Goal: Transaction & Acquisition: Purchase product/service

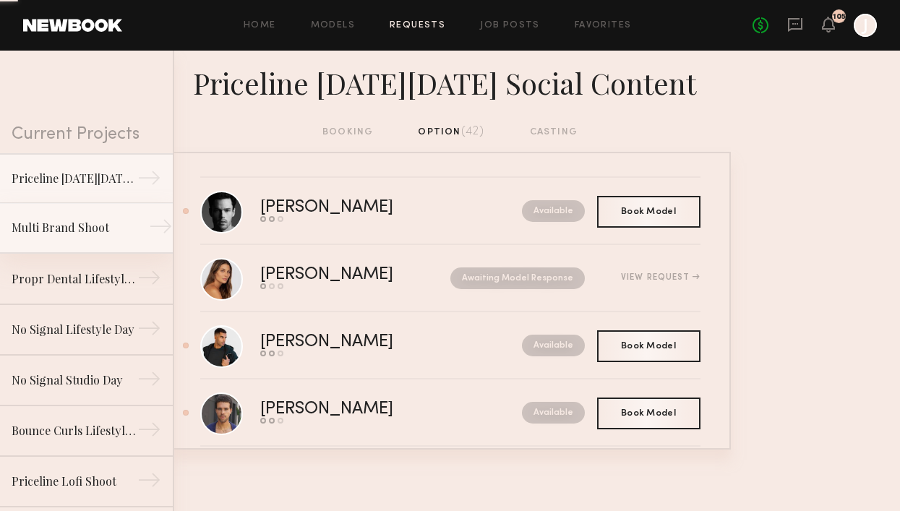
click at [104, 230] on div "Multi Brand Shoot" at bounding box center [75, 227] width 126 height 17
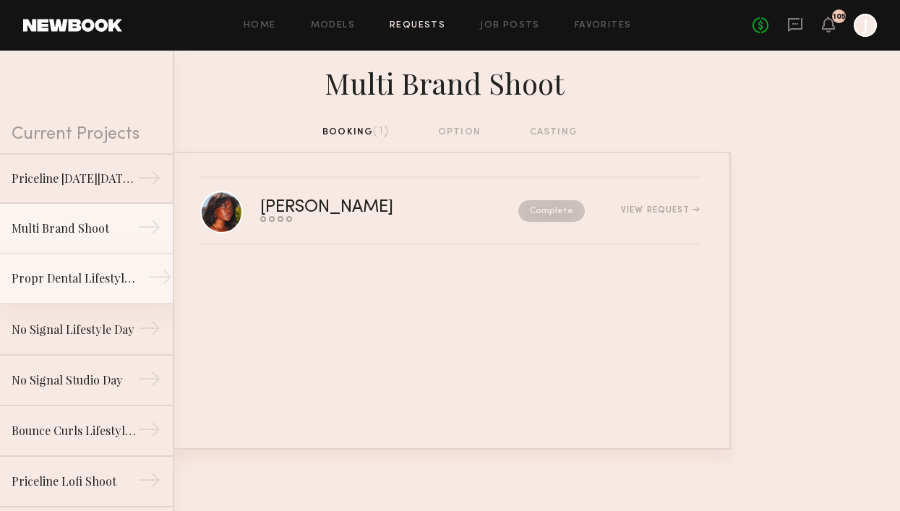
click at [84, 287] on link "Propr Dental Lifestyle Shoot →" at bounding box center [86, 279] width 173 height 51
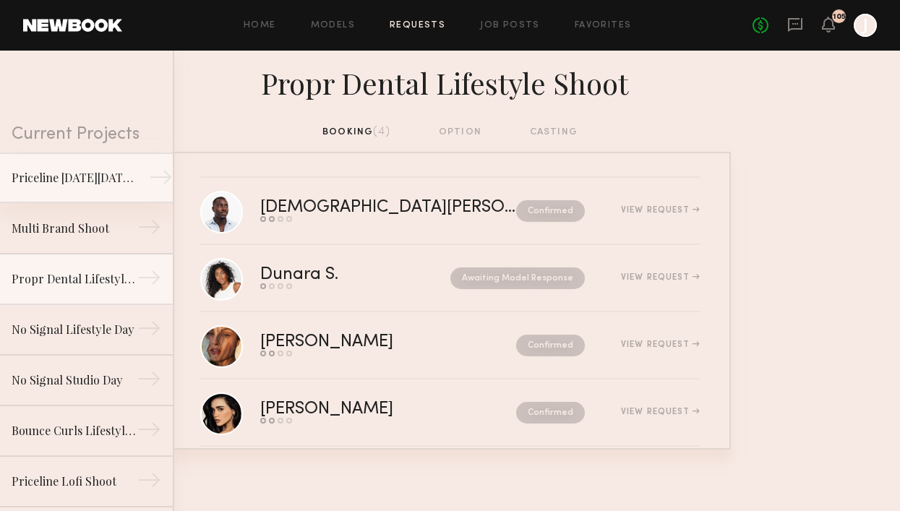
click at [95, 163] on link "Priceline Black Friday Social Content →" at bounding box center [86, 178] width 173 height 51
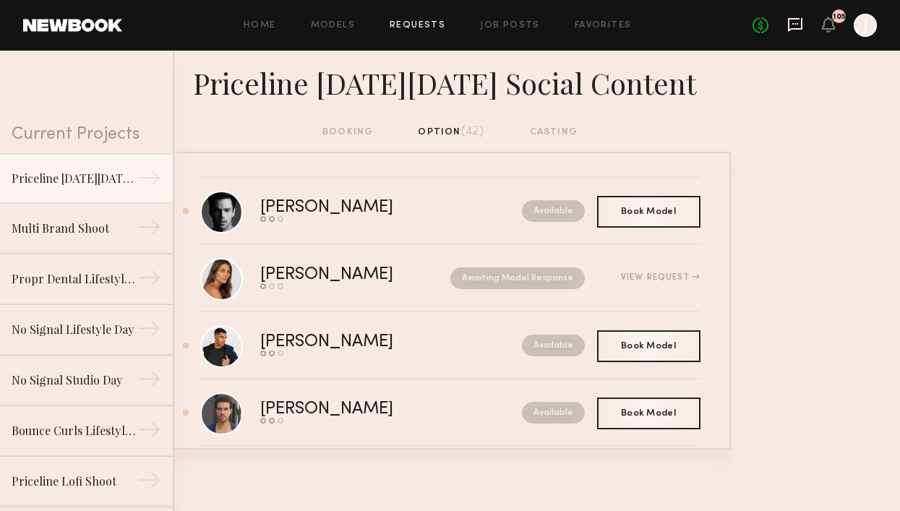
click at [797, 27] on icon at bounding box center [796, 25] width 16 height 16
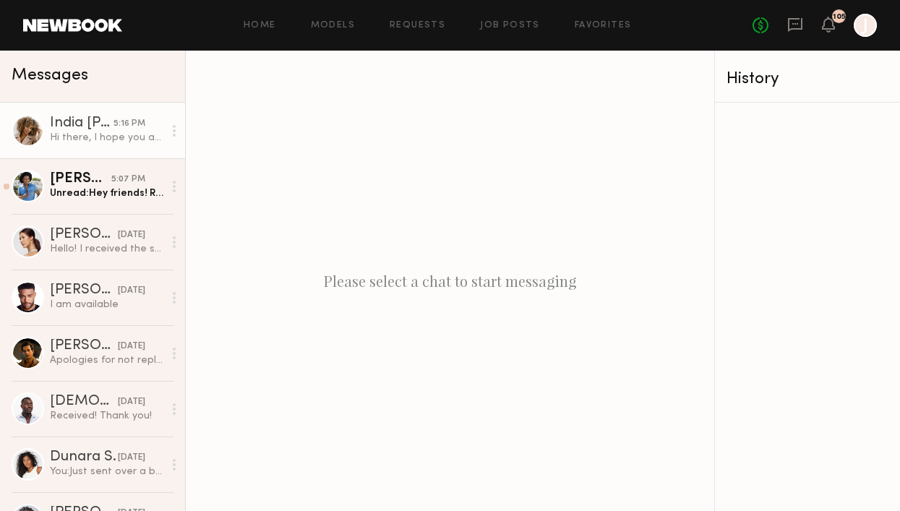
click at [92, 135] on div "Hi there, I hope you are all doing well. I wanted to reach out regarding the te…" at bounding box center [107, 138] width 114 height 14
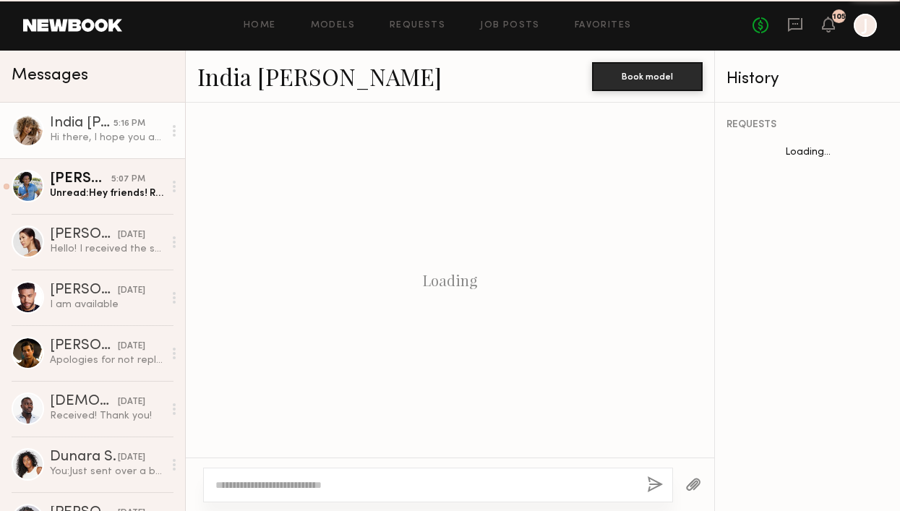
scroll to position [1911, 0]
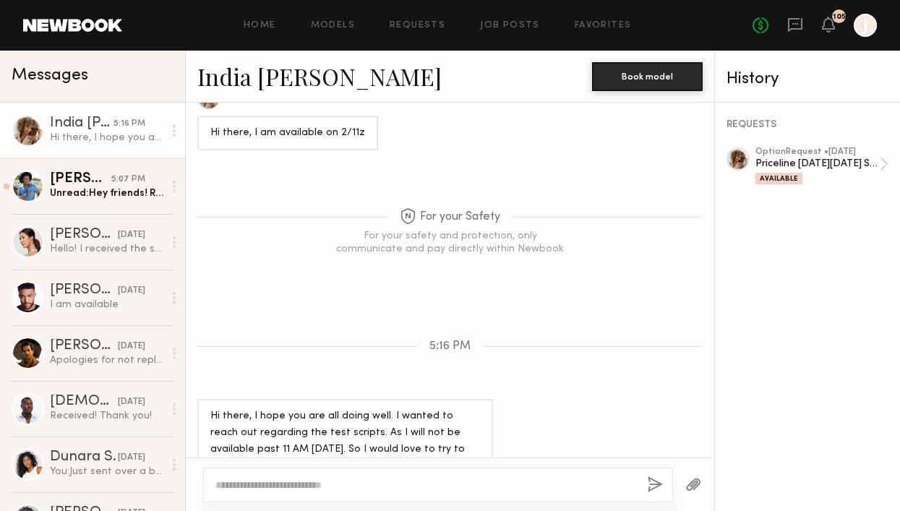
click at [308, 485] on textarea at bounding box center [426, 485] width 420 height 14
click at [382, 480] on textarea at bounding box center [426, 485] width 420 height 14
type textarea "**********"
click at [655, 483] on button "button" at bounding box center [655, 486] width 16 height 18
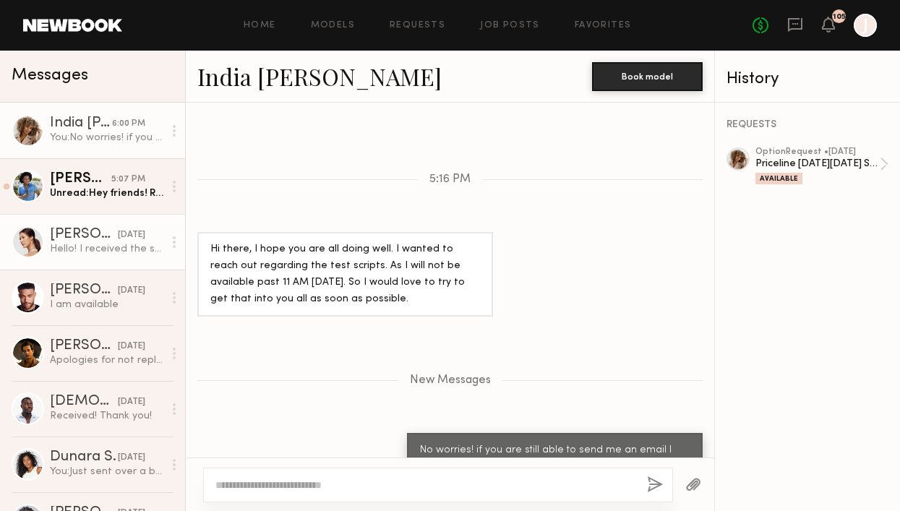
scroll to position [2168, 0]
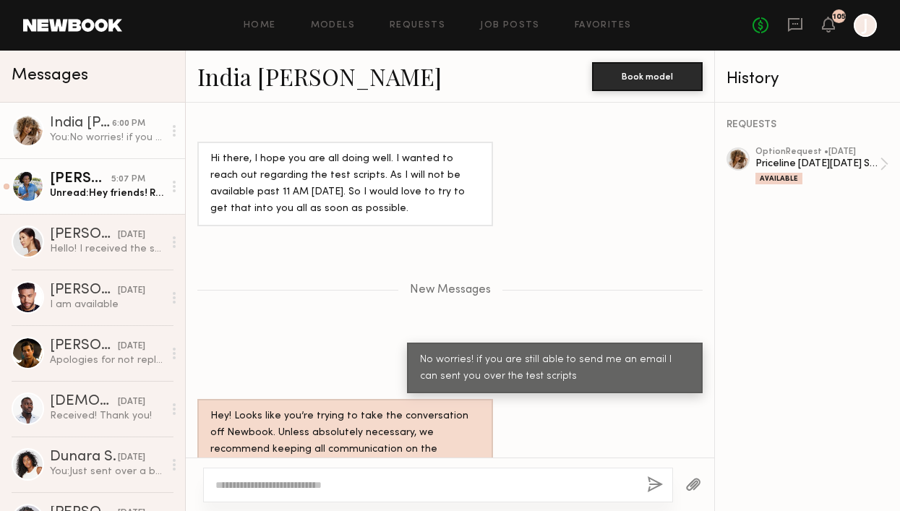
click at [132, 204] on link "Craig H. 5:07 PM Unread: Hey friends! Received an option request for booking an…" at bounding box center [92, 186] width 185 height 56
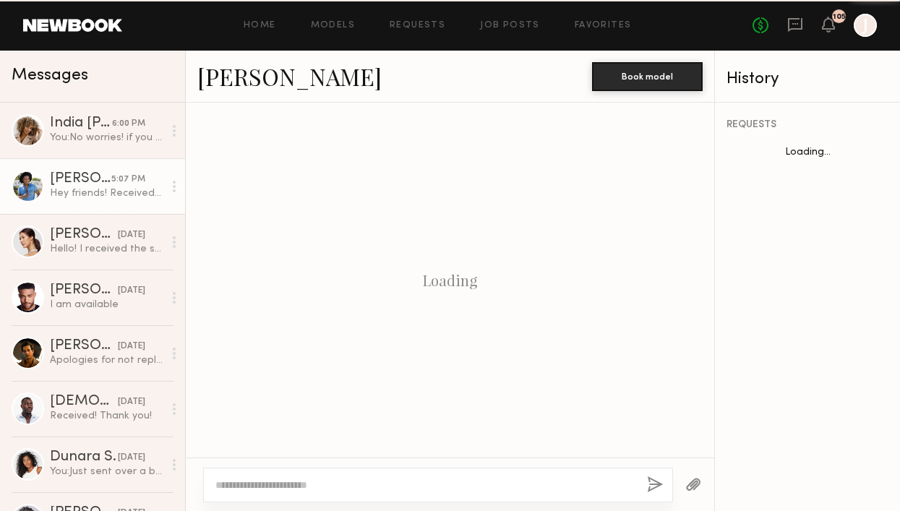
scroll to position [1615, 0]
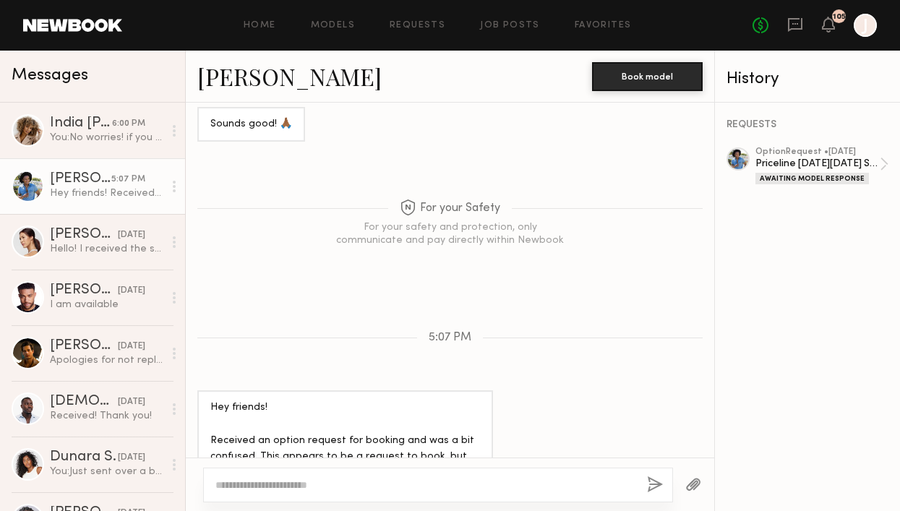
click at [246, 488] on textarea at bounding box center [426, 485] width 420 height 14
click at [495, 480] on textarea "**********" at bounding box center [426, 485] width 420 height 14
click at [493, 480] on textarea "**********" at bounding box center [426, 485] width 420 height 14
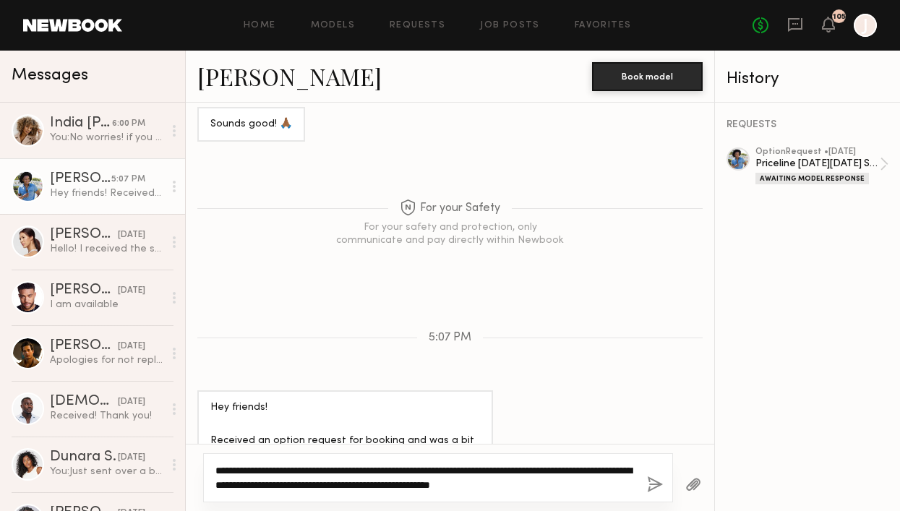
type textarea "**********"
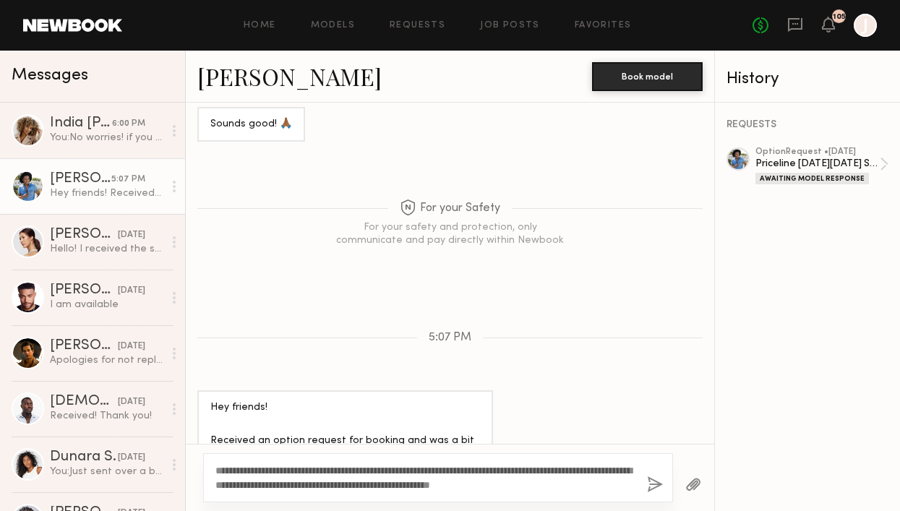
click at [649, 481] on button "button" at bounding box center [655, 486] width 16 height 18
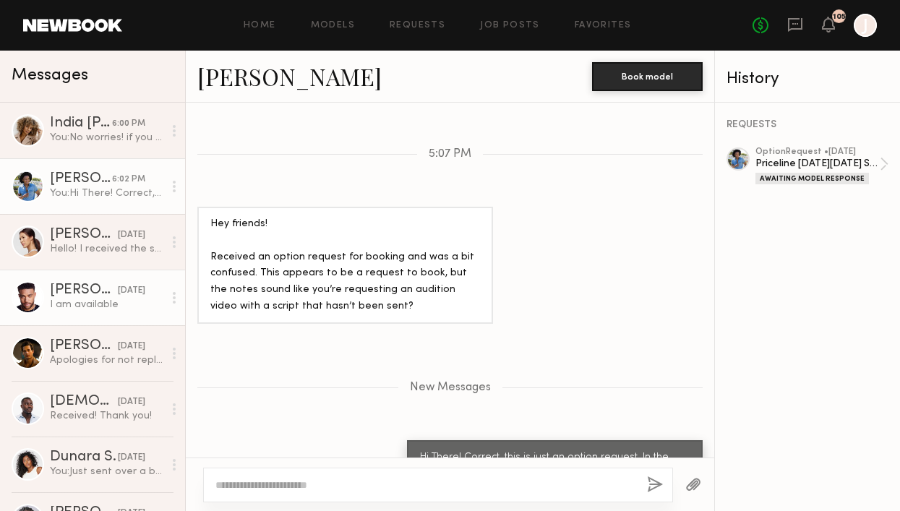
scroll to position [1889, 0]
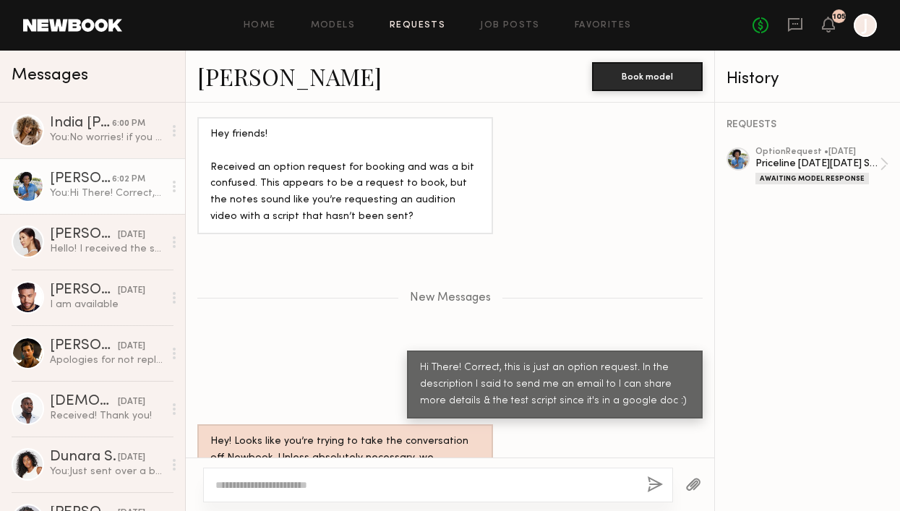
click at [403, 25] on link "Requests" at bounding box center [418, 25] width 56 height 9
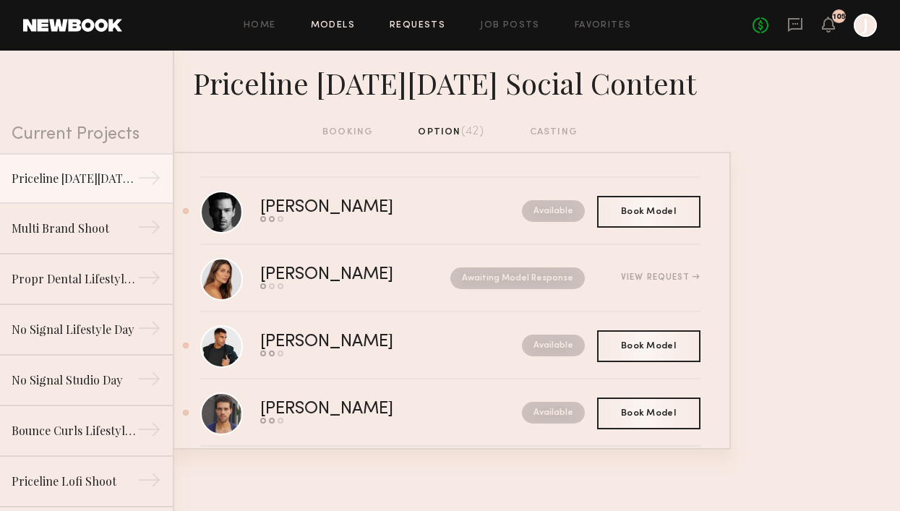
click at [320, 25] on link "Models" at bounding box center [333, 25] width 44 height 9
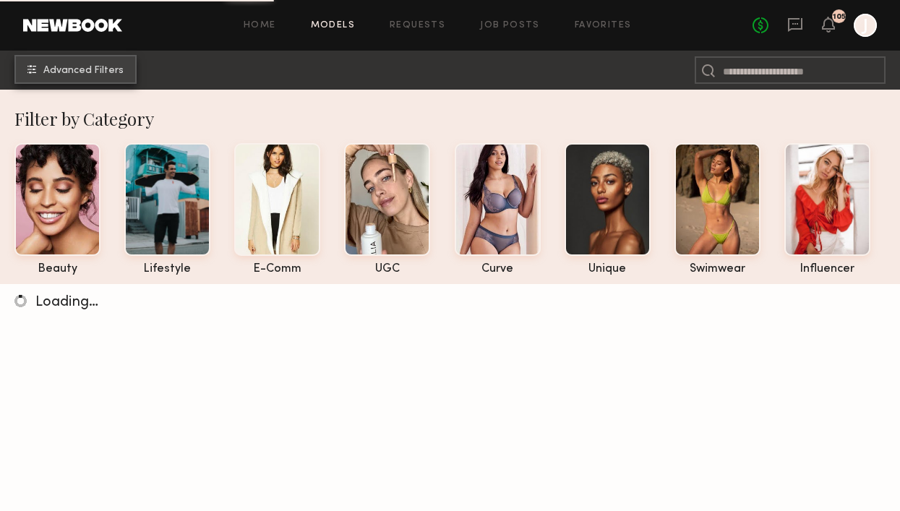
click at [59, 74] on span "Advanced Filters" at bounding box center [83, 71] width 80 height 10
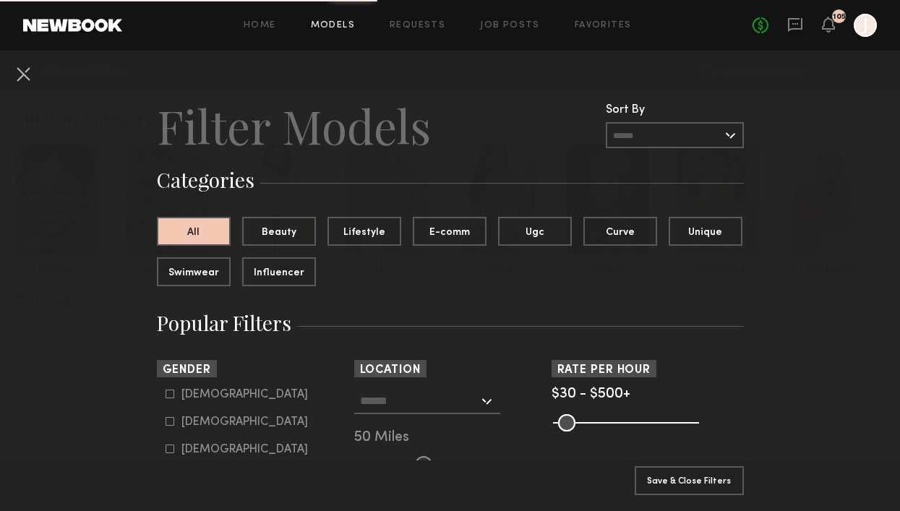
click at [399, 404] on input "text" at bounding box center [419, 400] width 119 height 25
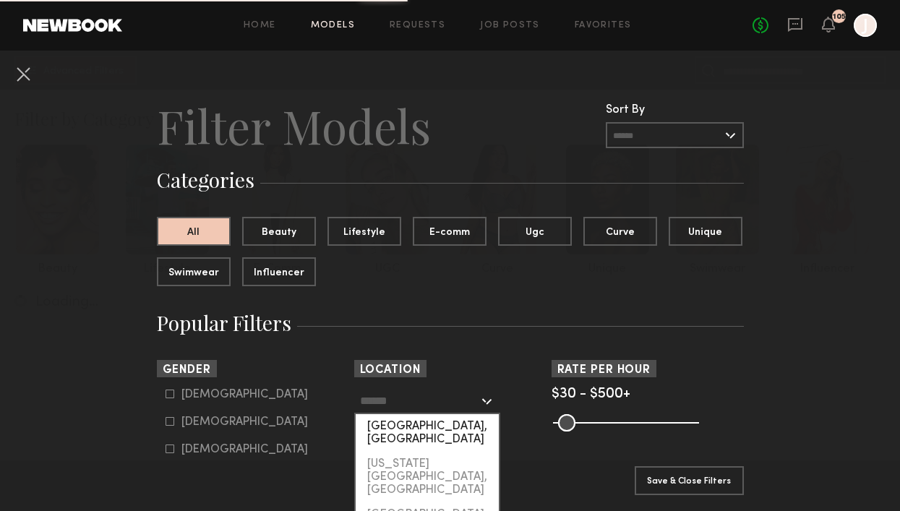
click at [398, 427] on div "[GEOGRAPHIC_DATA], [GEOGRAPHIC_DATA]" at bounding box center [427, 433] width 143 height 38
type input "**********"
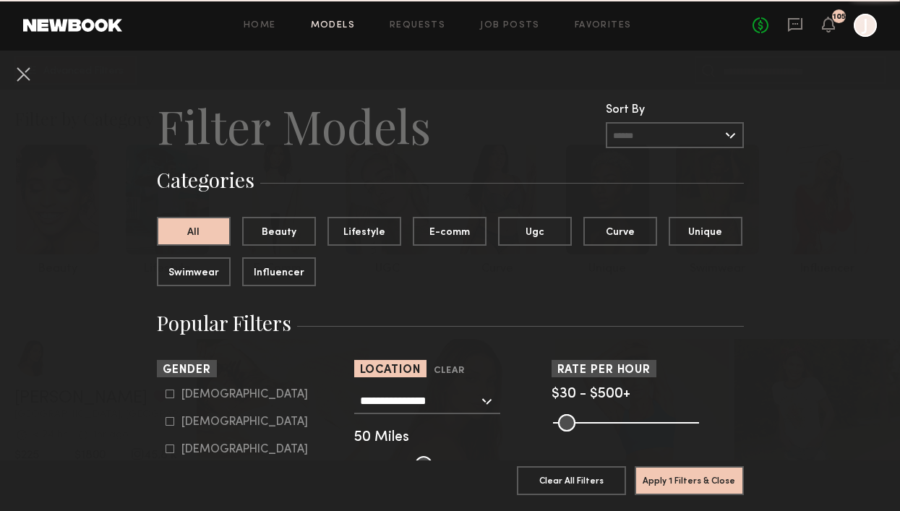
scroll to position [65, 0]
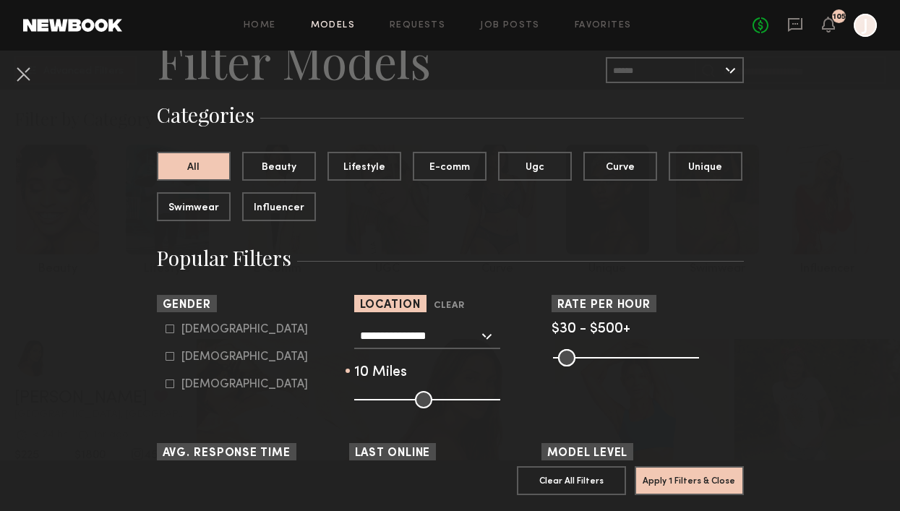
drag, startPoint x: 427, startPoint y: 397, endPoint x: 370, endPoint y: 397, distance: 57.1
type input "**"
click at [370, 397] on input "range" at bounding box center [427, 399] width 146 height 17
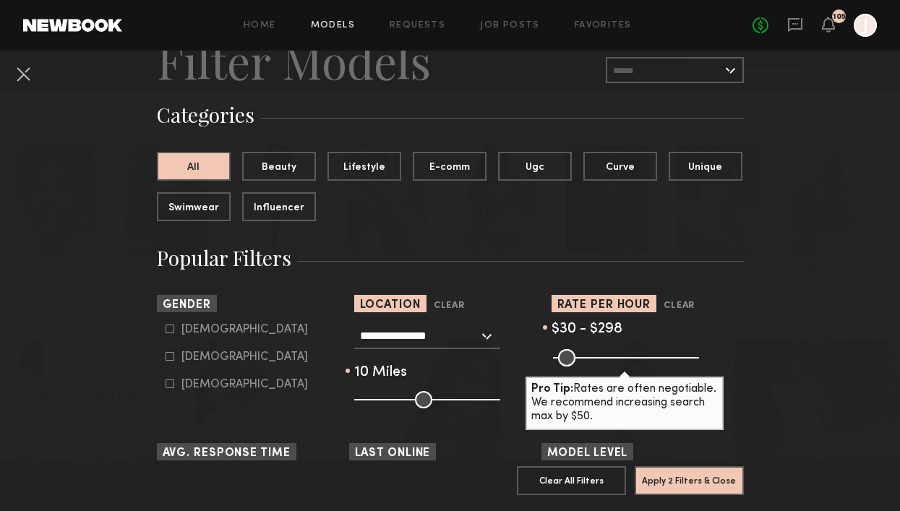
drag, startPoint x: 684, startPoint y: 355, endPoint x: 634, endPoint y: 354, distance: 49.2
click at [634, 354] on input "range" at bounding box center [626, 357] width 146 height 17
type input "***"
click at [635, 354] on input "range" at bounding box center [626, 357] width 146 height 17
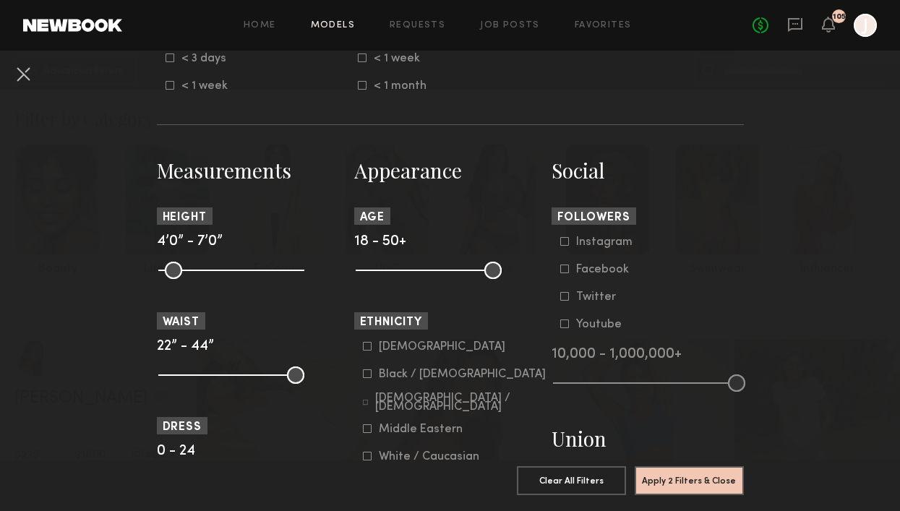
scroll to position [609, 0]
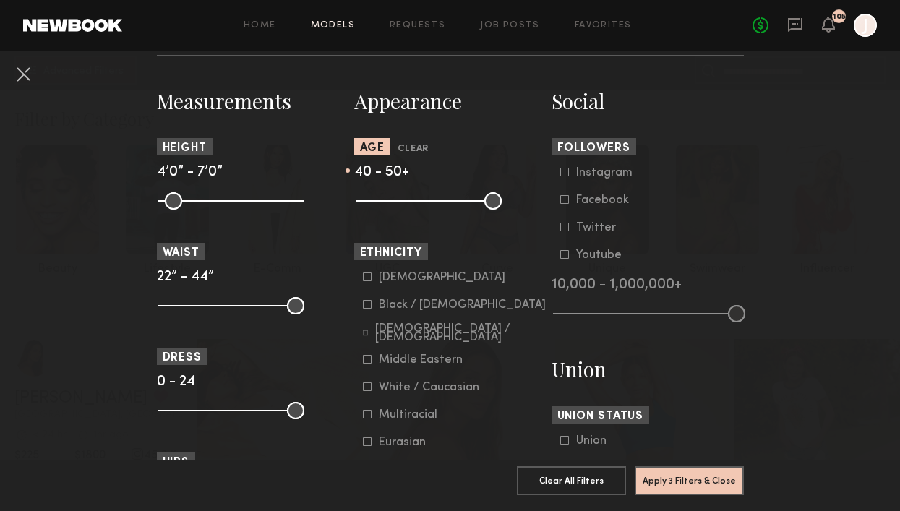
drag, startPoint x: 367, startPoint y: 200, endPoint x: 454, endPoint y: 203, distance: 86.8
type input "**"
click at [454, 203] on input "range" at bounding box center [429, 200] width 146 height 17
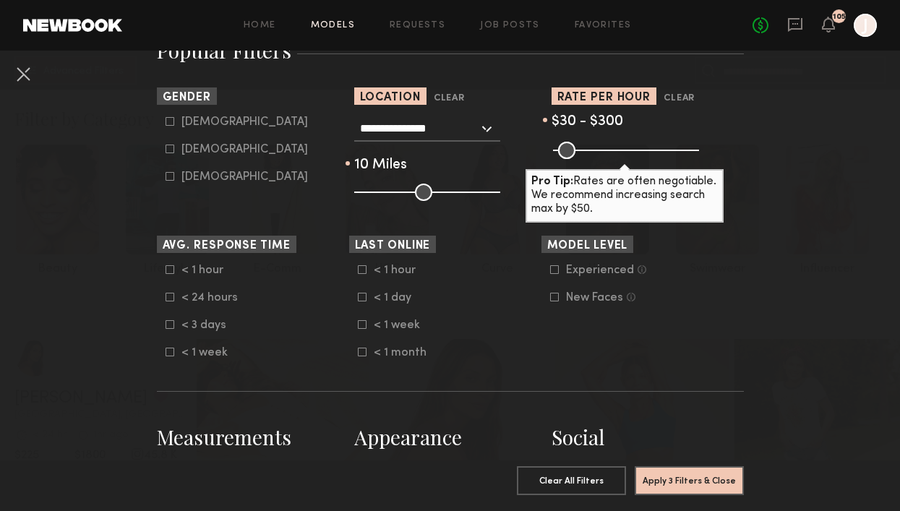
scroll to position [262, 0]
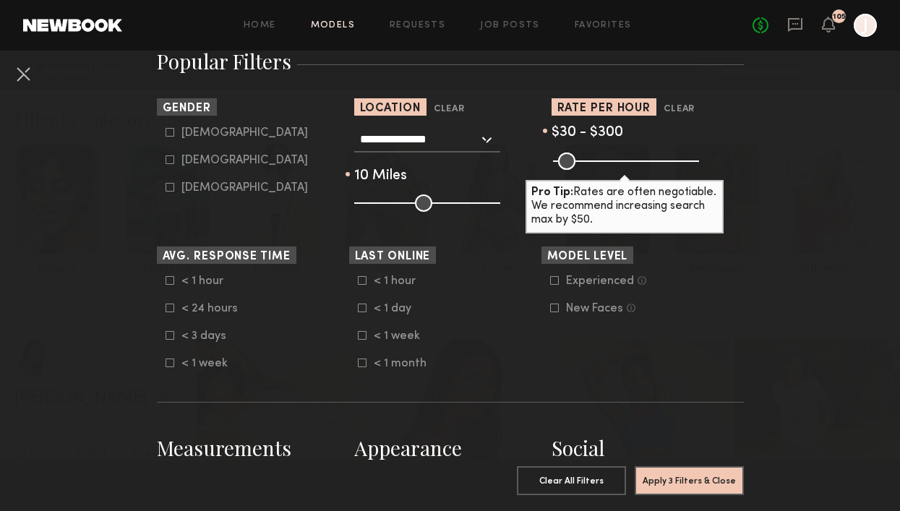
click at [172, 132] on icon at bounding box center [170, 132] width 9 height 9
type input "*"
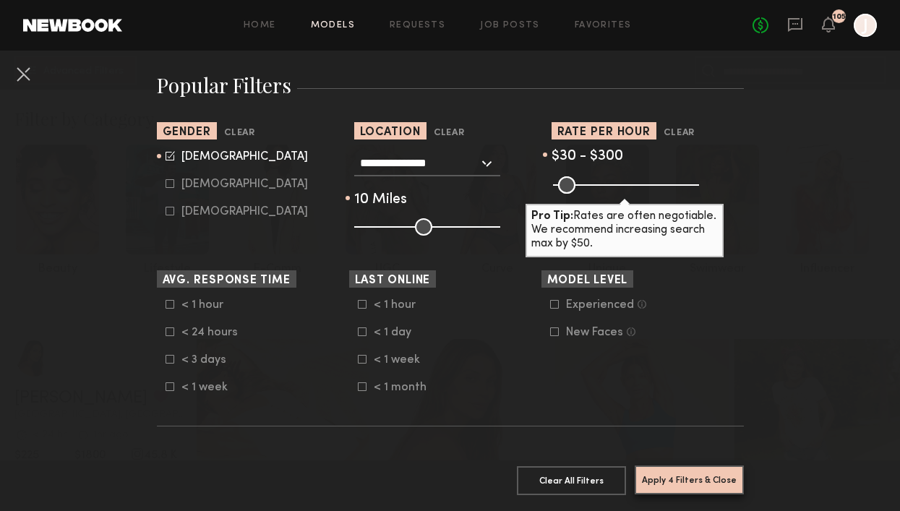
click at [714, 488] on button "Apply 4 Filters & Close" at bounding box center [689, 480] width 109 height 29
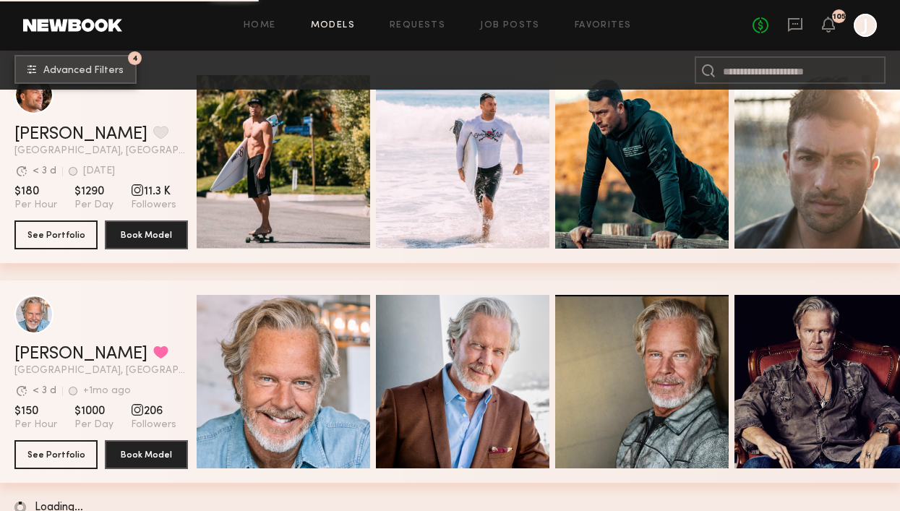
scroll to position [5140, 0]
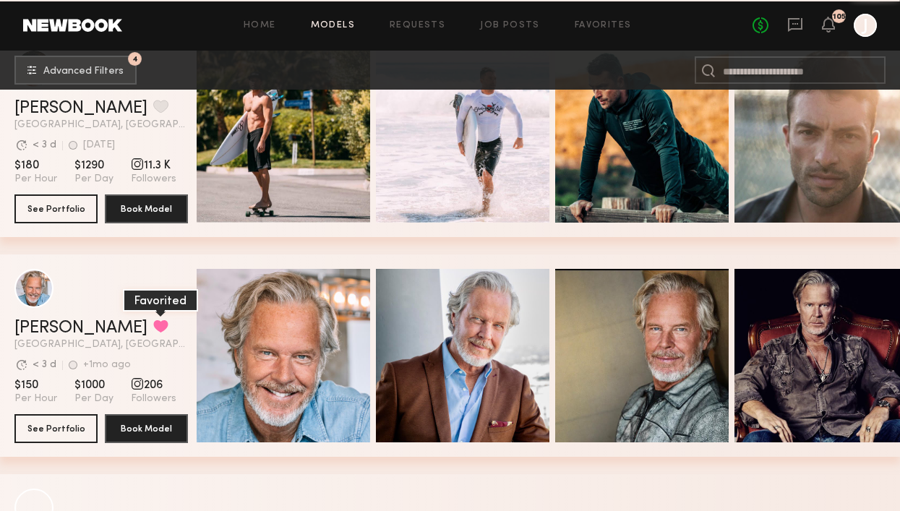
click at [153, 326] on button "grid" at bounding box center [160, 326] width 15 height 13
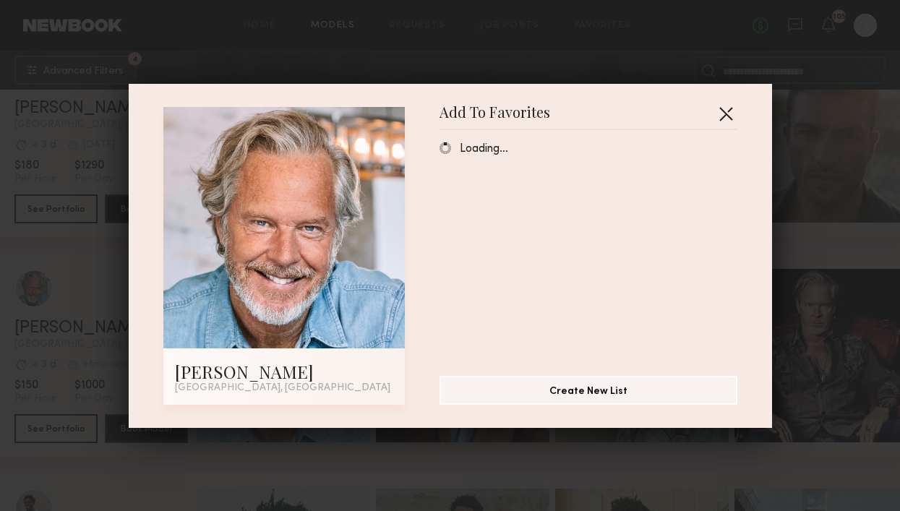
click at [725, 111] on button "button" at bounding box center [726, 113] width 23 height 23
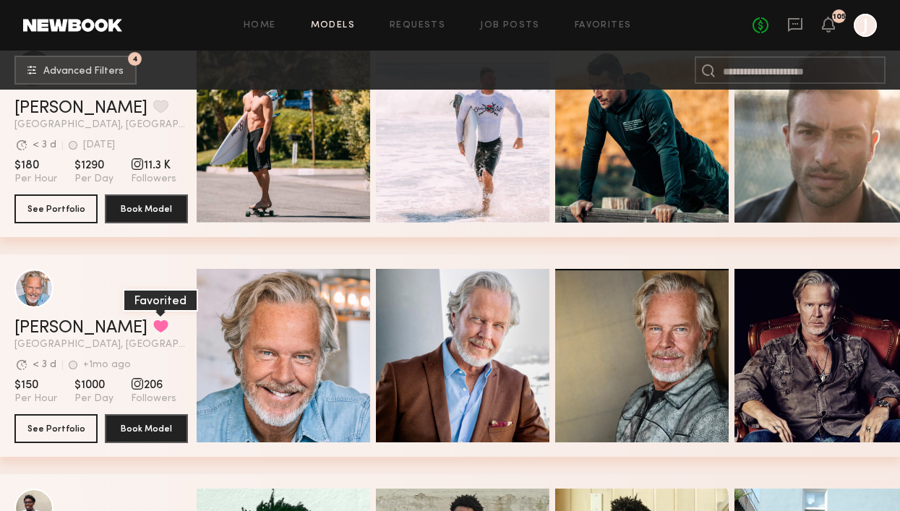
click at [153, 328] on button "grid" at bounding box center [160, 326] width 15 height 13
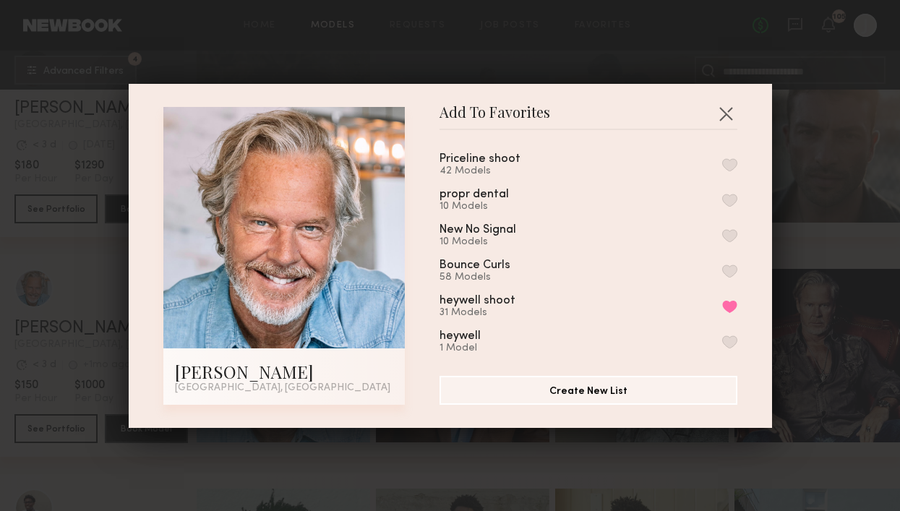
click at [728, 163] on button "button" at bounding box center [730, 164] width 15 height 13
click at [721, 115] on button "button" at bounding box center [726, 113] width 23 height 23
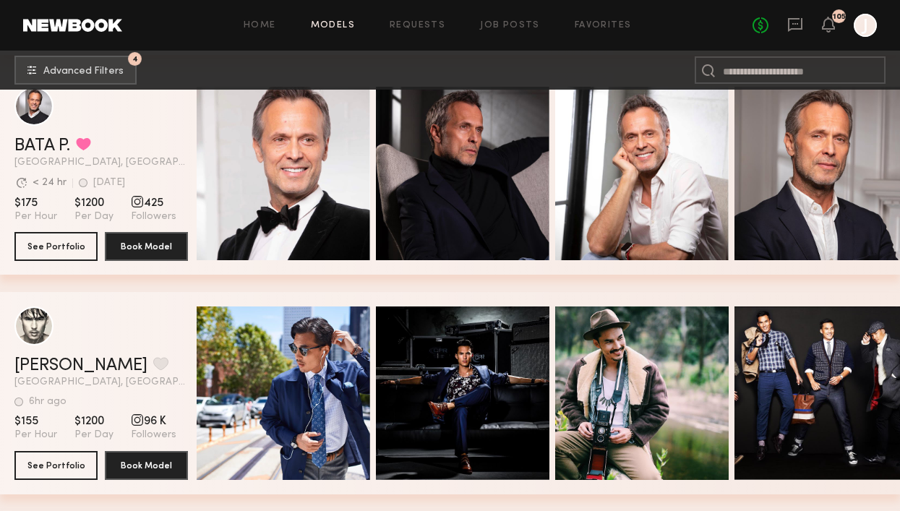
scroll to position [5987, 0]
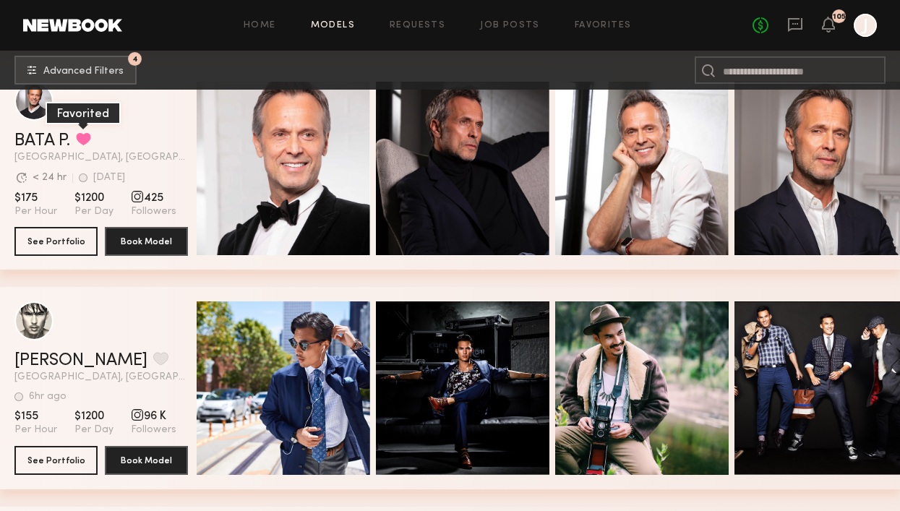
click at [88, 143] on button "grid" at bounding box center [83, 138] width 15 height 13
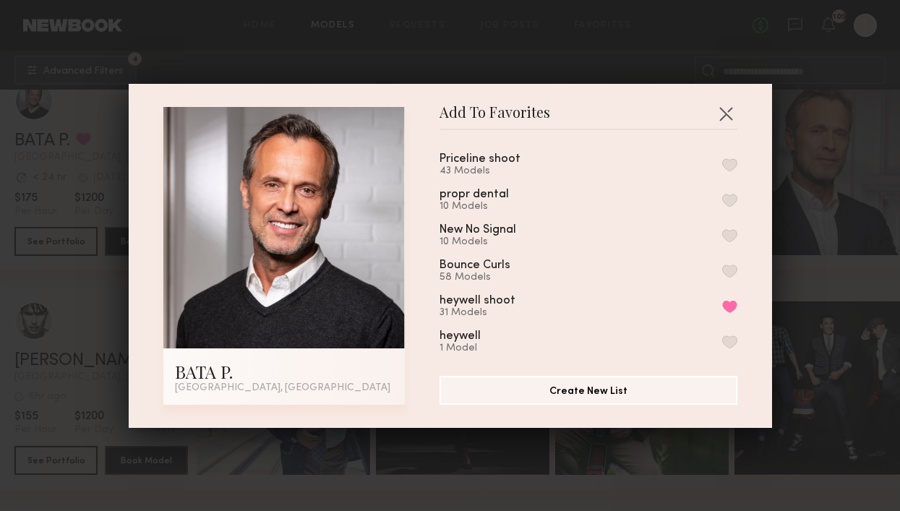
click at [731, 163] on button "button" at bounding box center [730, 164] width 15 height 13
click at [727, 114] on button "button" at bounding box center [726, 113] width 23 height 23
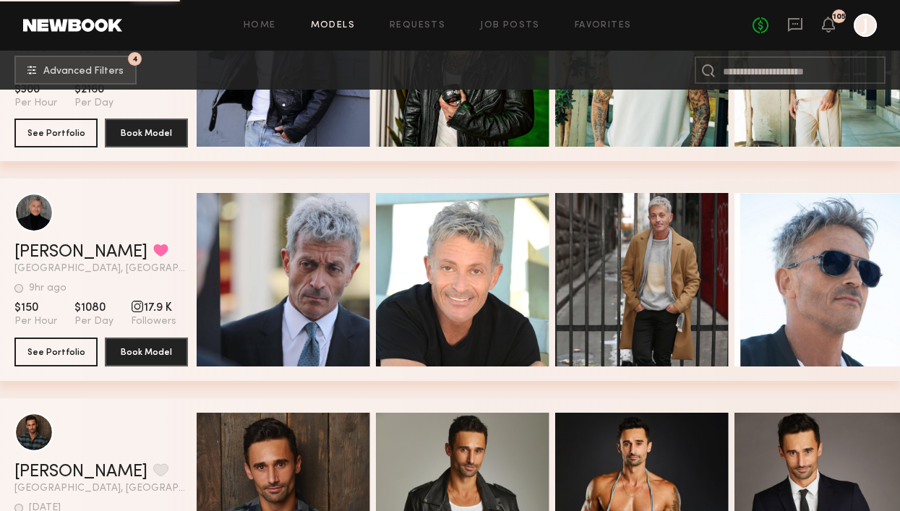
scroll to position [7197, 0]
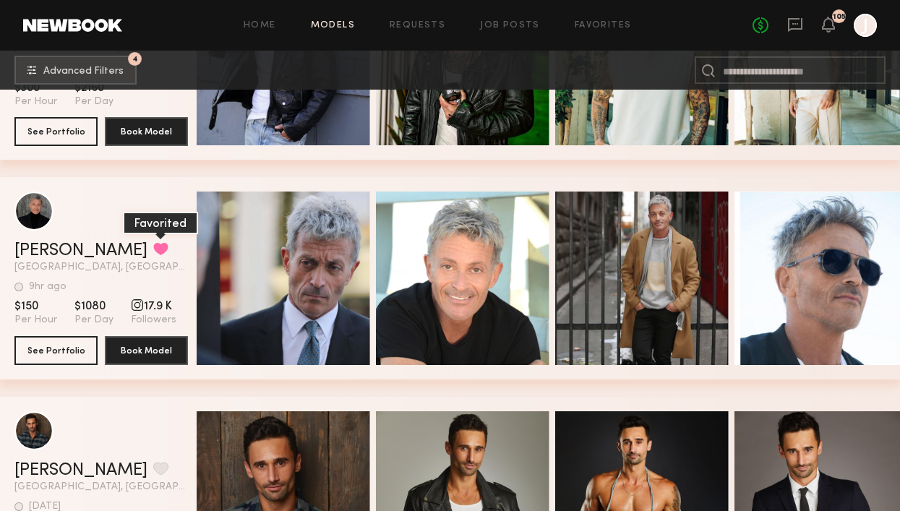
click at [153, 248] on button "grid" at bounding box center [160, 248] width 15 height 13
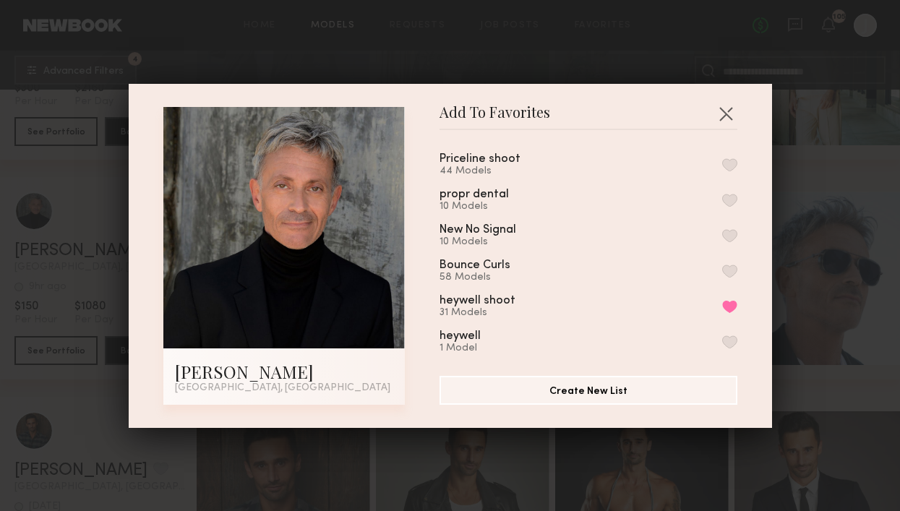
click at [729, 161] on button "button" at bounding box center [730, 164] width 15 height 13
click at [728, 108] on button "button" at bounding box center [726, 113] width 23 height 23
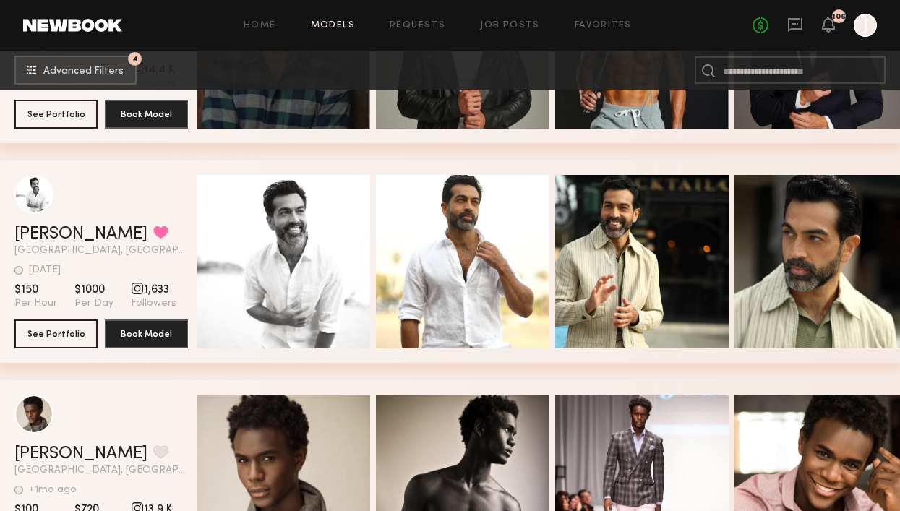
scroll to position [7640, 0]
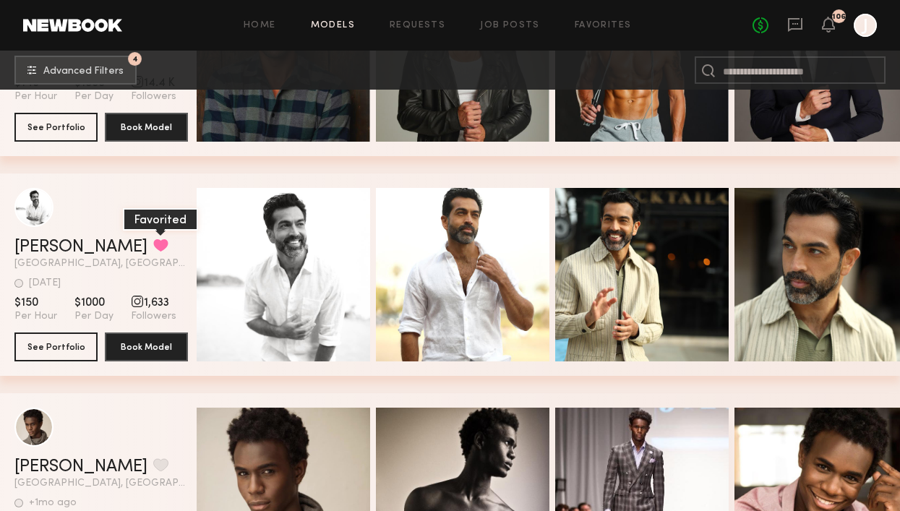
click at [153, 247] on button "grid" at bounding box center [160, 245] width 15 height 13
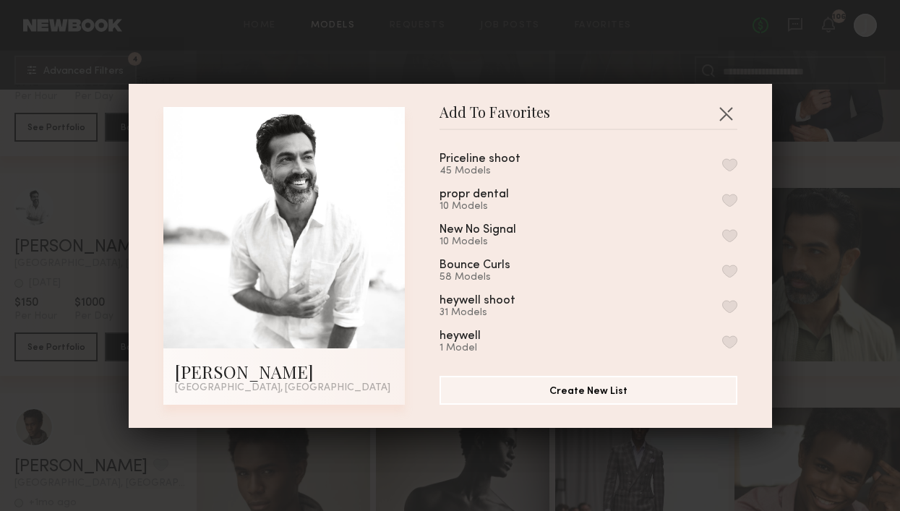
click at [725, 164] on button "button" at bounding box center [730, 164] width 15 height 13
click at [723, 115] on button "button" at bounding box center [726, 113] width 23 height 23
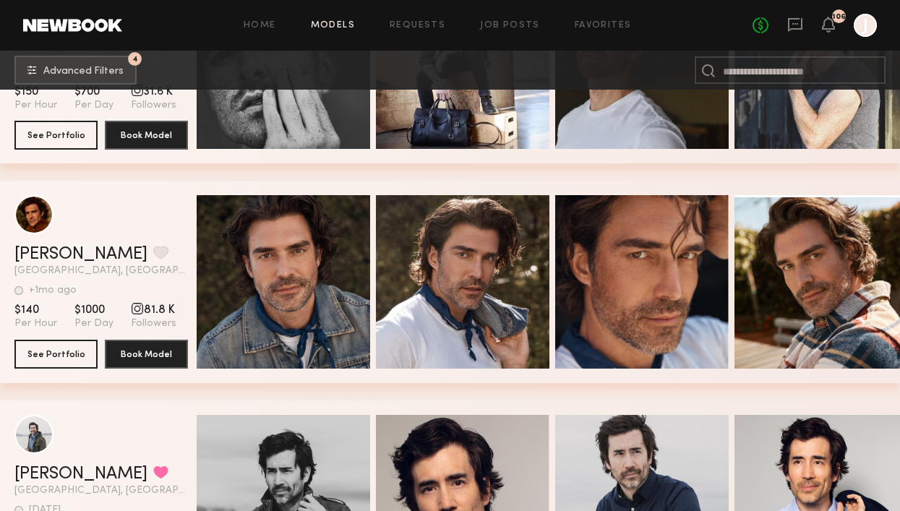
scroll to position [8512, 0]
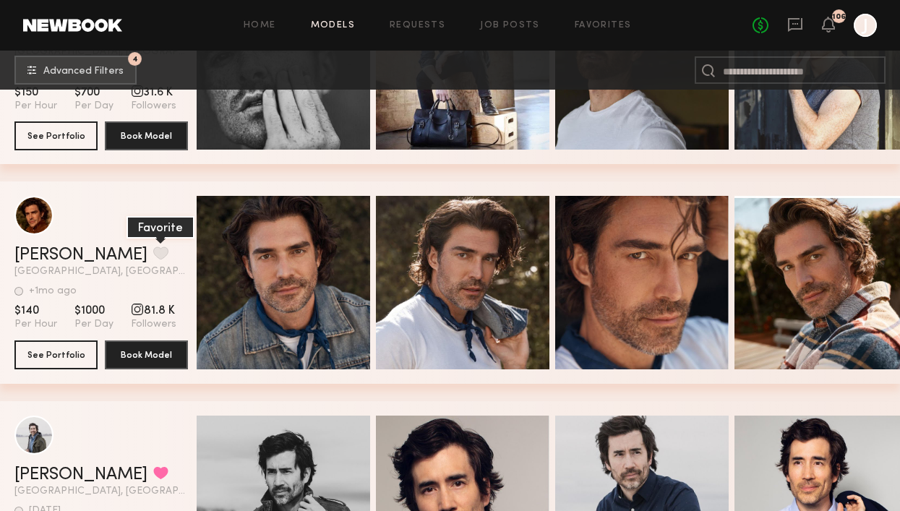
click at [153, 250] on button "grid" at bounding box center [160, 253] width 15 height 13
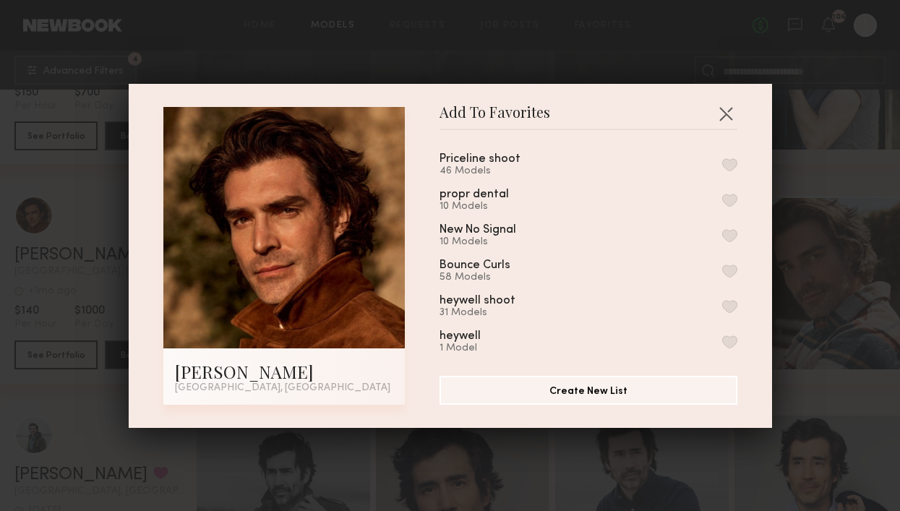
click at [731, 163] on button "button" at bounding box center [730, 164] width 15 height 13
click at [729, 113] on button "button" at bounding box center [726, 113] width 23 height 23
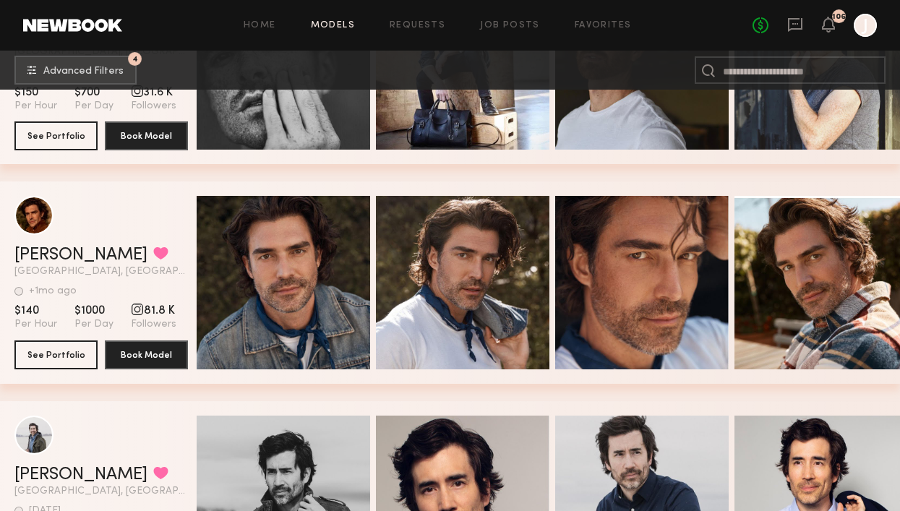
scroll to position [8804, 0]
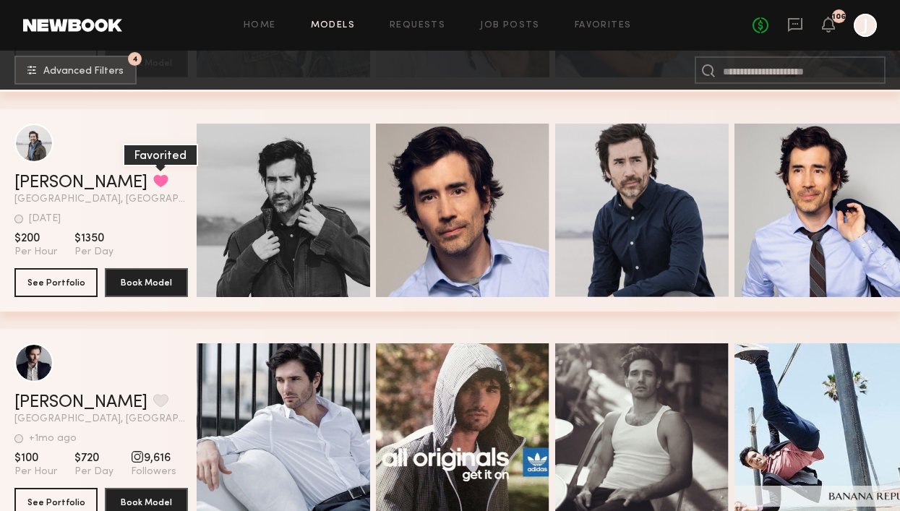
click at [153, 183] on button "grid" at bounding box center [160, 180] width 15 height 13
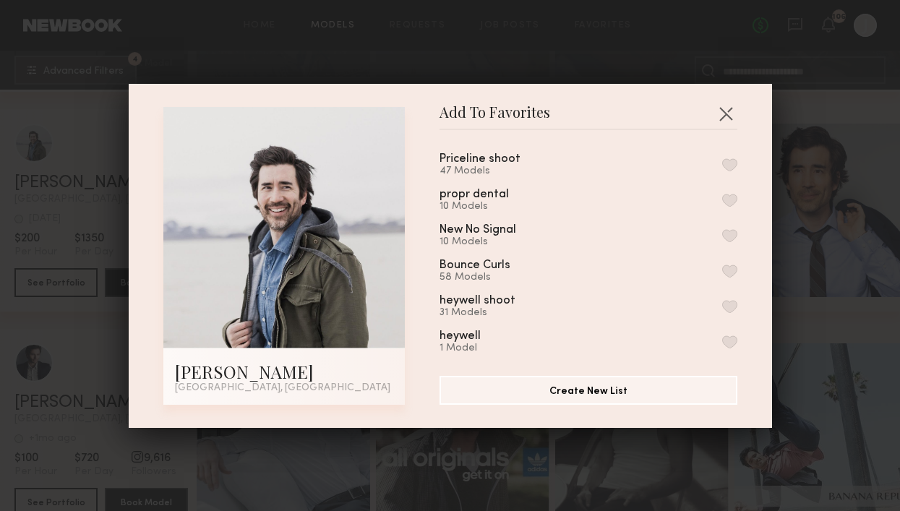
click at [729, 165] on button "button" at bounding box center [730, 164] width 15 height 13
click at [729, 117] on button "button" at bounding box center [726, 113] width 23 height 23
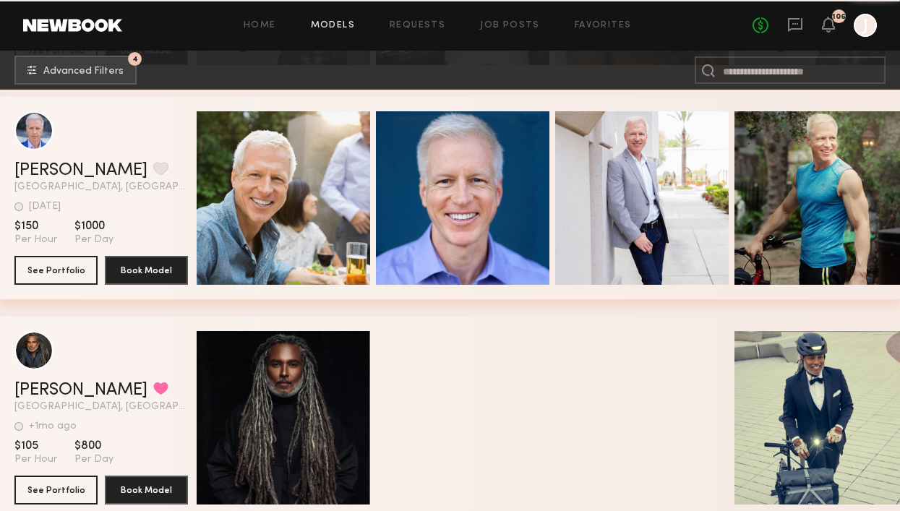
scroll to position [10578, 0]
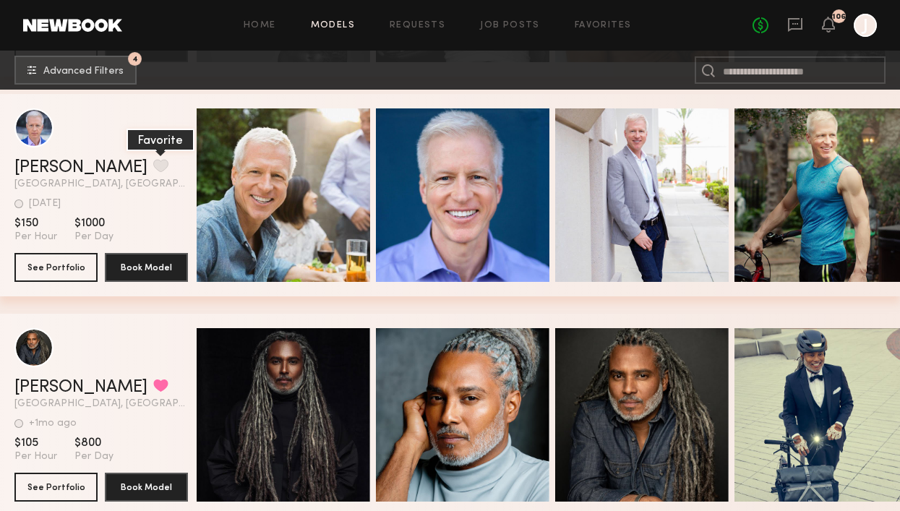
click at [153, 163] on button "grid" at bounding box center [160, 165] width 15 height 13
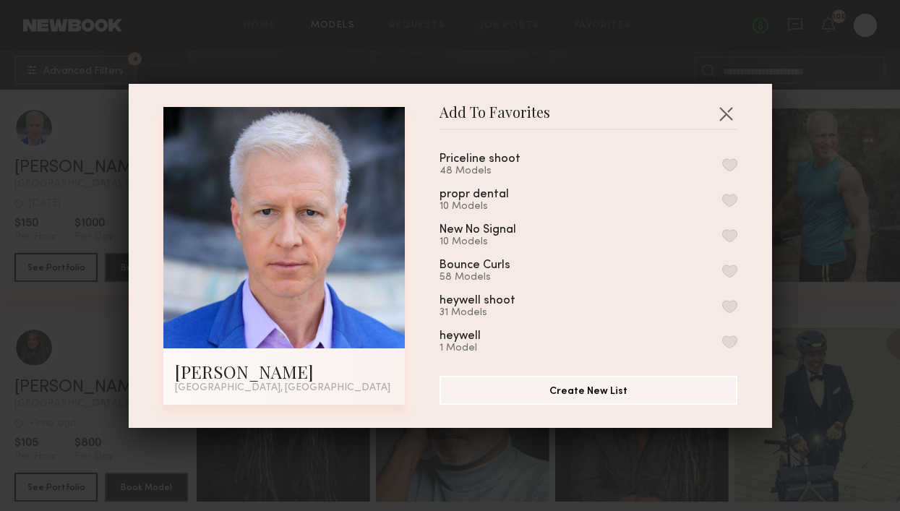
click at [730, 161] on button "button" at bounding box center [730, 164] width 15 height 13
click at [728, 122] on button "button" at bounding box center [726, 113] width 23 height 23
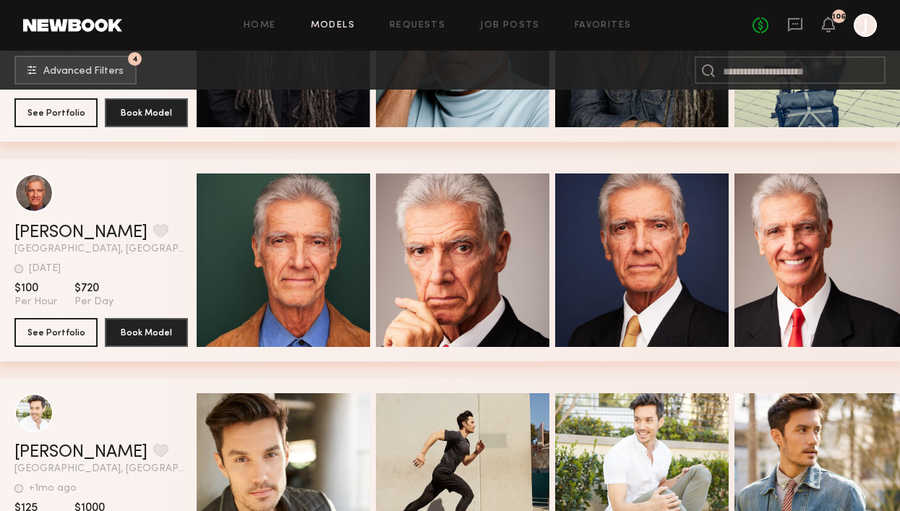
scroll to position [10953, 0]
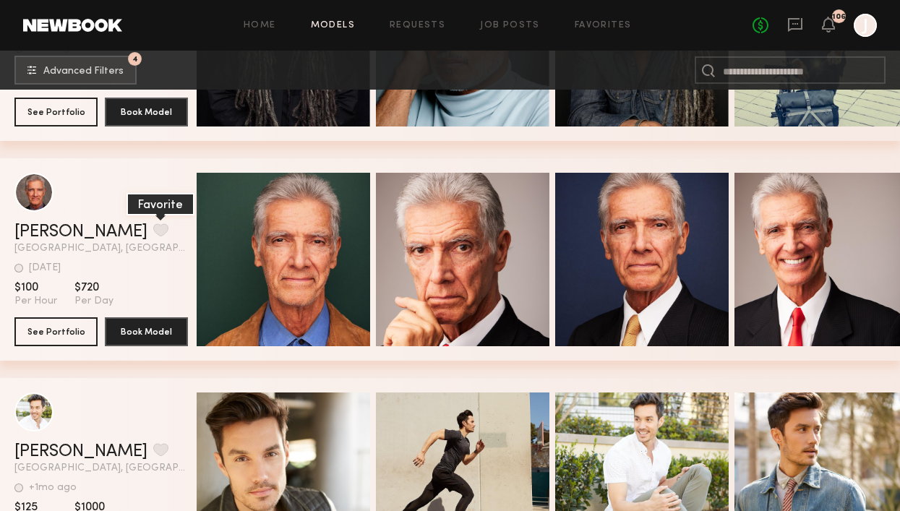
click at [153, 232] on button "grid" at bounding box center [160, 229] width 15 height 13
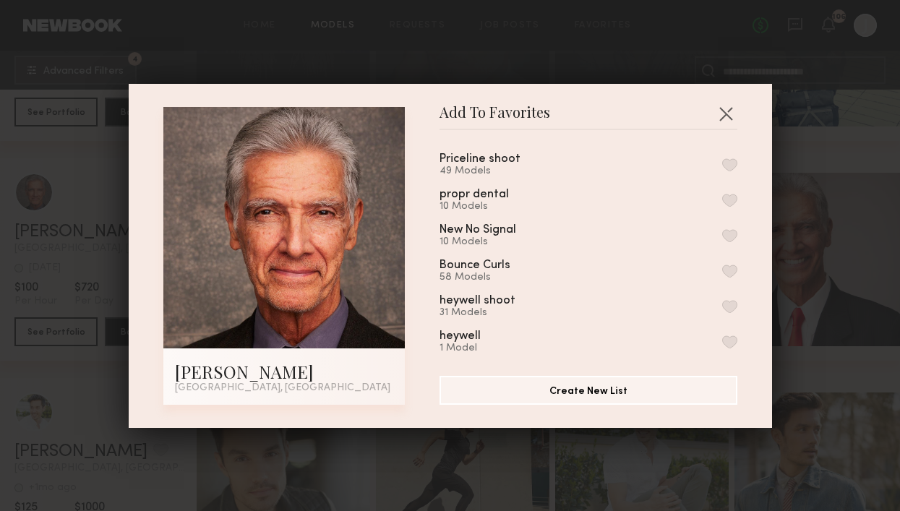
click at [731, 168] on button "button" at bounding box center [730, 164] width 15 height 13
click at [725, 118] on button "button" at bounding box center [726, 113] width 23 height 23
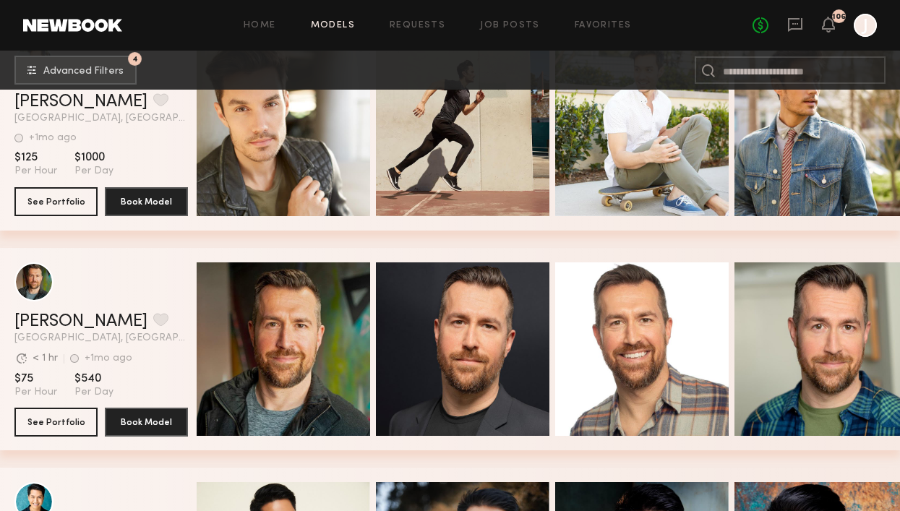
scroll to position [11369, 0]
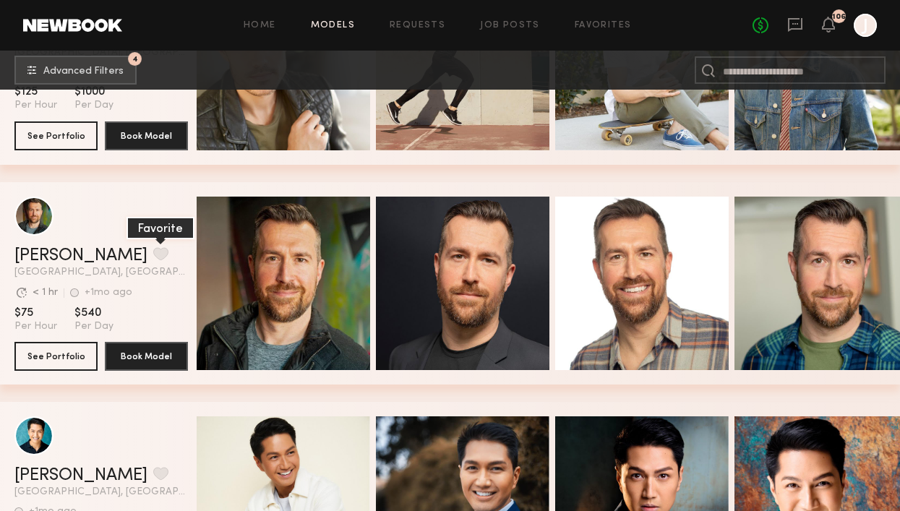
click at [153, 248] on button "grid" at bounding box center [160, 253] width 15 height 13
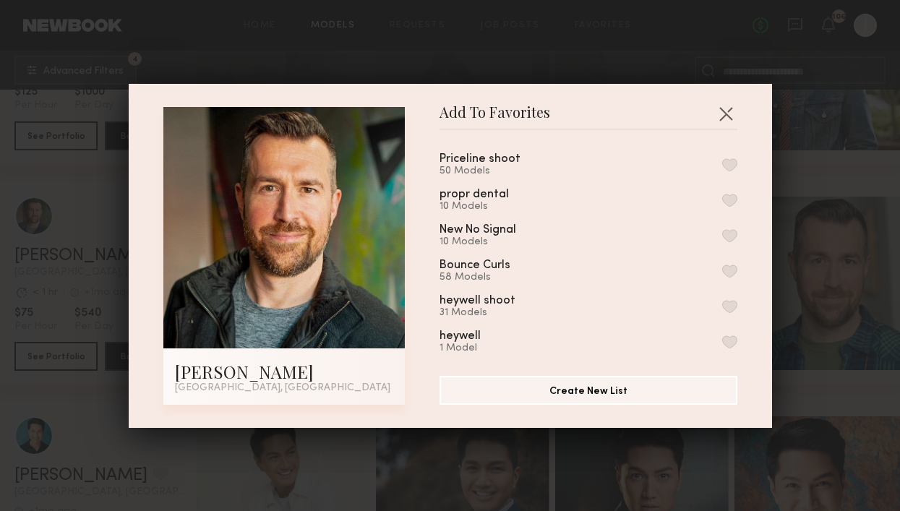
click at [731, 160] on button "button" at bounding box center [730, 164] width 15 height 13
click at [728, 111] on button "button" at bounding box center [726, 113] width 23 height 23
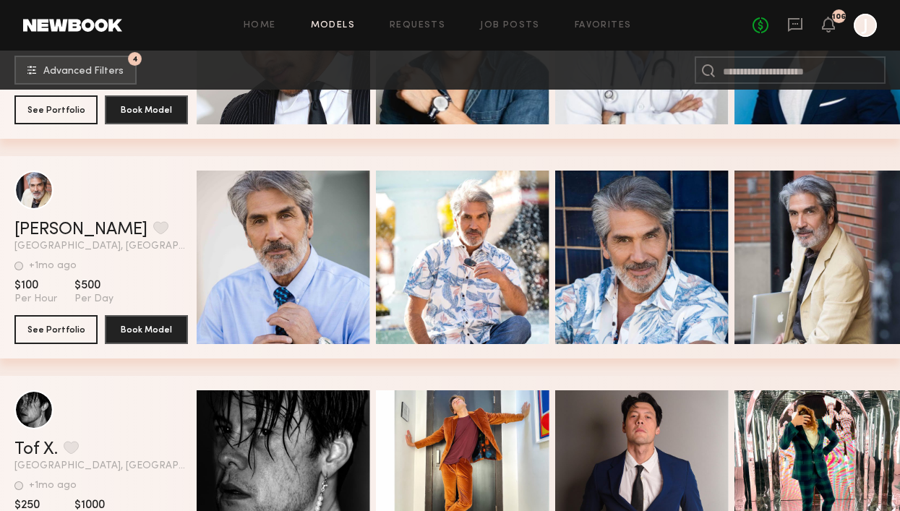
scroll to position [12056, 0]
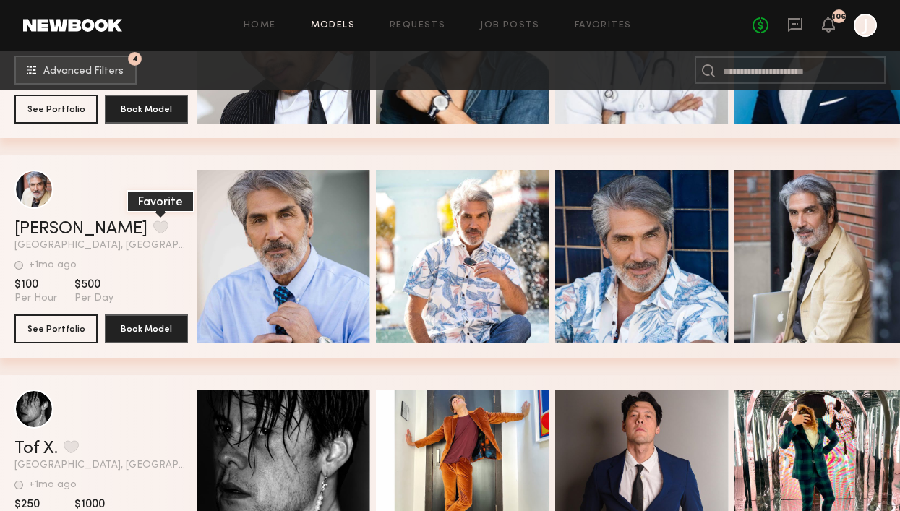
click at [153, 231] on button "grid" at bounding box center [160, 227] width 15 height 13
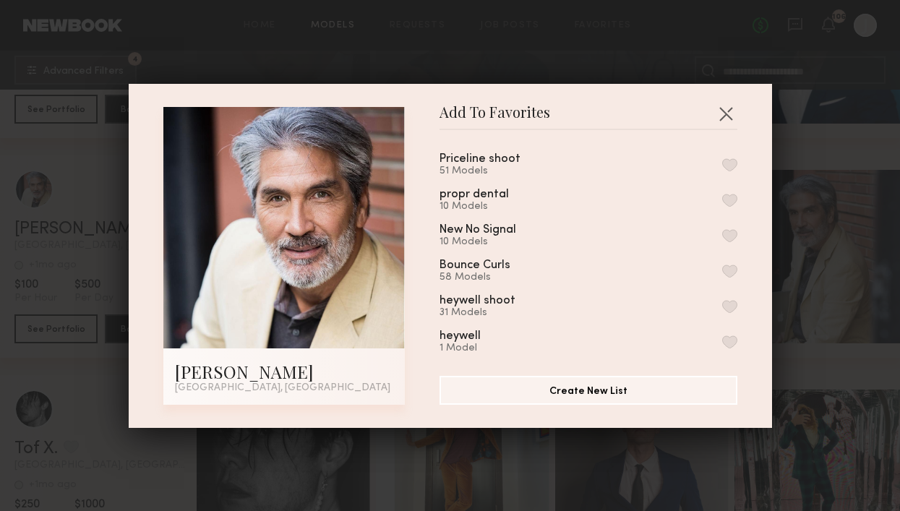
click at [731, 160] on button "button" at bounding box center [730, 164] width 15 height 13
click at [729, 122] on button "button" at bounding box center [726, 113] width 23 height 23
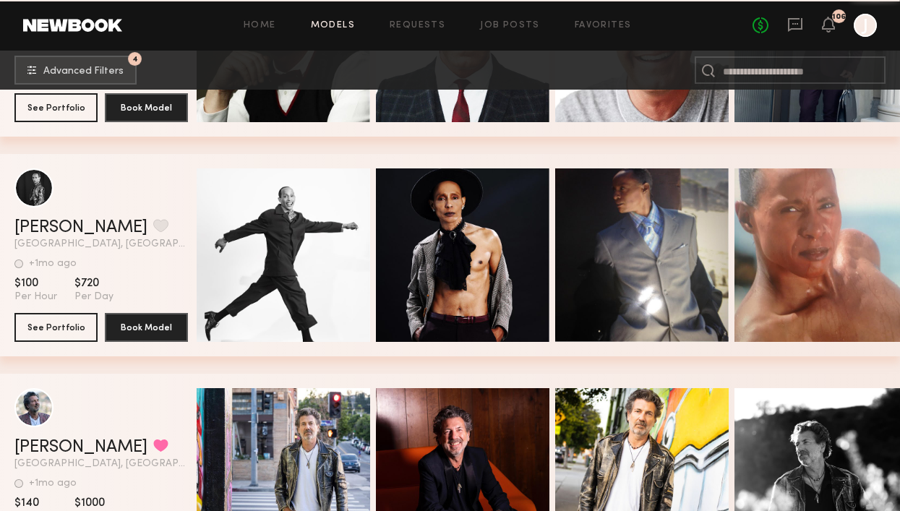
scroll to position [12898, 0]
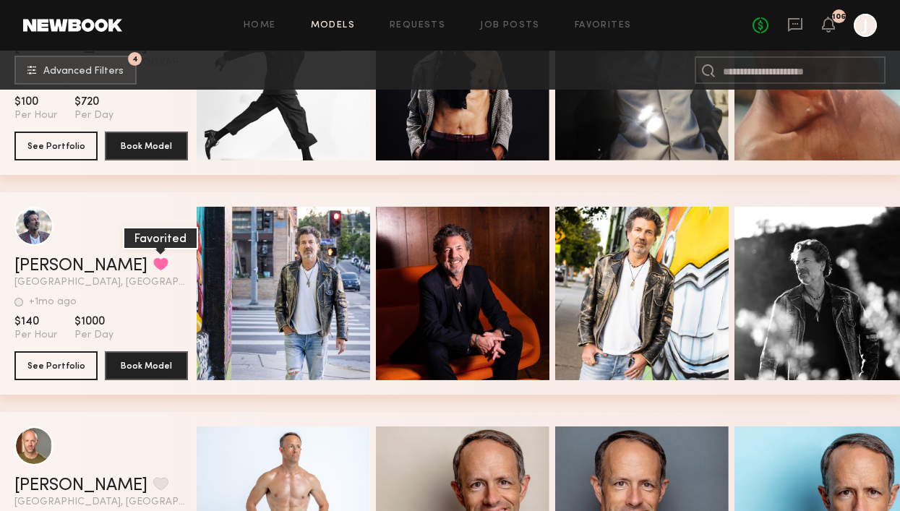
click at [153, 261] on button "grid" at bounding box center [160, 263] width 15 height 13
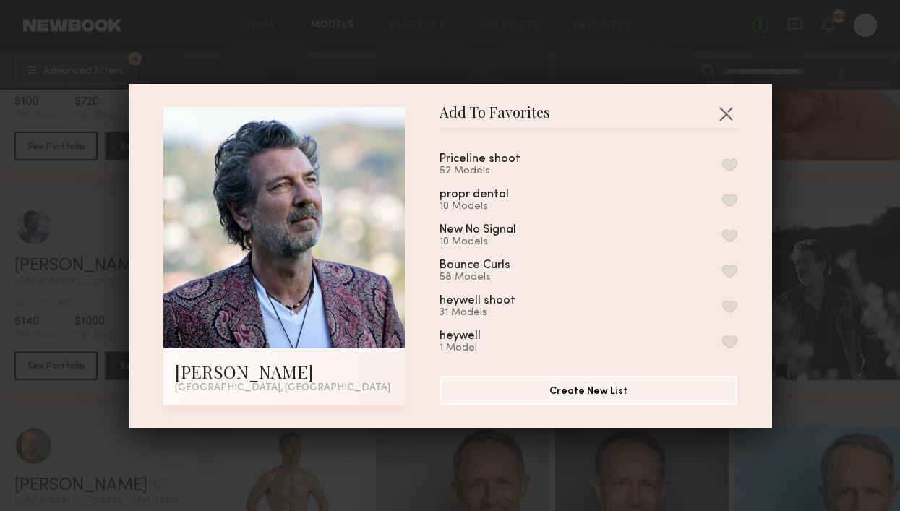
click at [728, 164] on button "button" at bounding box center [730, 164] width 15 height 13
click at [728, 112] on button "button" at bounding box center [726, 113] width 23 height 23
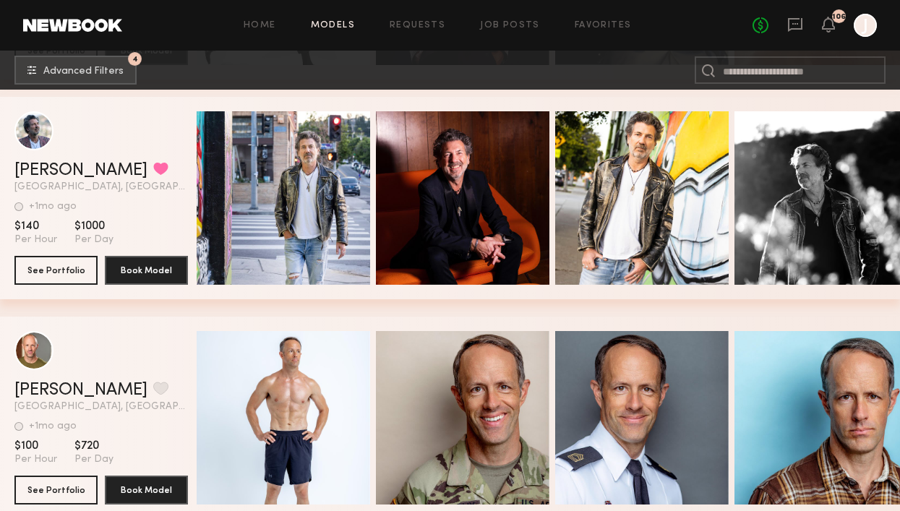
scroll to position [13180, 0]
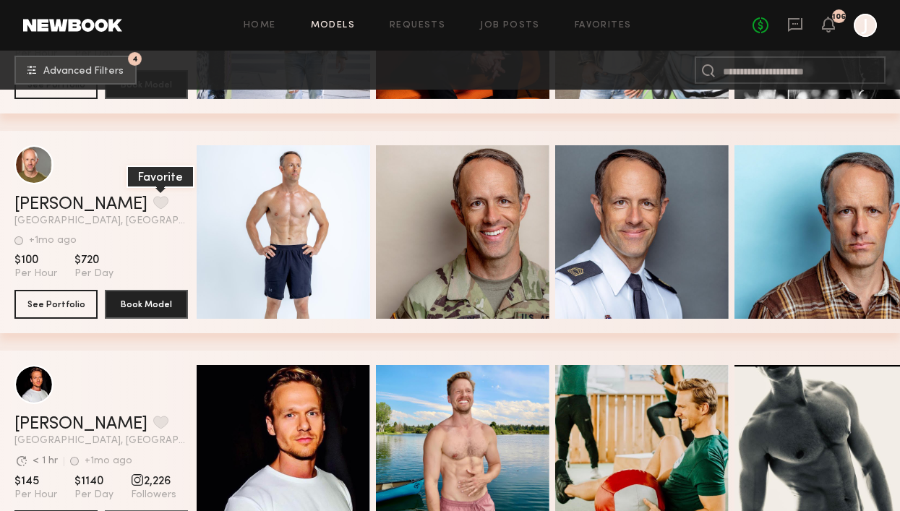
click at [153, 203] on button "grid" at bounding box center [160, 202] width 15 height 13
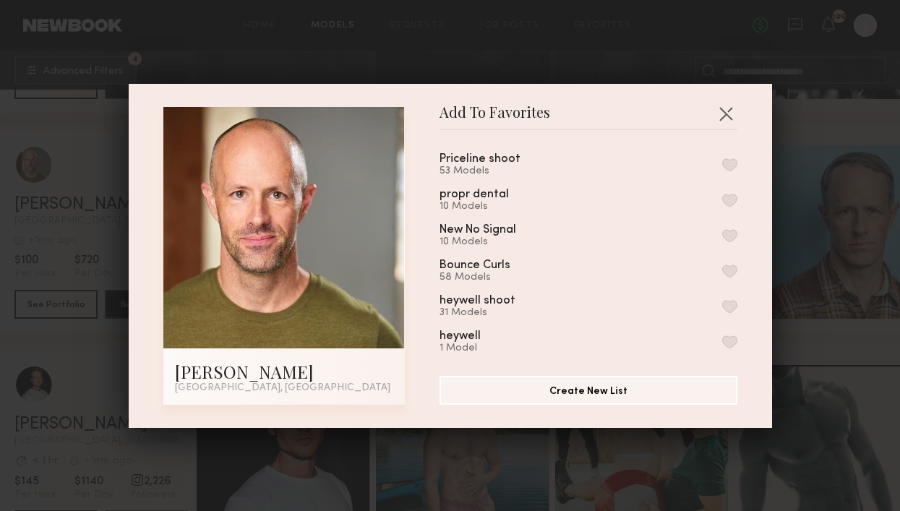
click at [732, 163] on button "button" at bounding box center [730, 164] width 15 height 13
click at [727, 111] on button "button" at bounding box center [726, 113] width 23 height 23
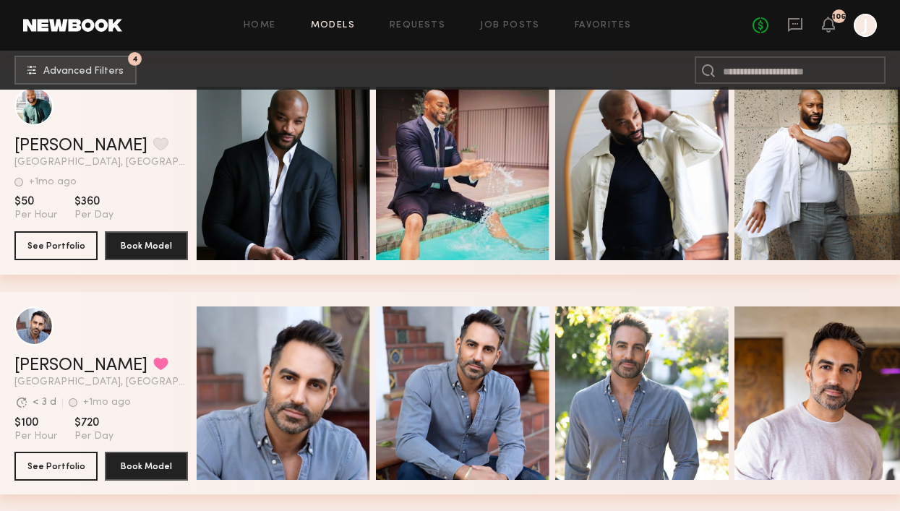
scroll to position [13643, 0]
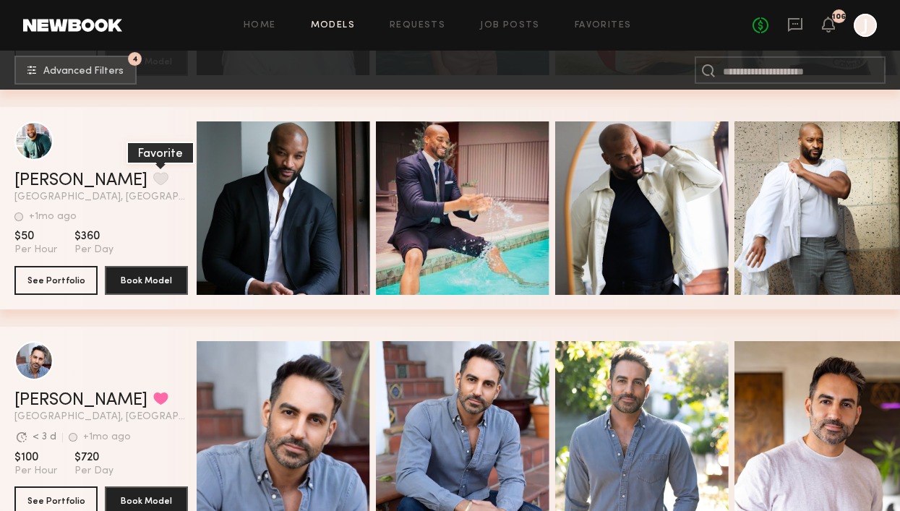
click at [153, 178] on button "grid" at bounding box center [160, 178] width 15 height 13
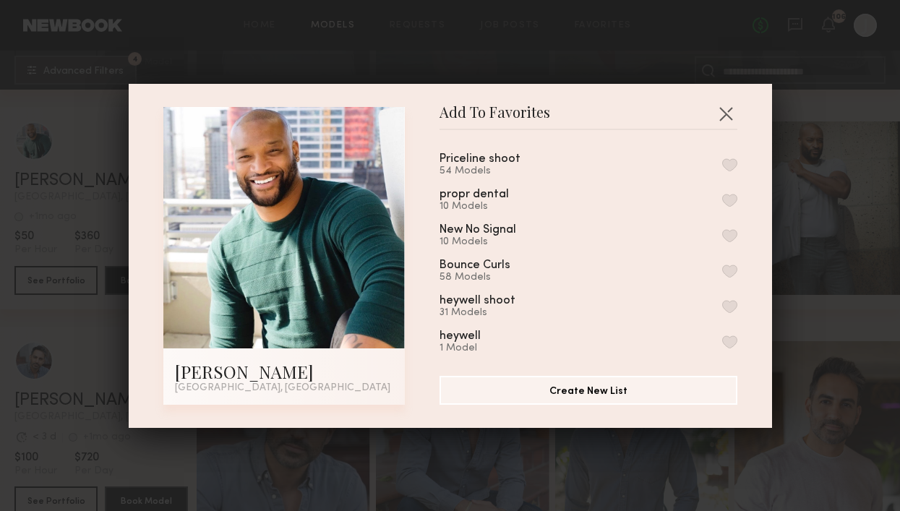
click at [733, 167] on button "button" at bounding box center [730, 164] width 15 height 13
click at [725, 108] on button "button" at bounding box center [726, 113] width 23 height 23
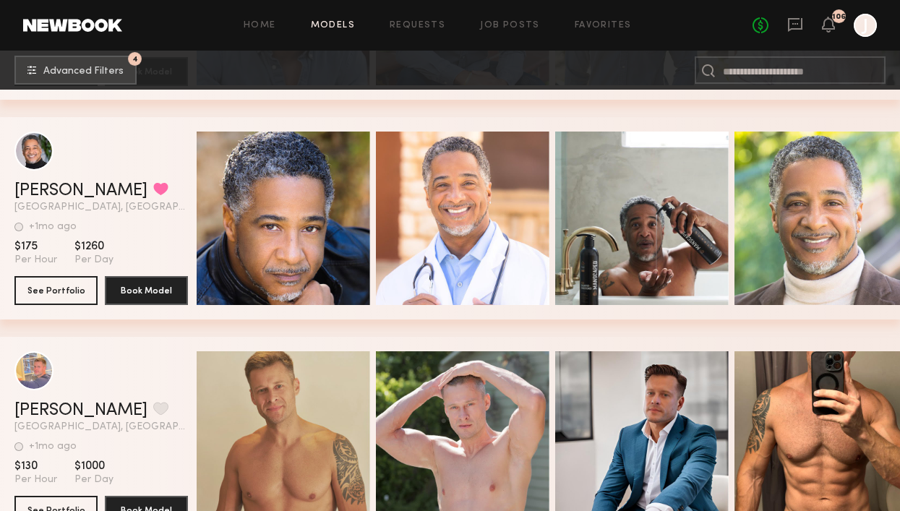
scroll to position [14100, 0]
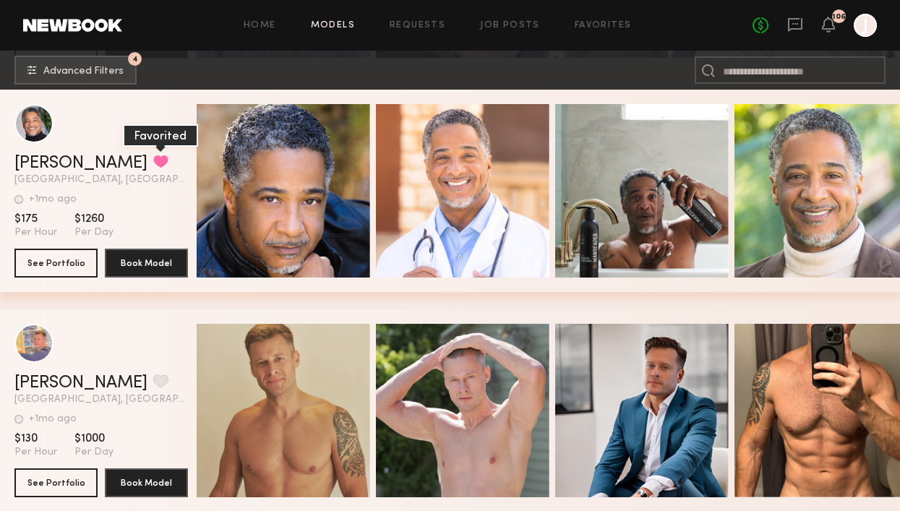
click at [153, 161] on button "grid" at bounding box center [160, 161] width 15 height 13
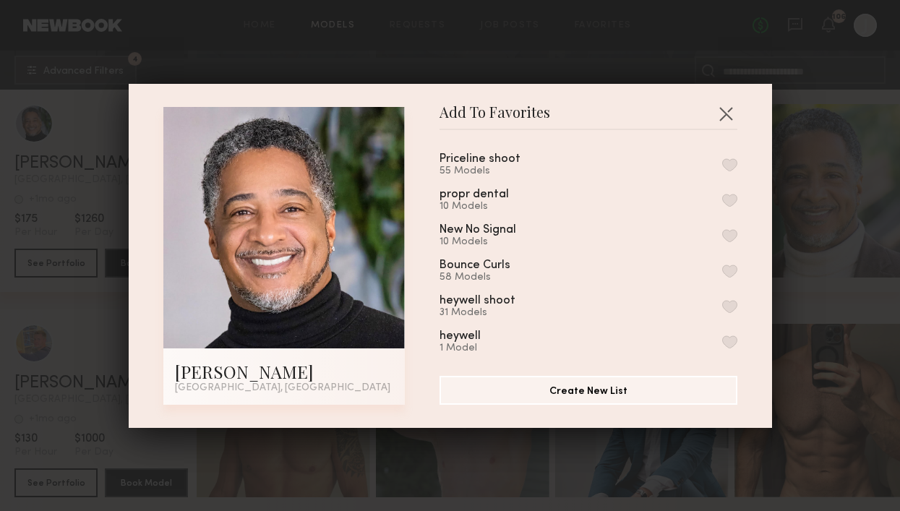
click at [729, 160] on button "button" at bounding box center [730, 164] width 15 height 13
click at [727, 114] on button "button" at bounding box center [726, 113] width 23 height 23
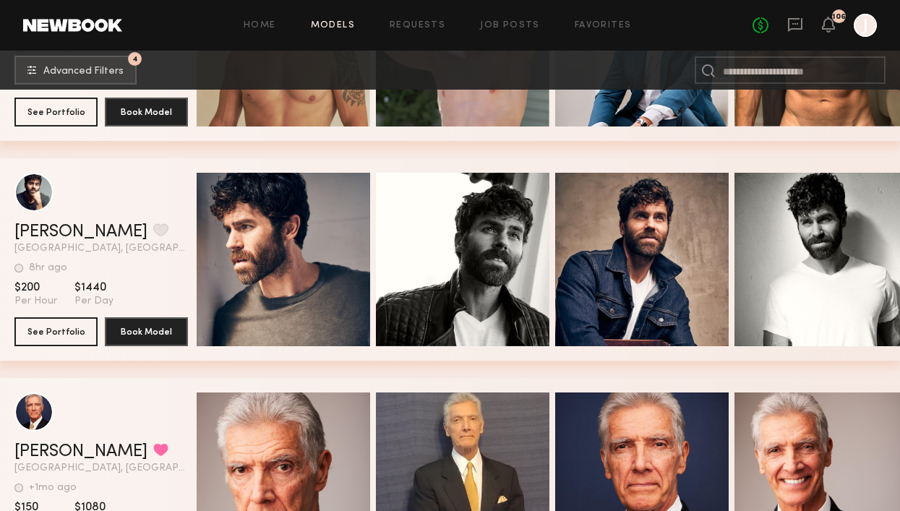
scroll to position [14540, 0]
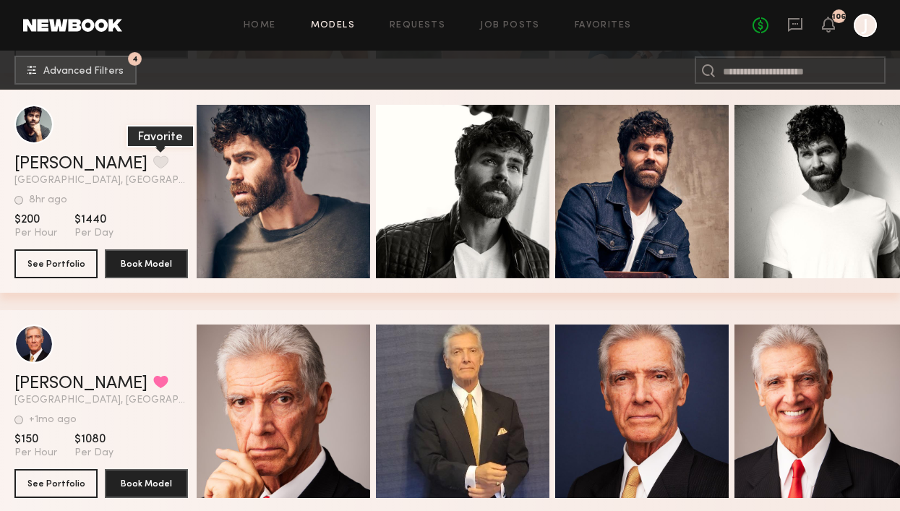
click at [153, 161] on button "grid" at bounding box center [160, 162] width 15 height 13
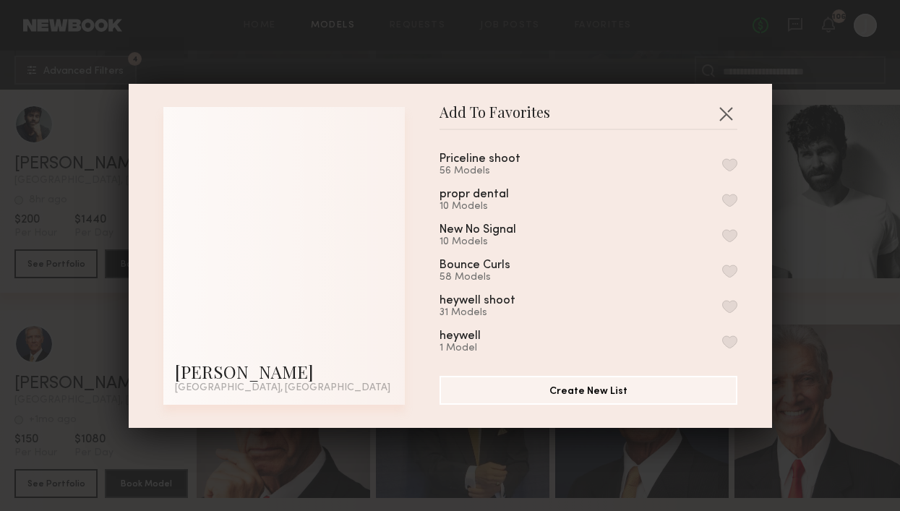
click at [730, 163] on button "button" at bounding box center [730, 164] width 15 height 13
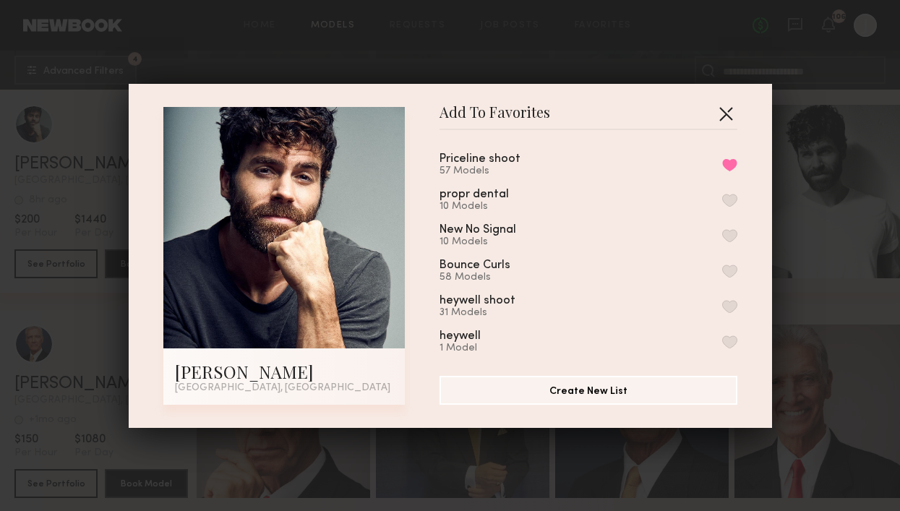
click at [728, 116] on button "button" at bounding box center [726, 113] width 23 height 23
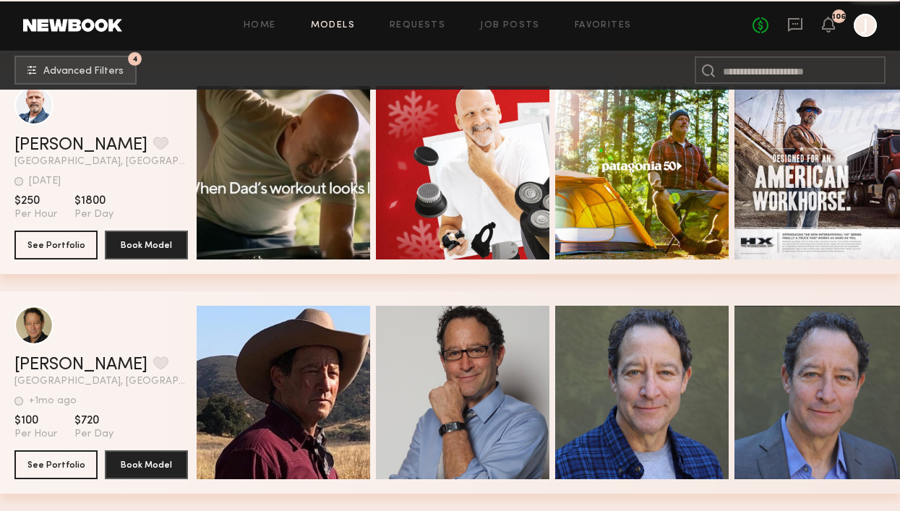
scroll to position [14945, 0]
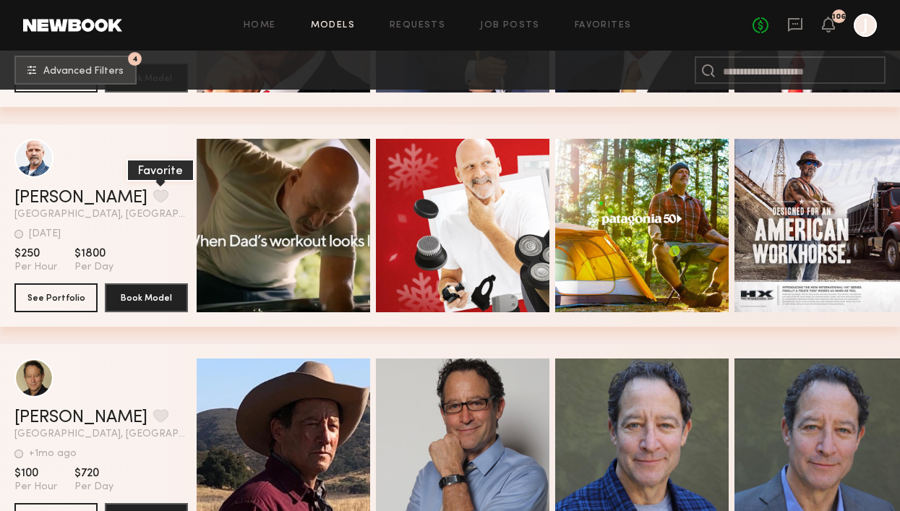
click at [153, 197] on button "grid" at bounding box center [160, 196] width 15 height 13
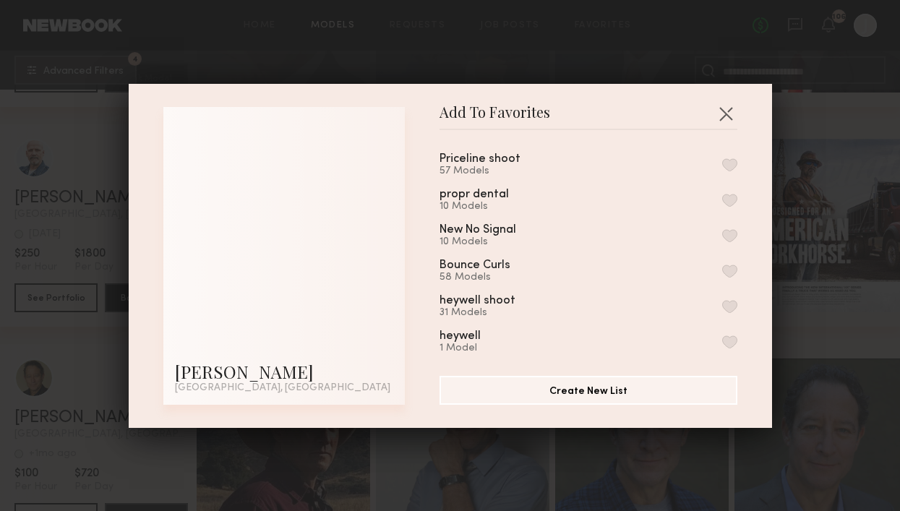
click at [733, 163] on button "button" at bounding box center [730, 164] width 15 height 13
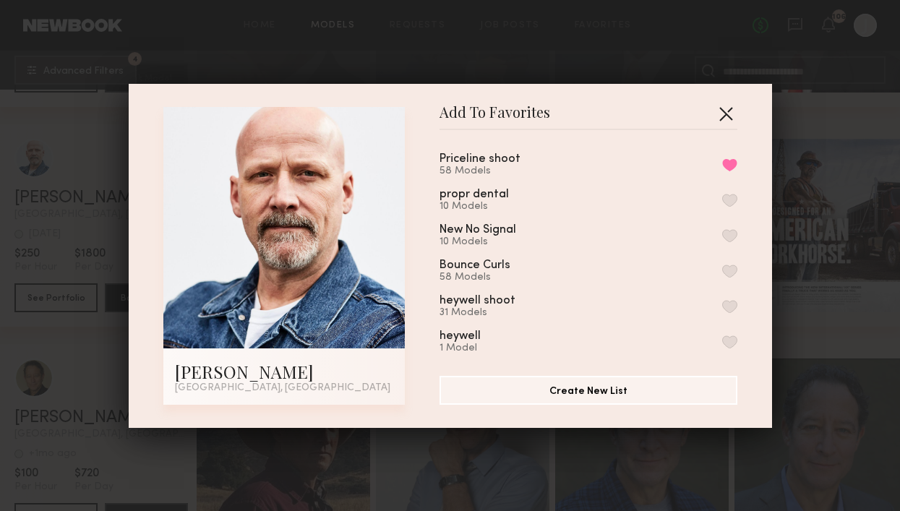
click at [727, 114] on button "button" at bounding box center [726, 113] width 23 height 23
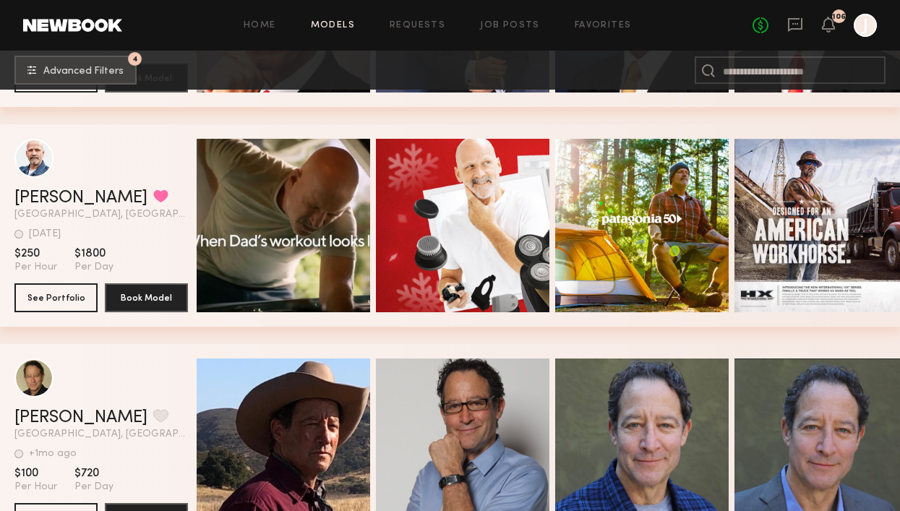
scroll to position [15183, 0]
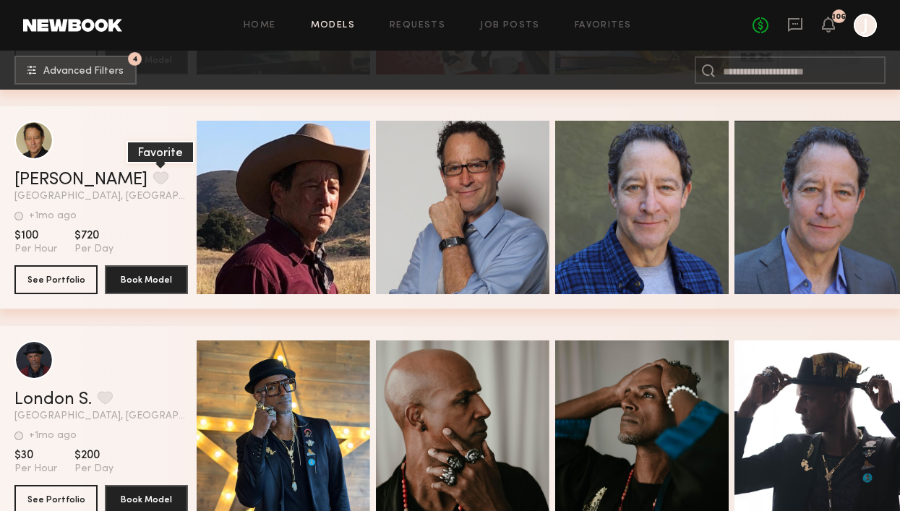
click at [153, 174] on button "grid" at bounding box center [160, 177] width 15 height 13
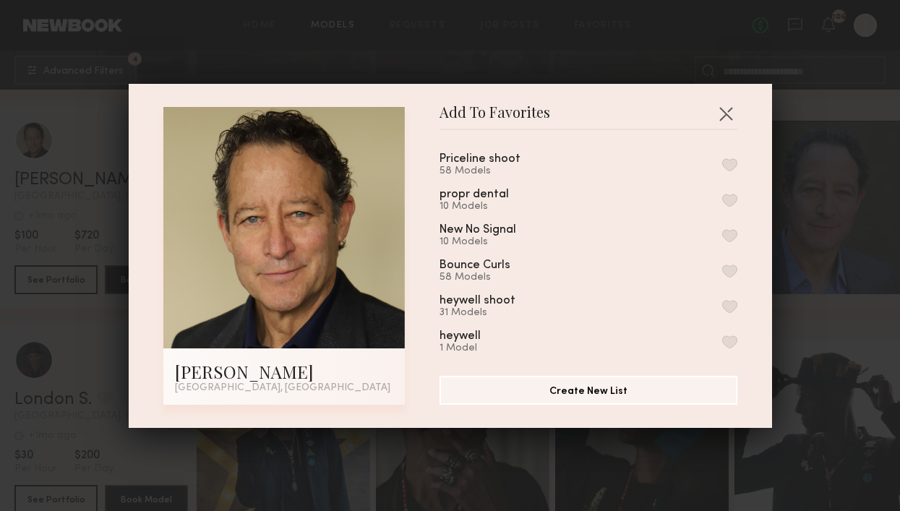
click at [725, 164] on button "button" at bounding box center [730, 164] width 15 height 13
click at [727, 108] on button "button" at bounding box center [726, 113] width 23 height 23
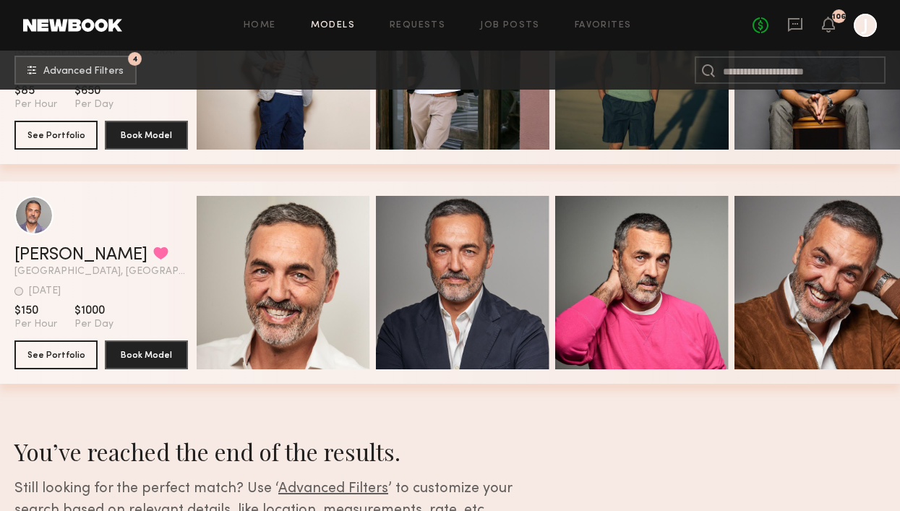
scroll to position [16461, 0]
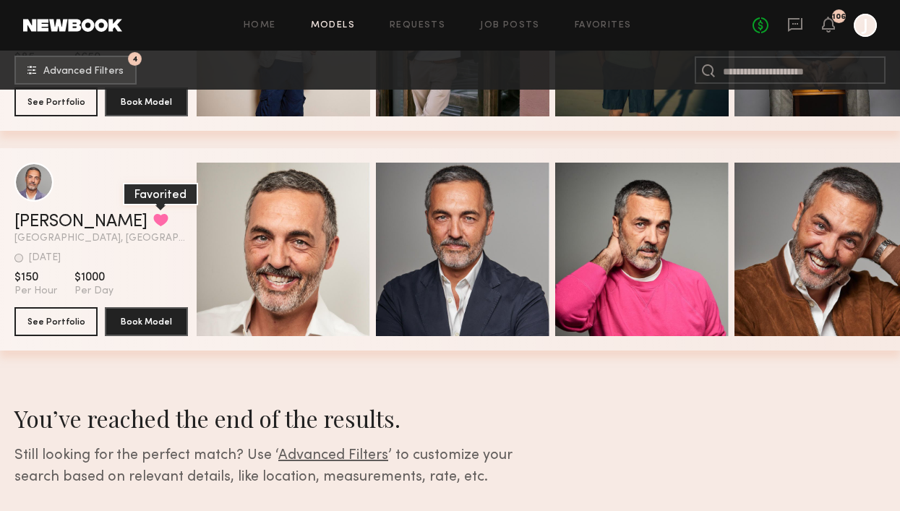
click at [153, 217] on button "grid" at bounding box center [160, 219] width 15 height 13
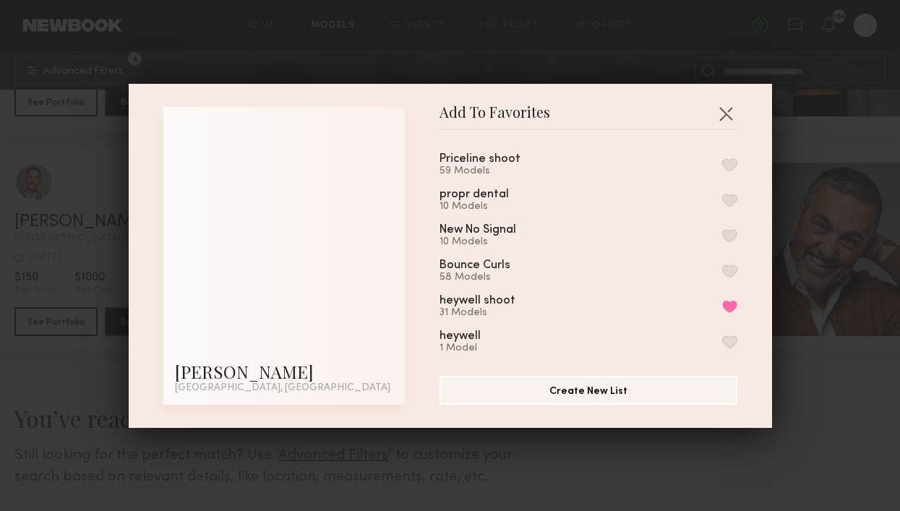
click at [731, 161] on button "button" at bounding box center [730, 164] width 15 height 13
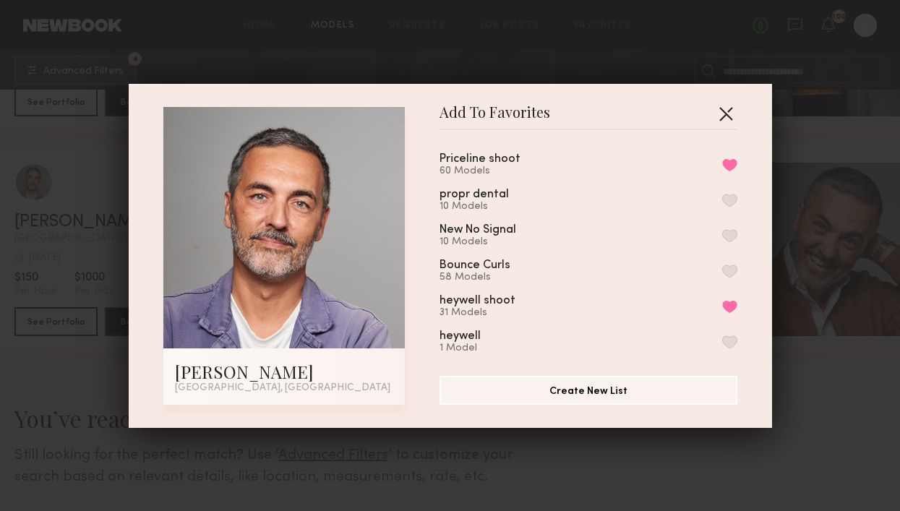
click at [728, 114] on button "button" at bounding box center [726, 113] width 23 height 23
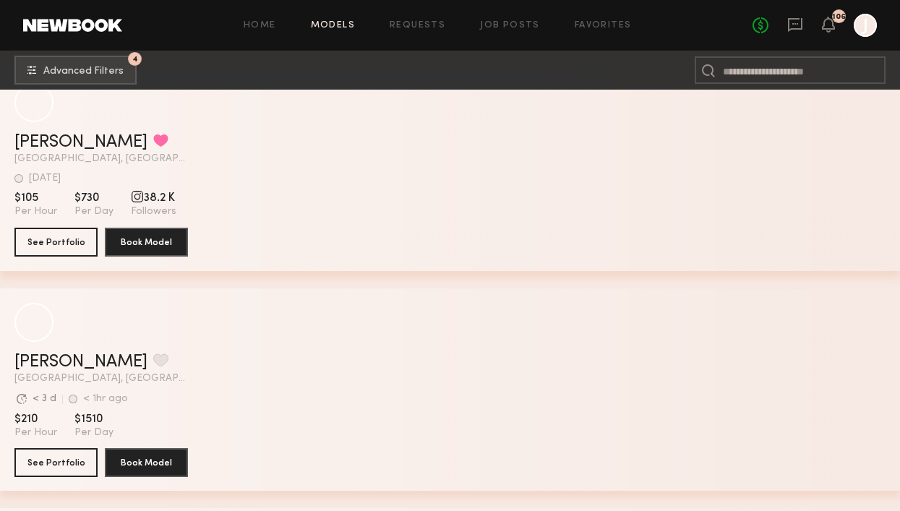
scroll to position [0, 0]
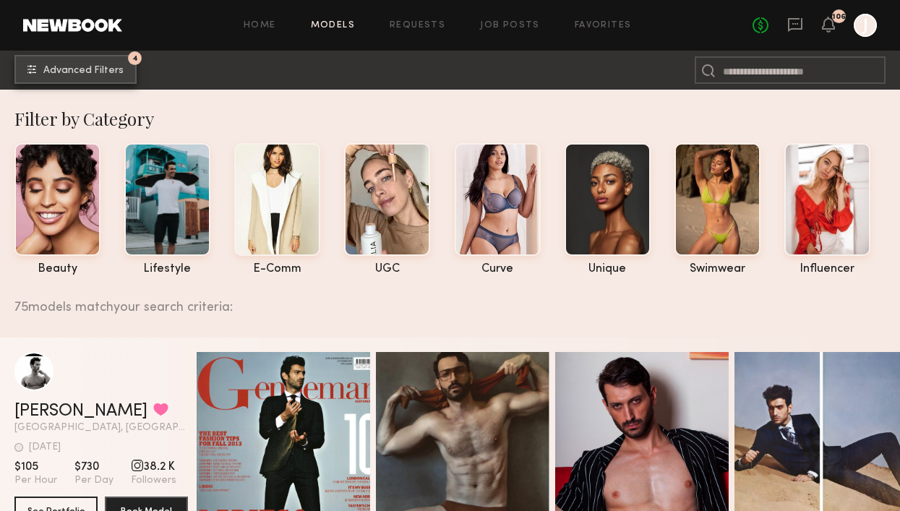
click at [104, 59] on button "4 Advanced Filters" at bounding box center [75, 69] width 122 height 29
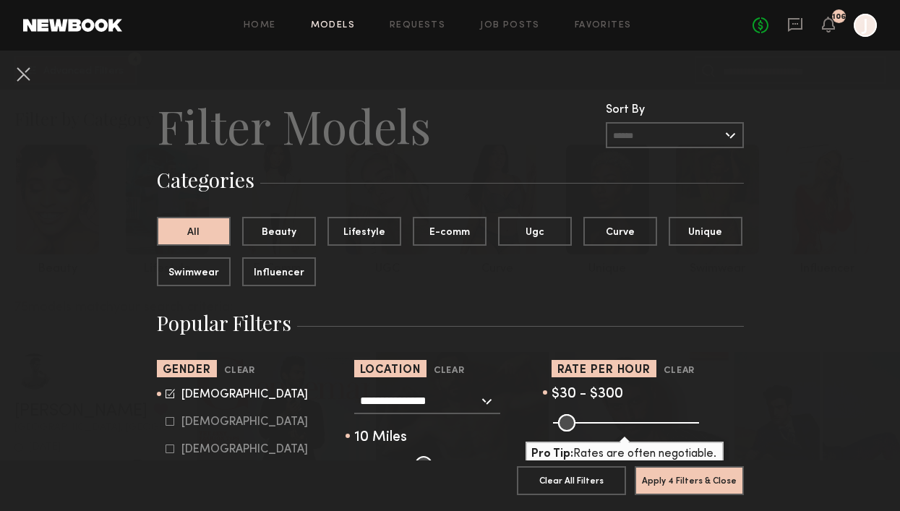
click at [168, 424] on icon at bounding box center [170, 421] width 9 height 9
type input "*"
click at [168, 391] on icon at bounding box center [170, 394] width 9 height 9
type input "**"
click at [678, 485] on button "Apply 4 Filters & Close" at bounding box center [689, 480] width 109 height 29
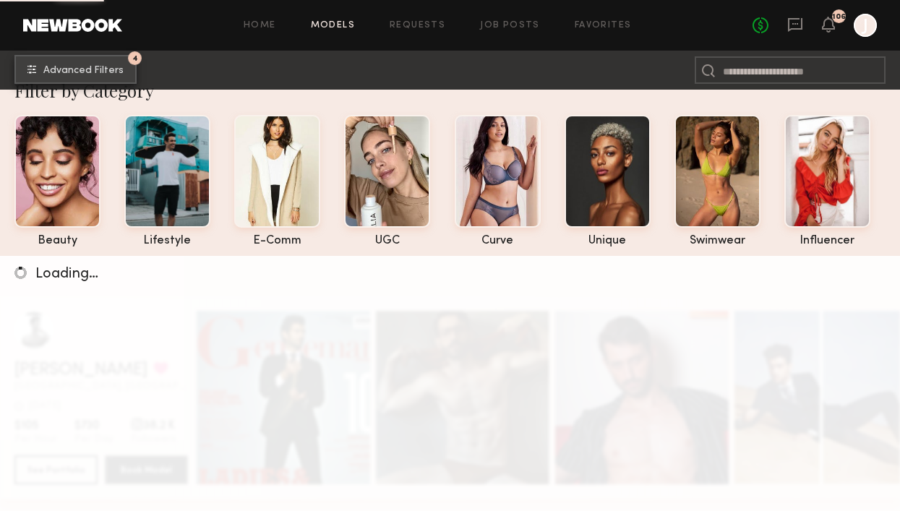
scroll to position [89, 0]
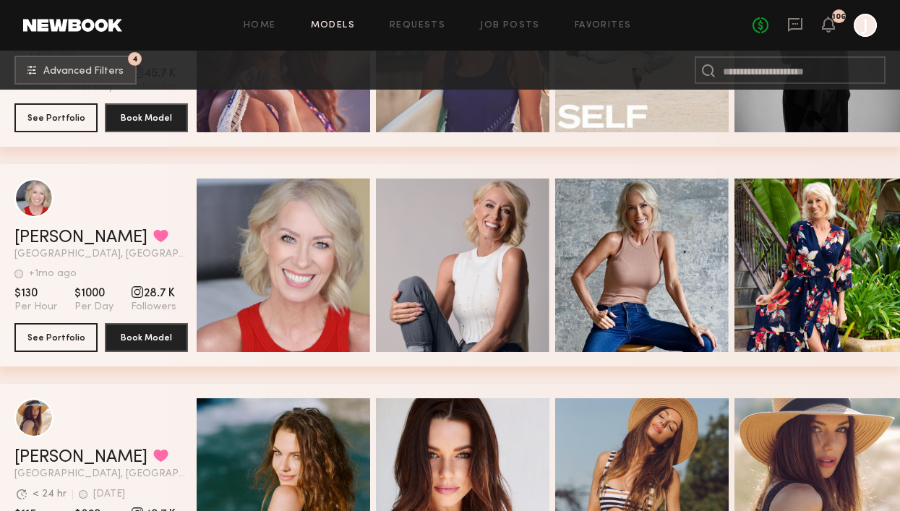
scroll to position [6575, 0]
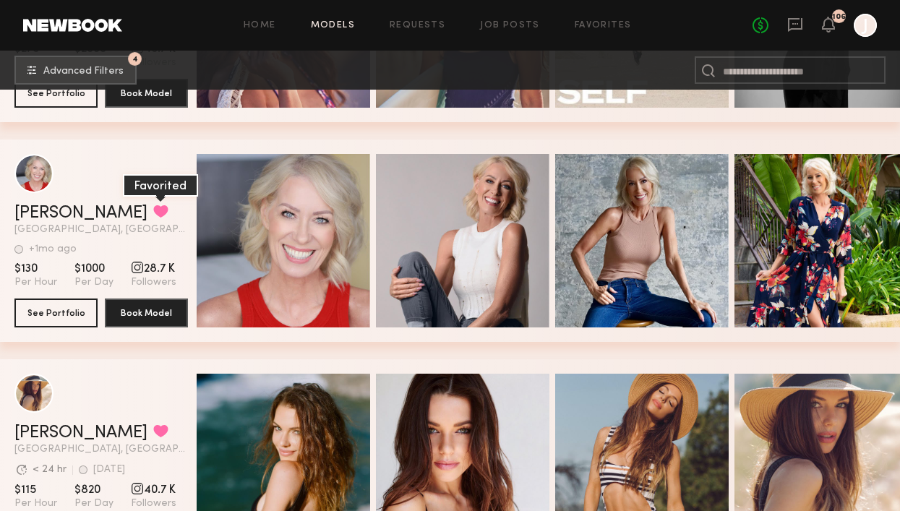
click at [153, 211] on button "grid" at bounding box center [160, 211] width 15 height 13
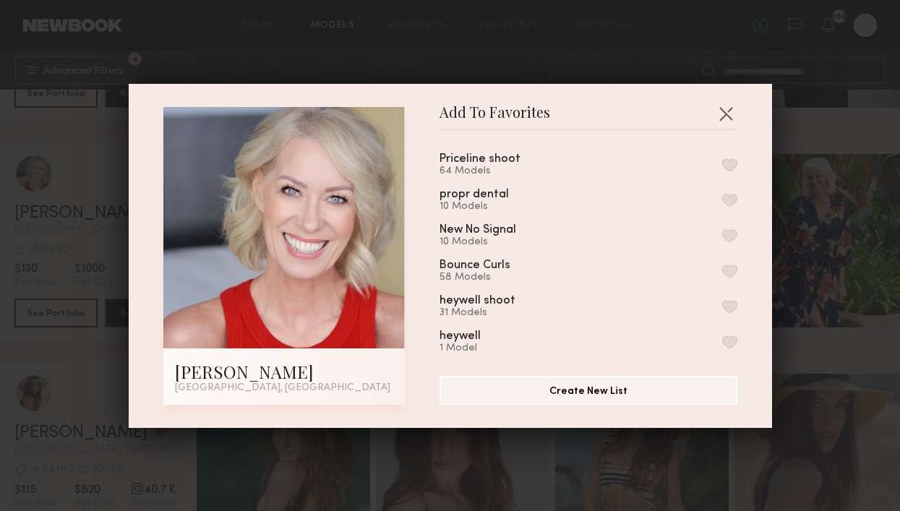
click at [731, 164] on button "button" at bounding box center [730, 164] width 15 height 13
click at [725, 116] on button "button" at bounding box center [726, 113] width 23 height 23
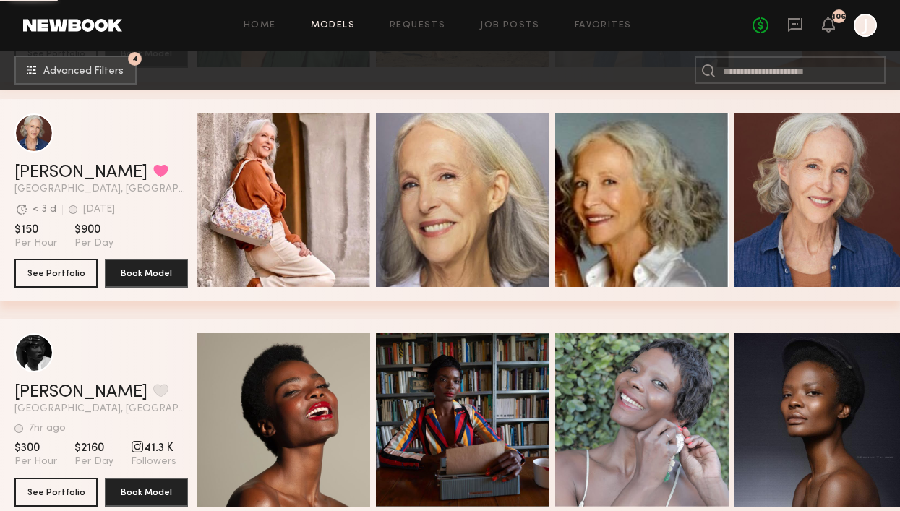
scroll to position [7273, 0]
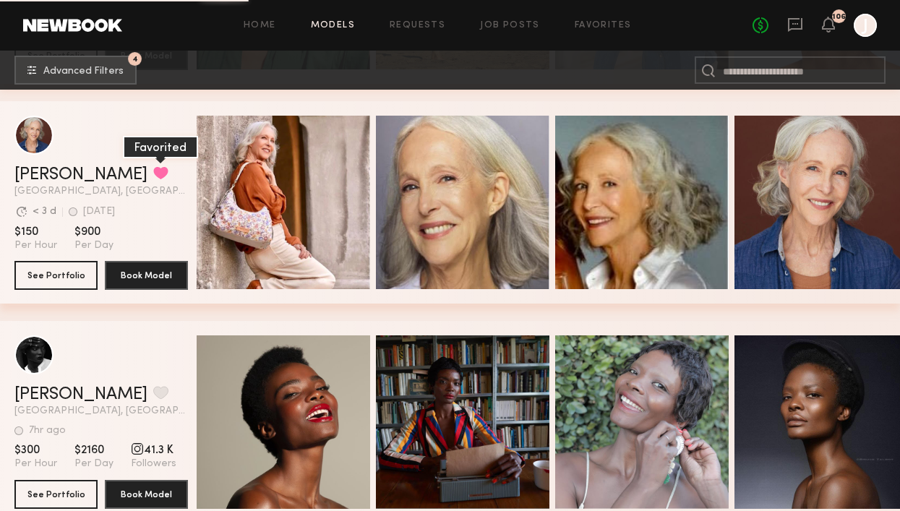
click at [153, 179] on button "grid" at bounding box center [160, 172] width 15 height 13
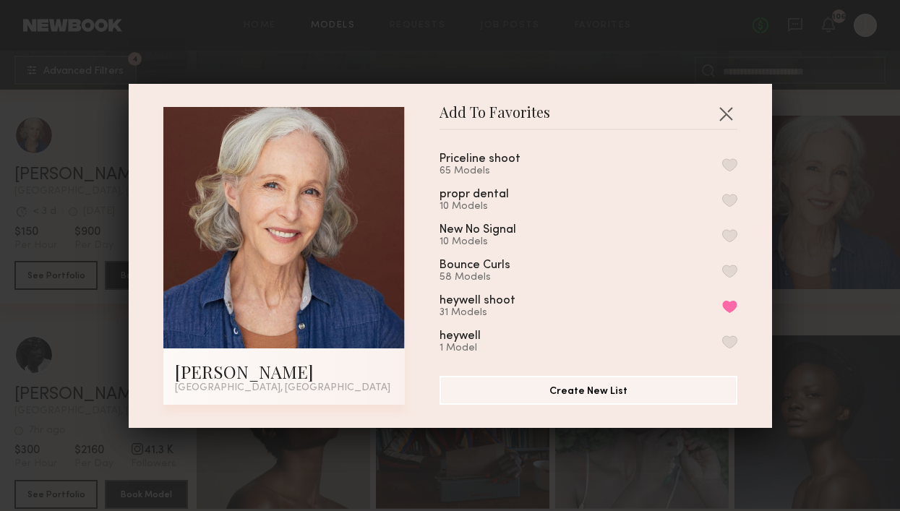
click at [728, 161] on button "button" at bounding box center [730, 164] width 15 height 13
click at [725, 111] on button "button" at bounding box center [726, 113] width 23 height 23
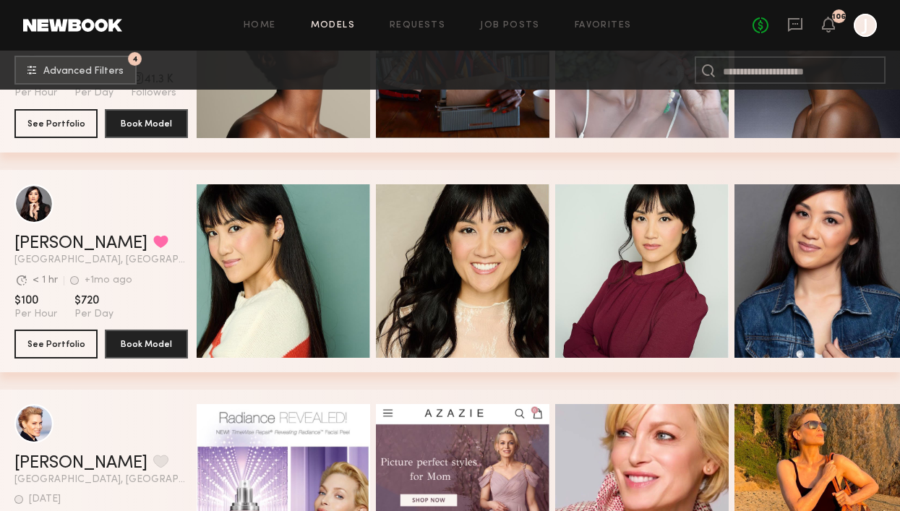
scroll to position [7645, 0]
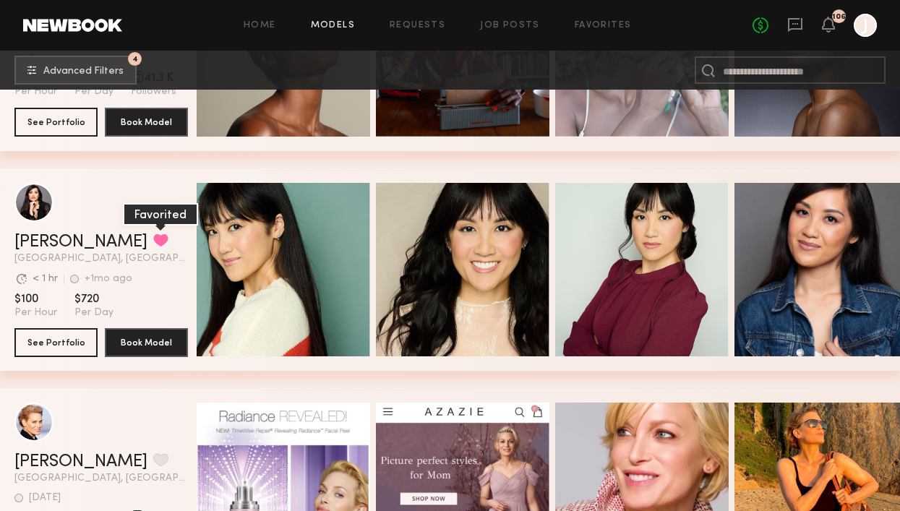
click at [153, 240] on button "grid" at bounding box center [160, 240] width 15 height 13
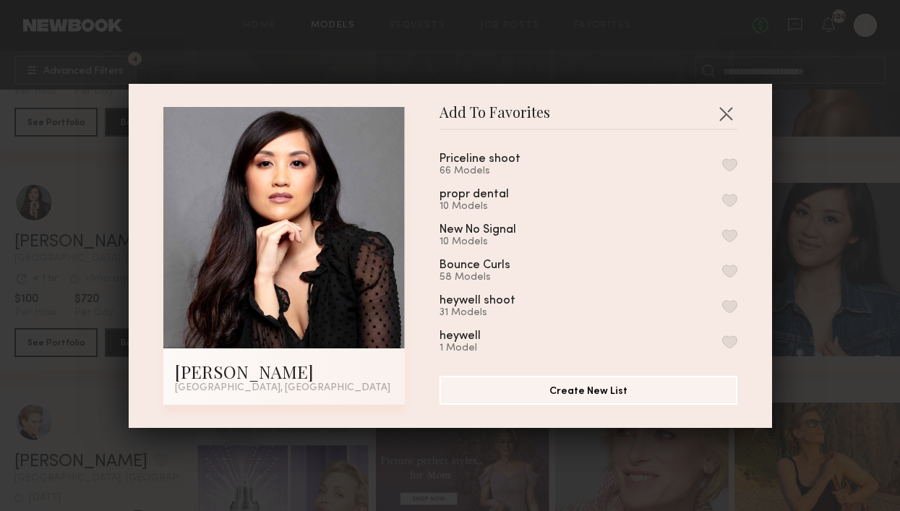
click at [730, 162] on button "button" at bounding box center [730, 164] width 15 height 13
click at [729, 112] on button "button" at bounding box center [726, 113] width 23 height 23
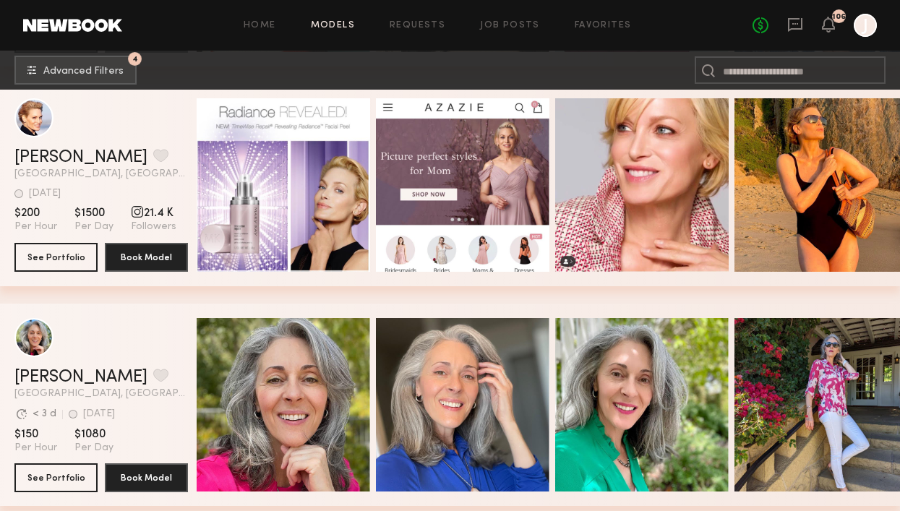
scroll to position [8021, 0]
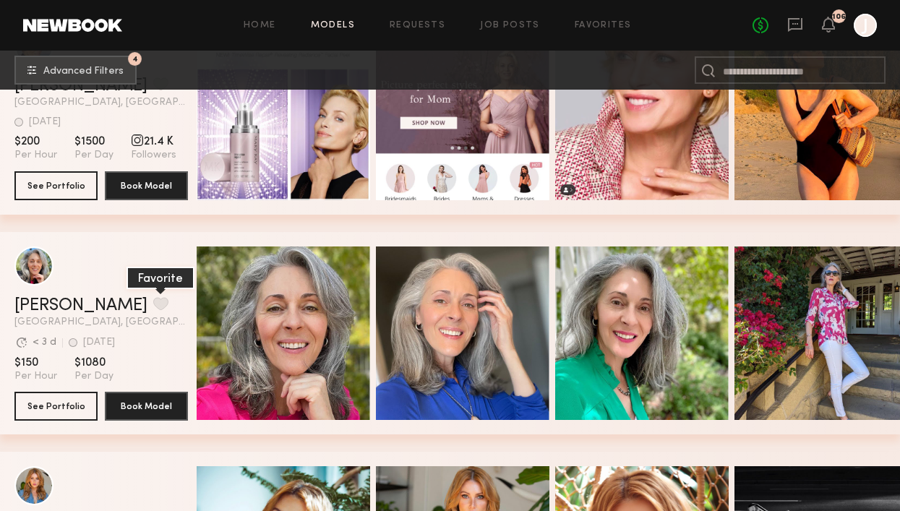
click at [153, 299] on button "grid" at bounding box center [160, 303] width 15 height 13
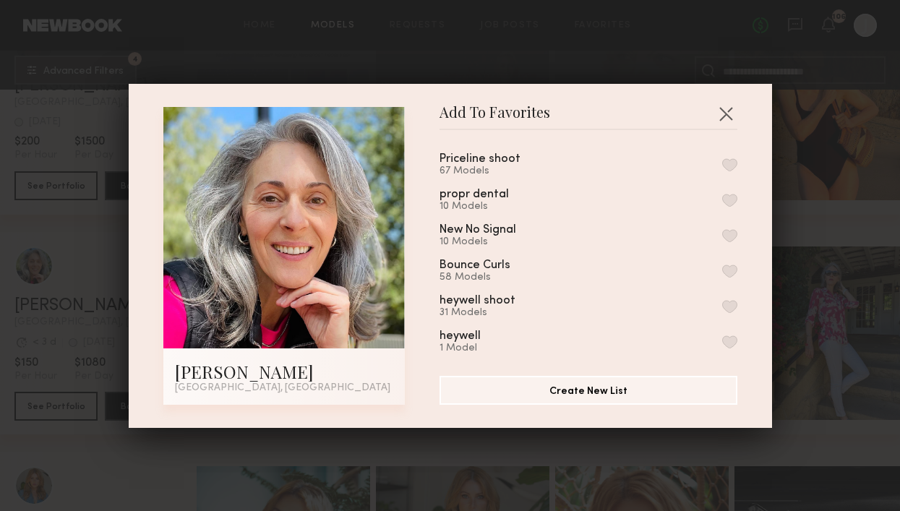
click at [728, 161] on button "button" at bounding box center [730, 164] width 15 height 13
click at [727, 117] on button "button" at bounding box center [726, 113] width 23 height 23
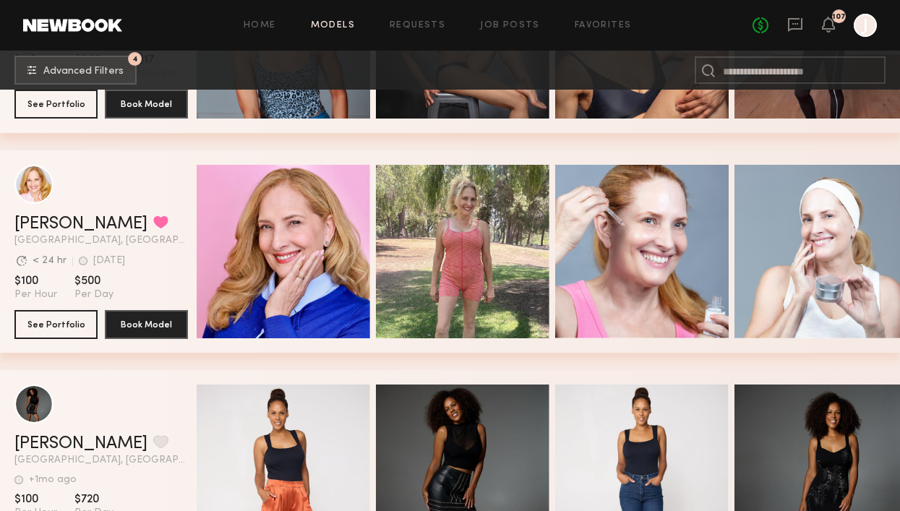
scroll to position [10962, 0]
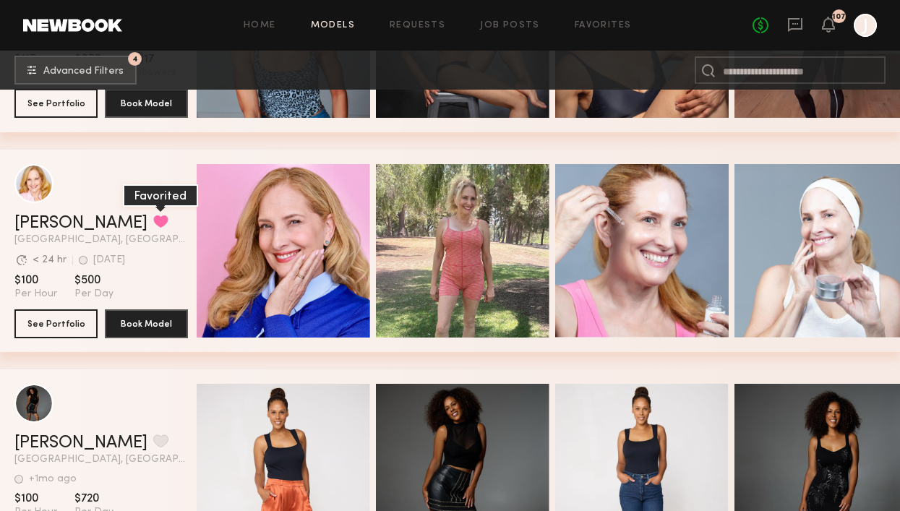
click at [153, 219] on button "grid" at bounding box center [160, 221] width 15 height 13
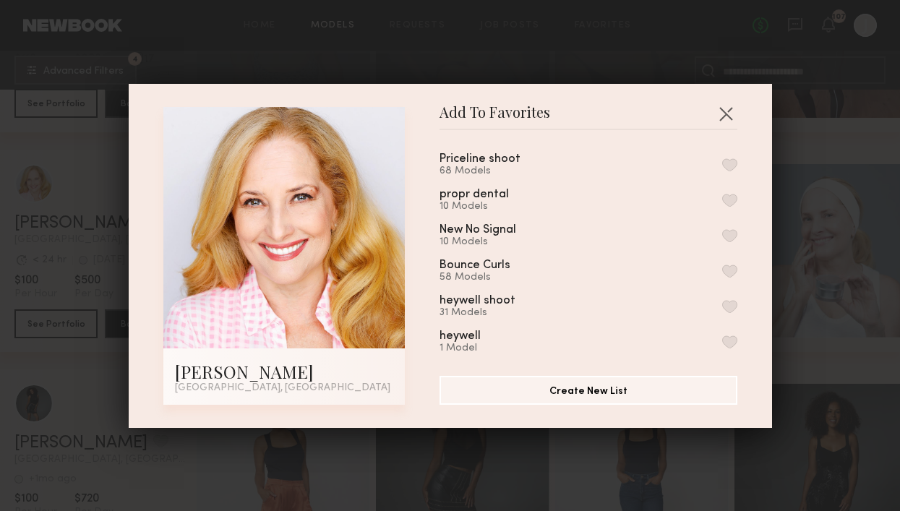
click at [731, 164] on button "button" at bounding box center [730, 164] width 15 height 13
click at [724, 118] on button "button" at bounding box center [726, 113] width 23 height 23
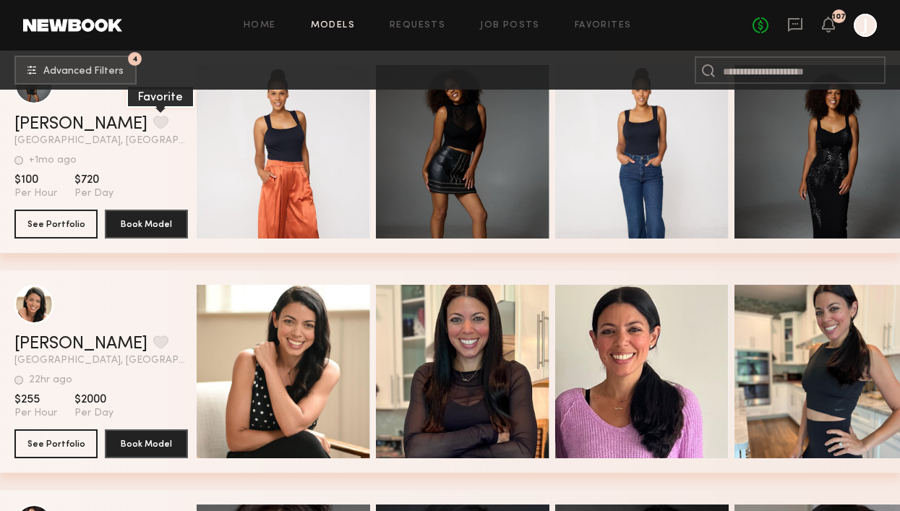
scroll to position [11282, 0]
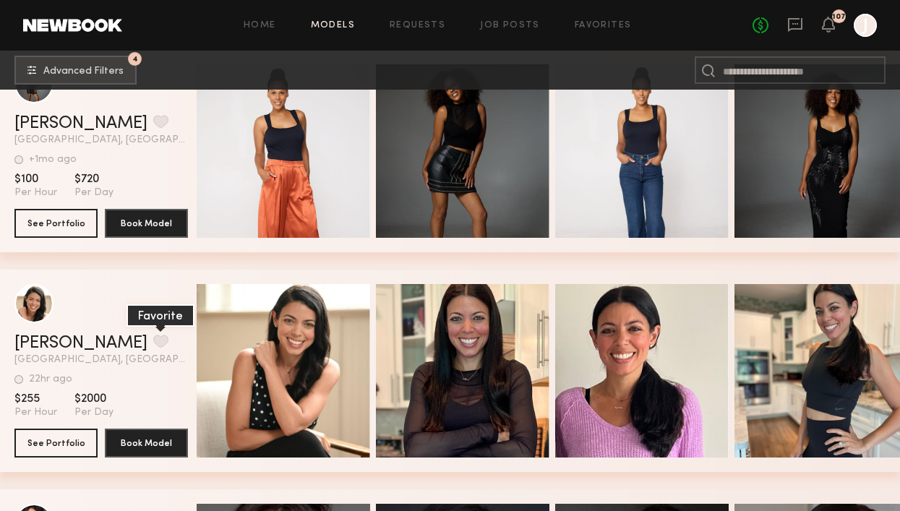
click at [153, 344] on button "grid" at bounding box center [160, 341] width 15 height 13
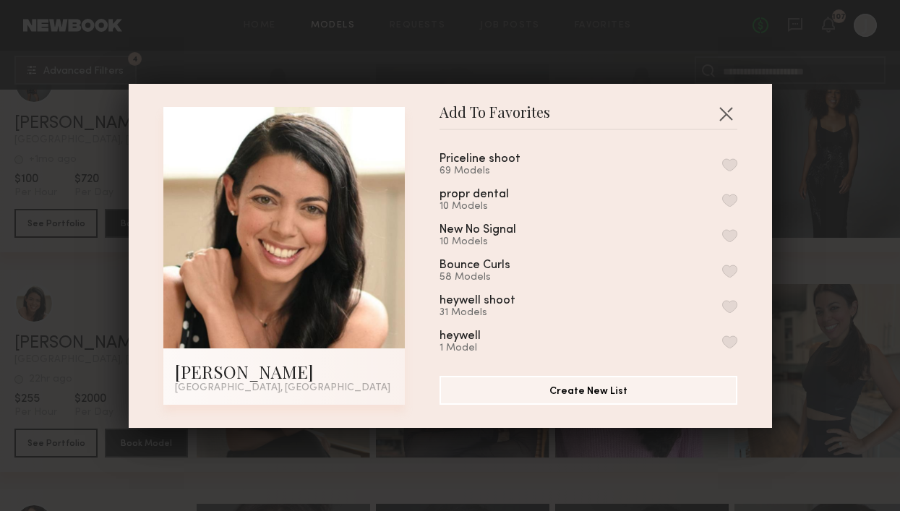
click at [727, 169] on button "button" at bounding box center [730, 164] width 15 height 13
click at [722, 114] on button "button" at bounding box center [726, 113] width 23 height 23
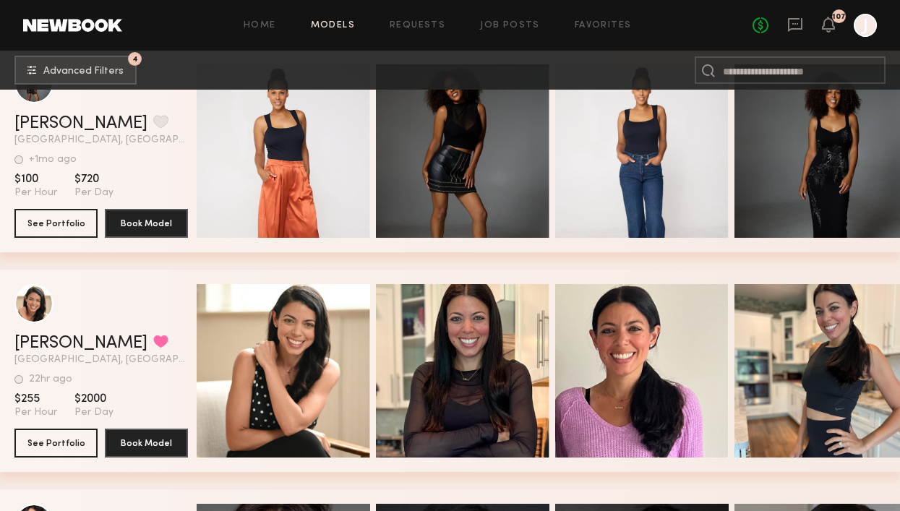
scroll to position [11269, 0]
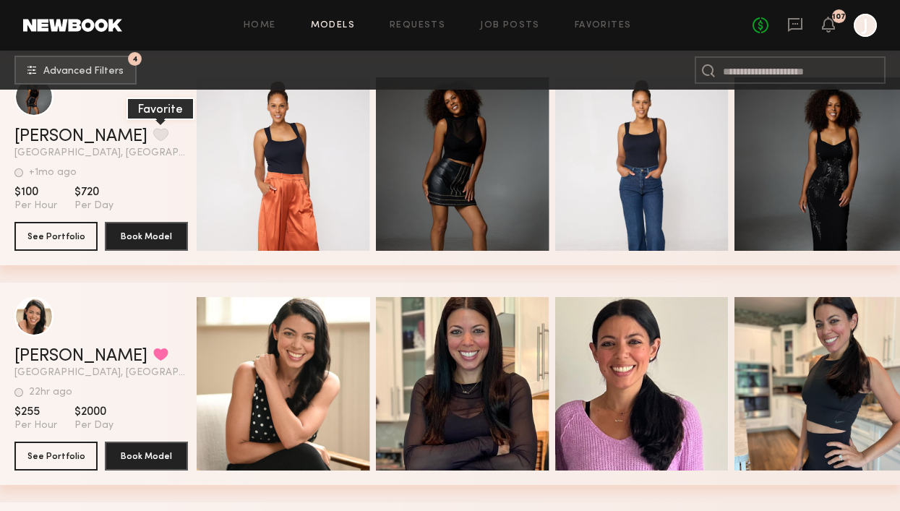
click at [153, 135] on button "grid" at bounding box center [160, 134] width 15 height 13
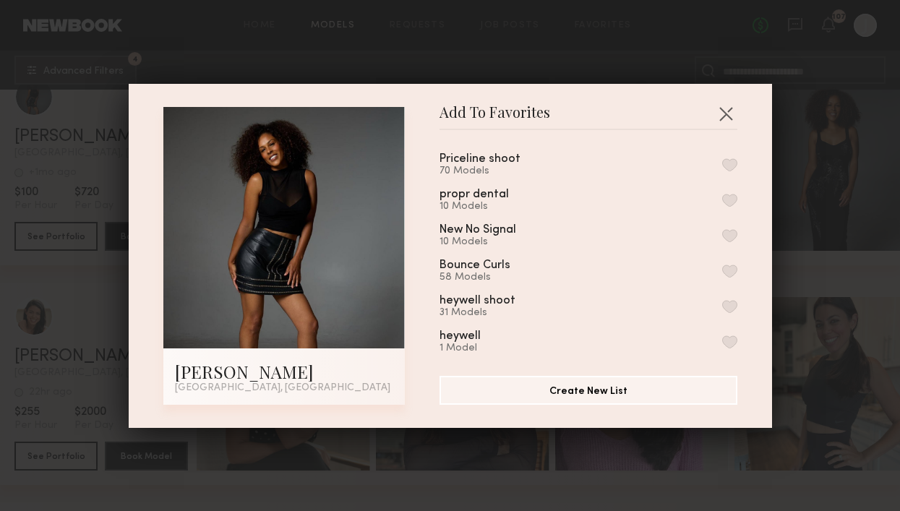
click at [727, 166] on button "button" at bounding box center [730, 164] width 15 height 13
click at [727, 106] on button "button" at bounding box center [726, 113] width 23 height 23
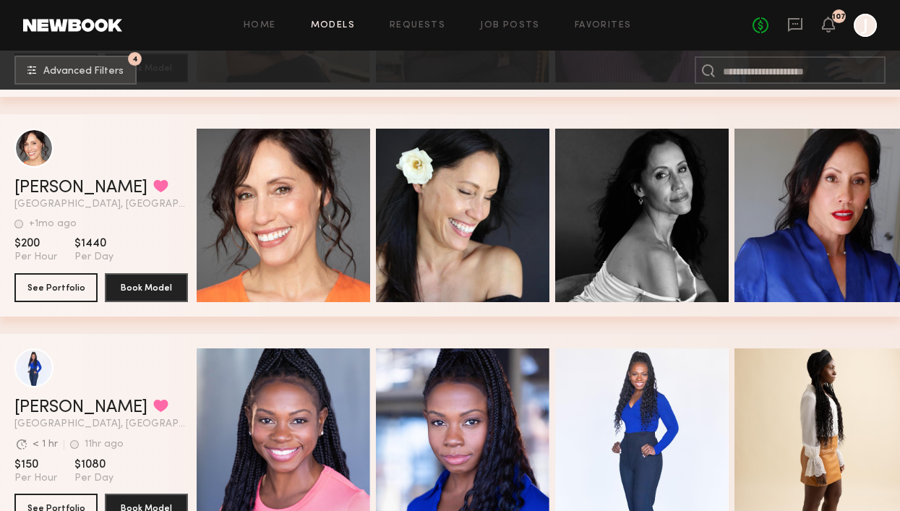
scroll to position [11660, 0]
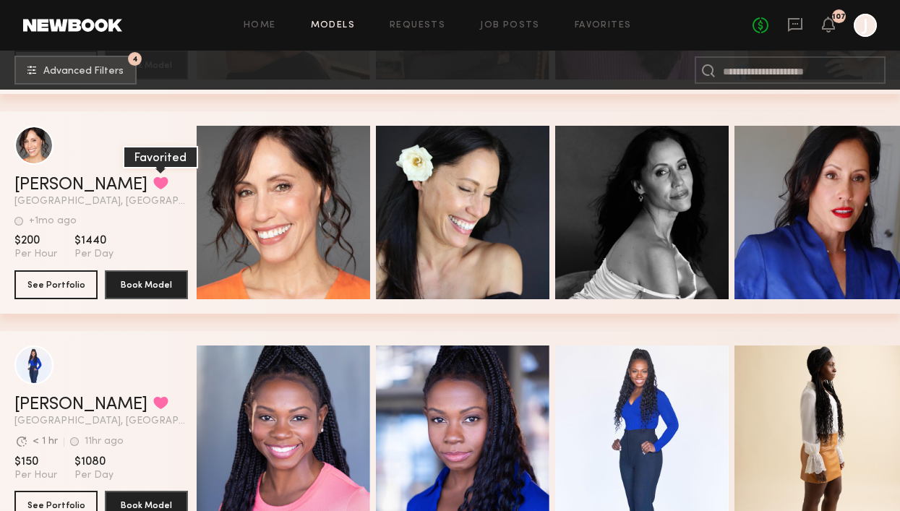
click at [153, 181] on button "grid" at bounding box center [160, 182] width 15 height 13
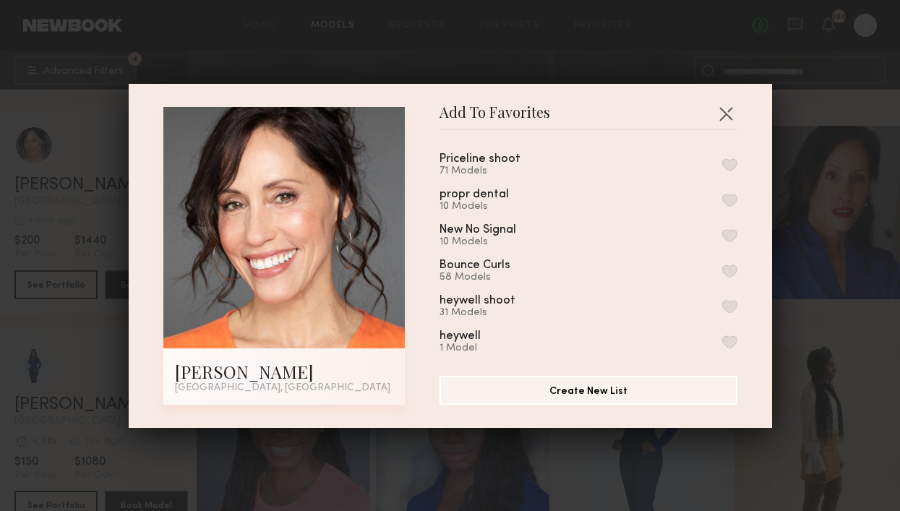
click at [729, 161] on button "button" at bounding box center [730, 164] width 15 height 13
click at [728, 110] on button "button" at bounding box center [726, 113] width 23 height 23
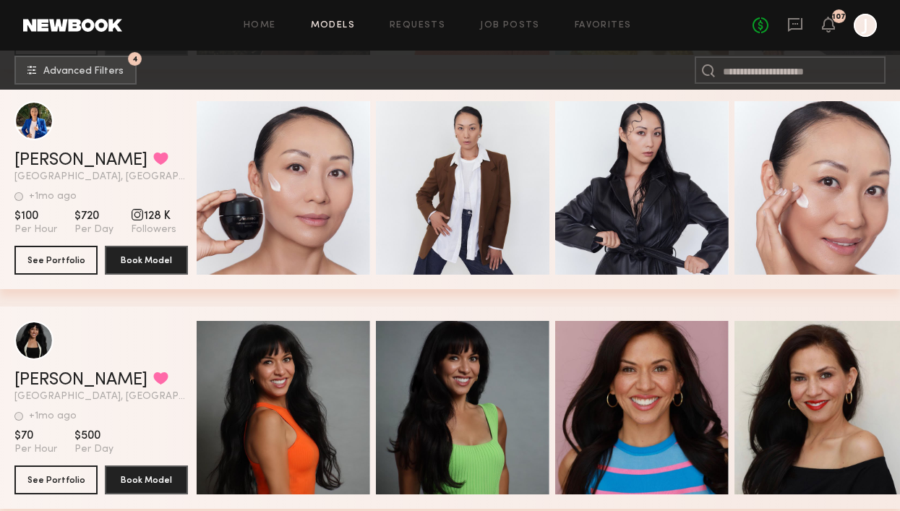
scroll to position [13980, 0]
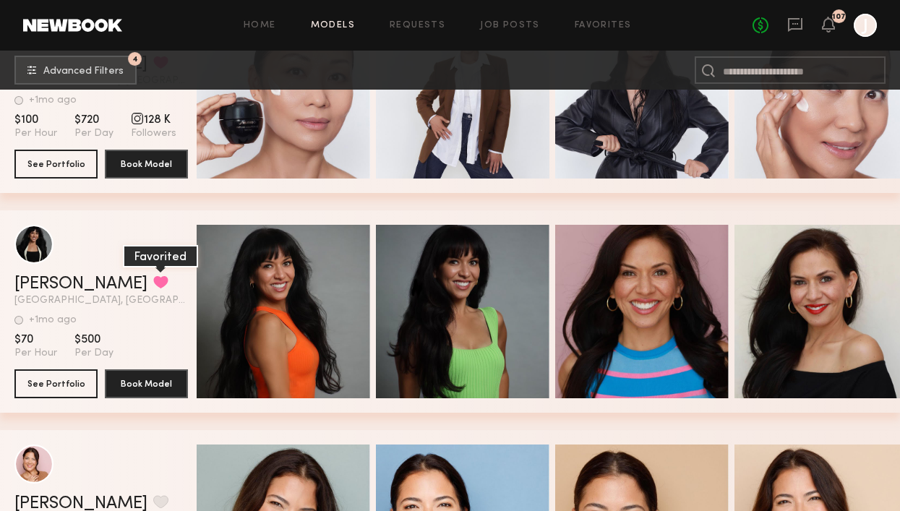
click at [153, 284] on button "grid" at bounding box center [160, 282] width 15 height 13
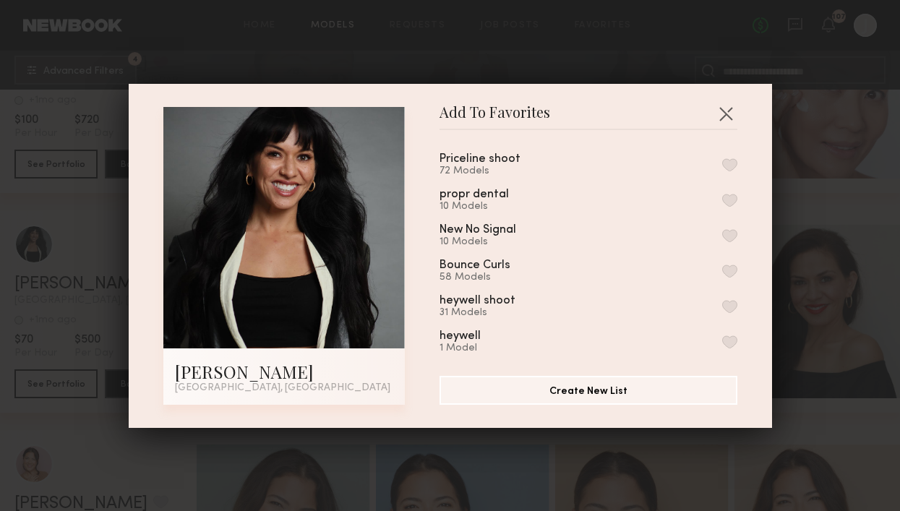
click at [731, 166] on button "button" at bounding box center [730, 164] width 15 height 13
click at [730, 120] on button "button" at bounding box center [726, 113] width 23 height 23
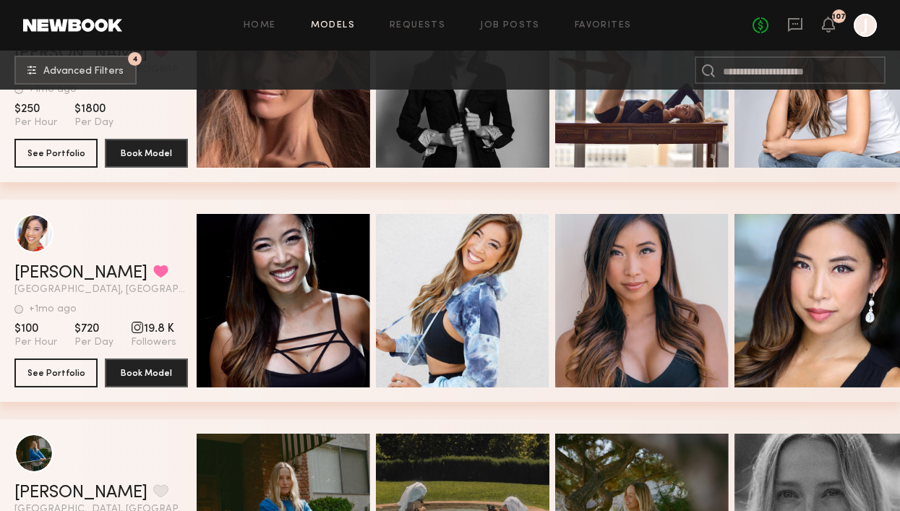
scroll to position [16636, 0]
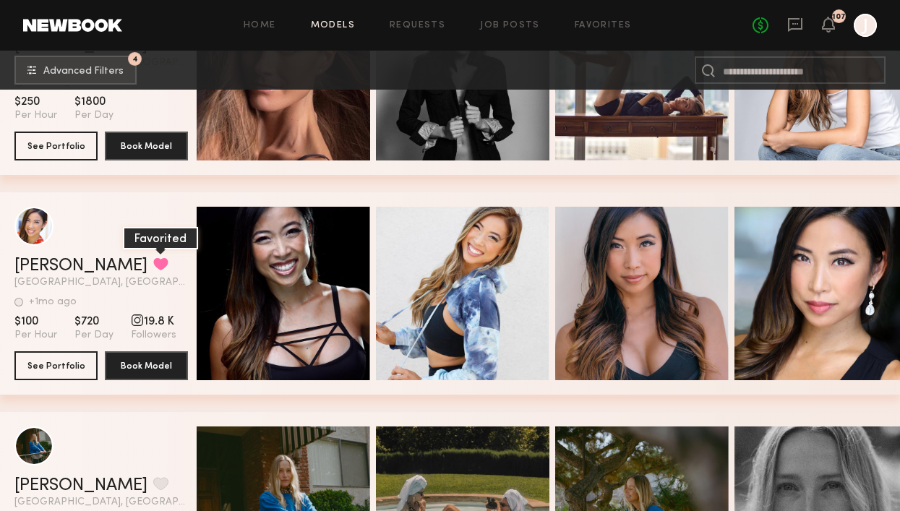
click at [153, 258] on button "grid" at bounding box center [160, 263] width 15 height 13
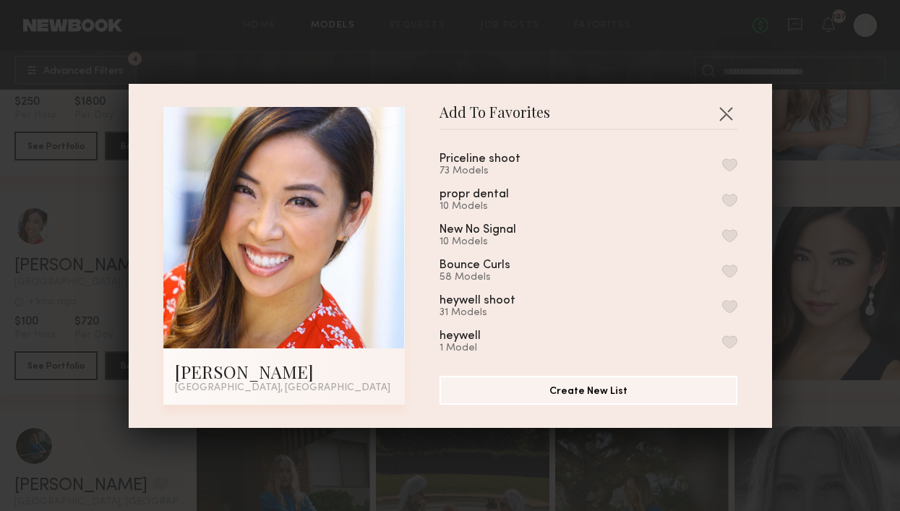
click at [729, 165] on button "button" at bounding box center [730, 164] width 15 height 13
click at [723, 111] on button "button" at bounding box center [726, 113] width 23 height 23
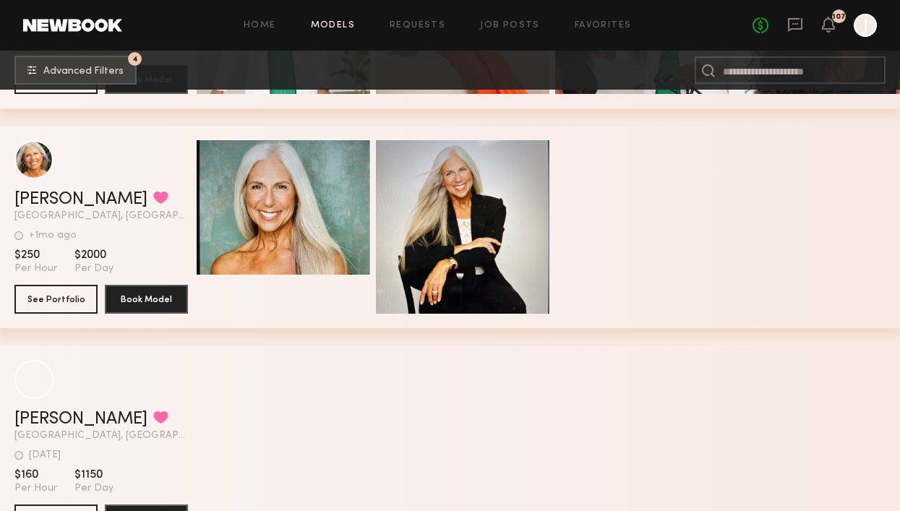
scroll to position [18684, 0]
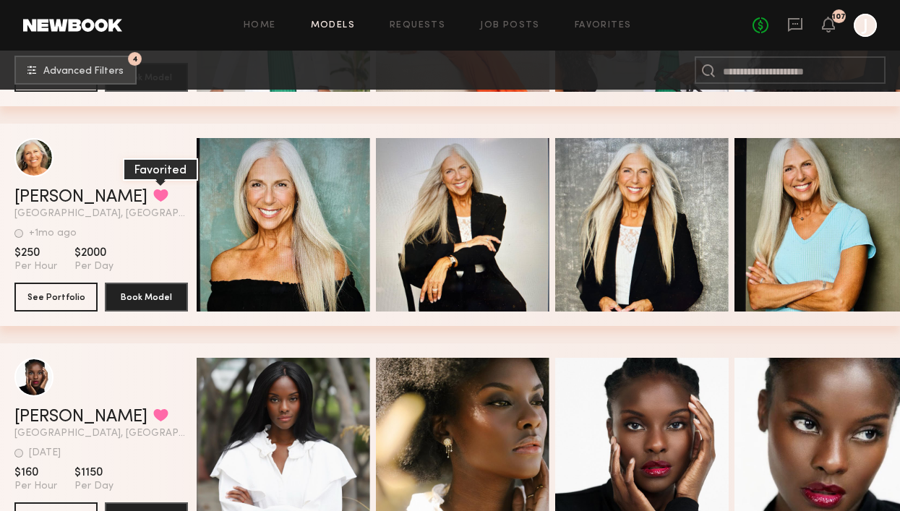
click at [153, 192] on button "grid" at bounding box center [160, 195] width 15 height 13
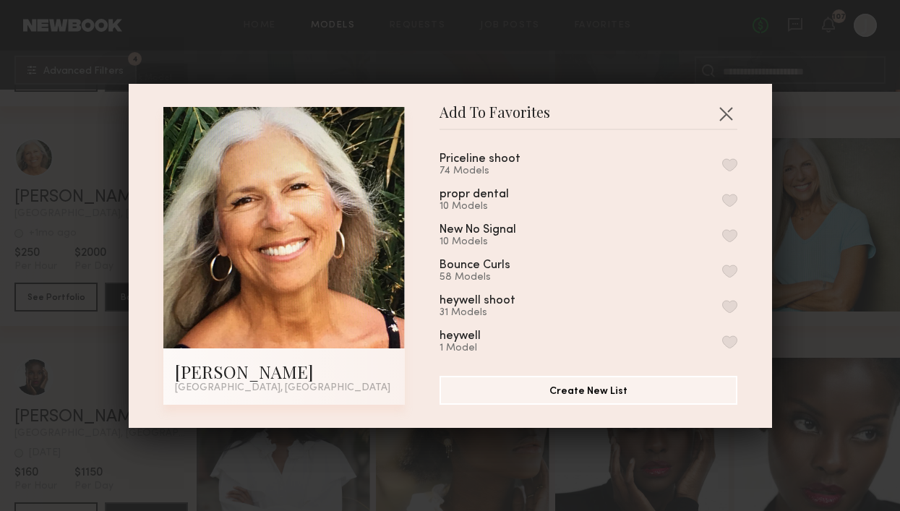
click at [728, 165] on button "button" at bounding box center [730, 164] width 15 height 13
click at [728, 114] on button "button" at bounding box center [726, 113] width 23 height 23
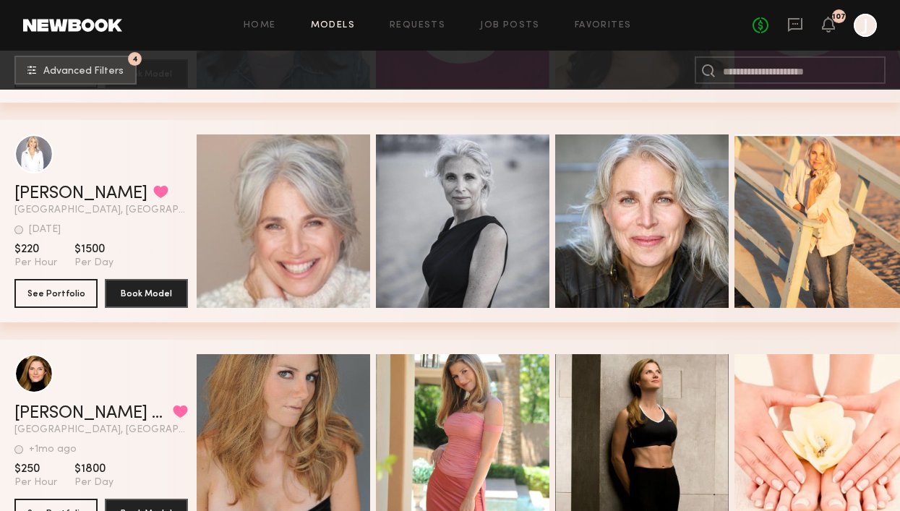
scroll to position [19788, 0]
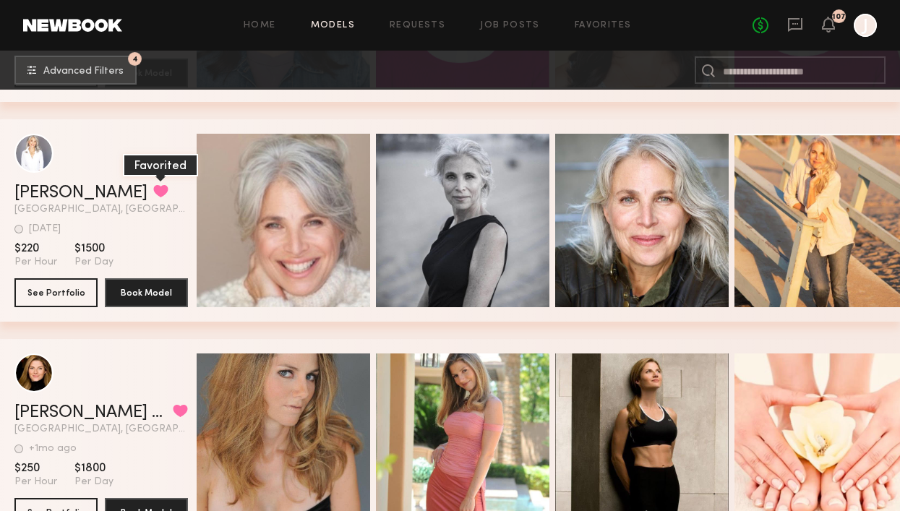
click at [153, 187] on button "grid" at bounding box center [160, 190] width 15 height 13
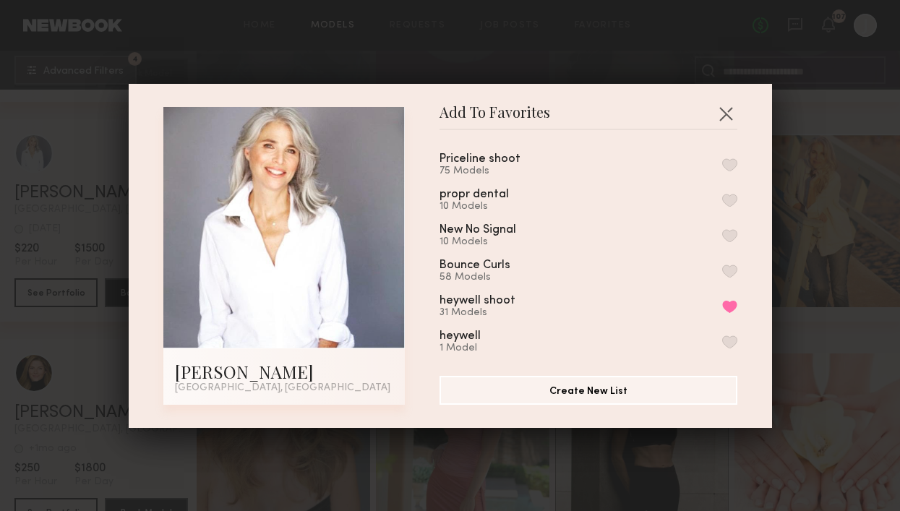
click at [733, 169] on button "button" at bounding box center [730, 164] width 15 height 13
click at [725, 110] on button "button" at bounding box center [726, 113] width 23 height 23
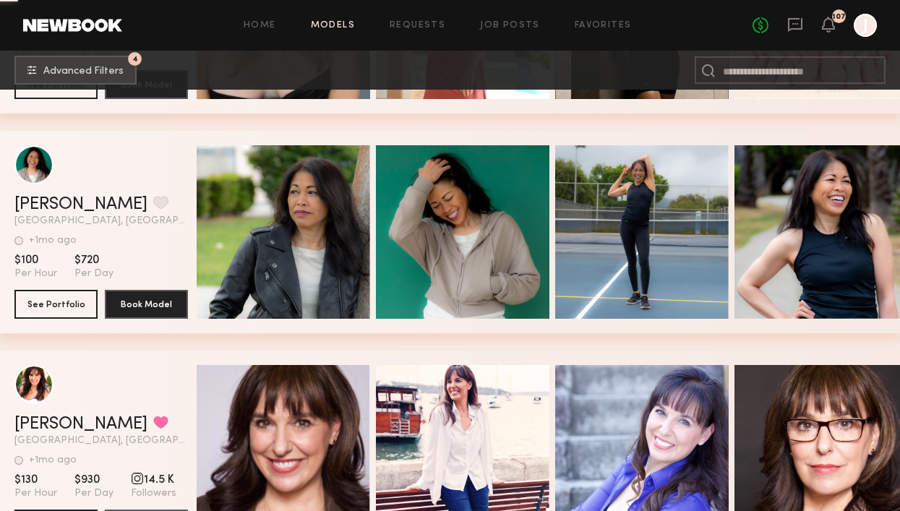
scroll to position [20217, 0]
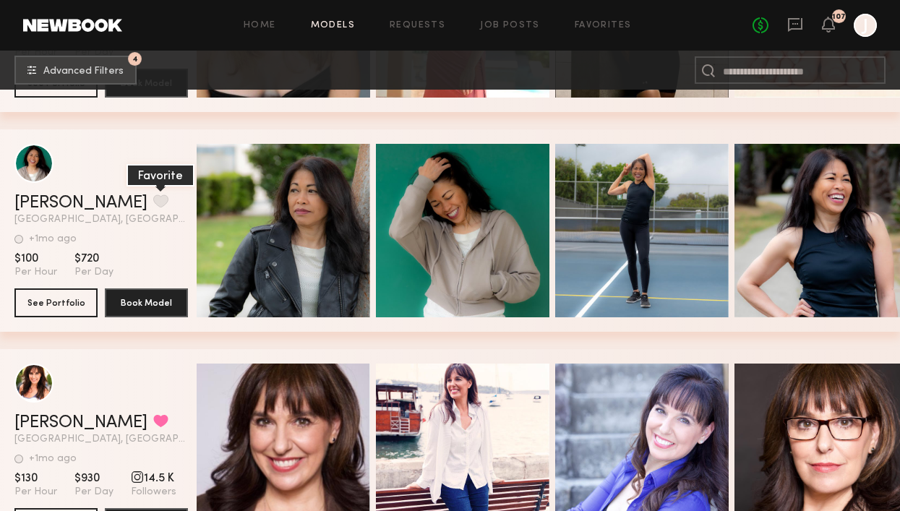
click at [153, 200] on button "grid" at bounding box center [160, 201] width 15 height 13
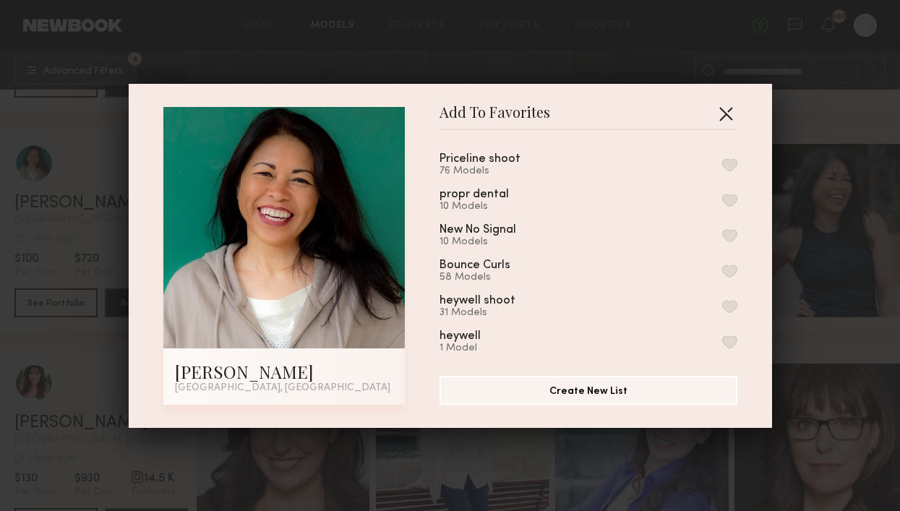
click at [724, 116] on button "button" at bounding box center [726, 113] width 23 height 23
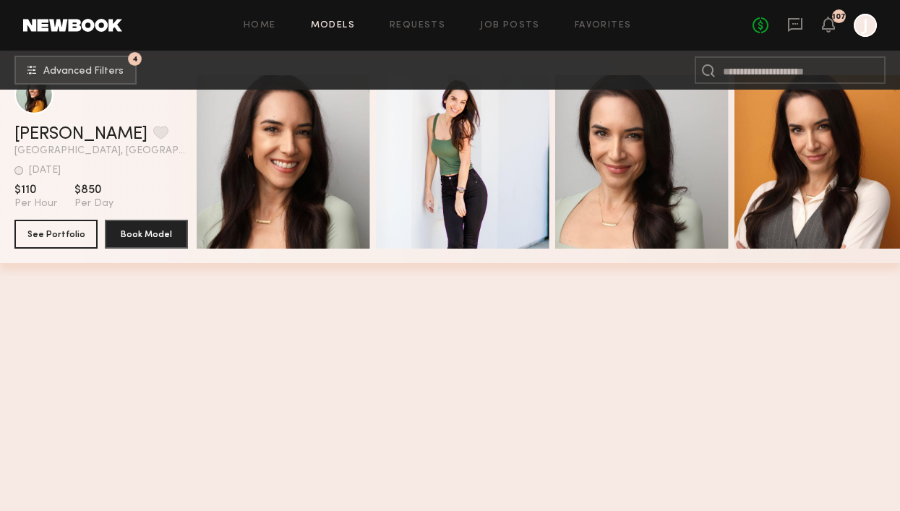
scroll to position [14221, 0]
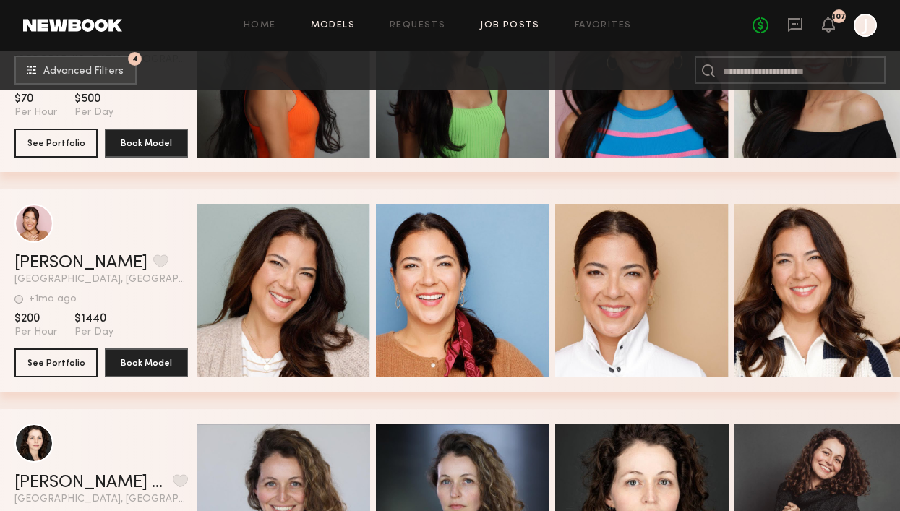
click at [504, 22] on link "Job Posts" at bounding box center [510, 25] width 60 height 9
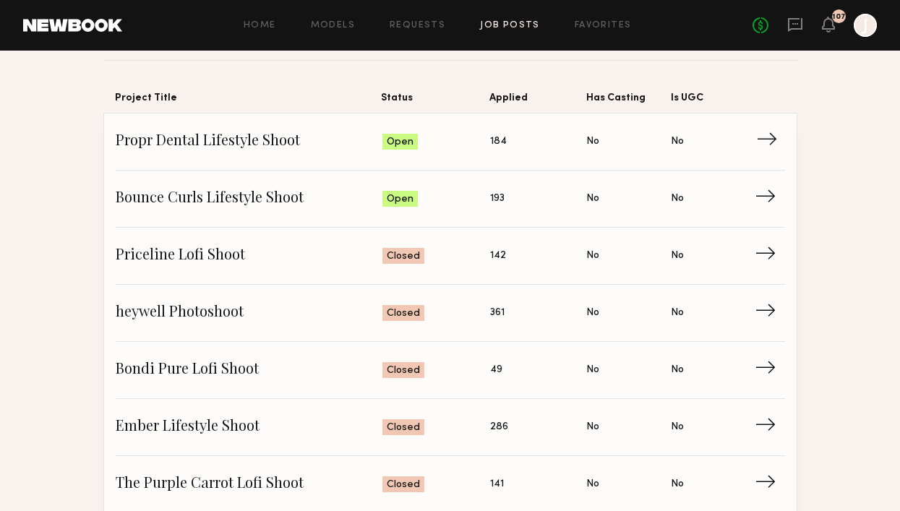
scroll to position [112, 0]
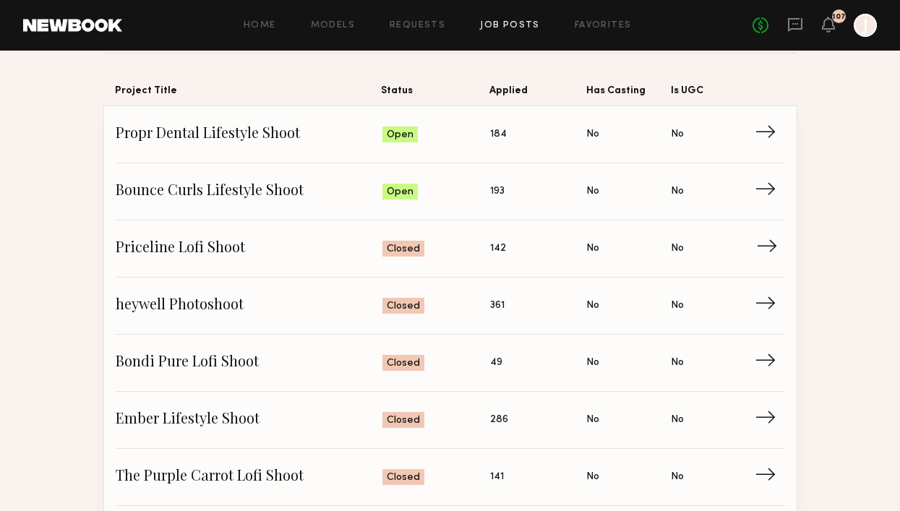
click at [773, 243] on span "→" at bounding box center [772, 249] width 30 height 22
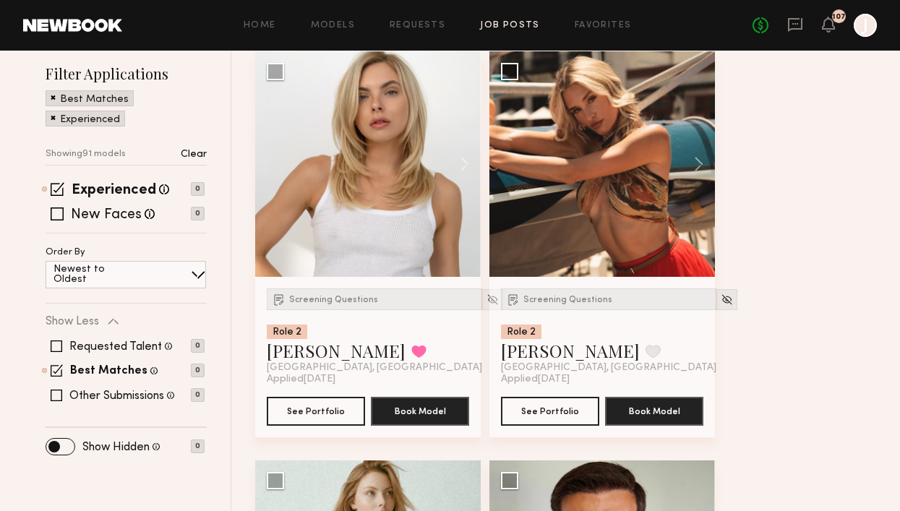
scroll to position [195, 0]
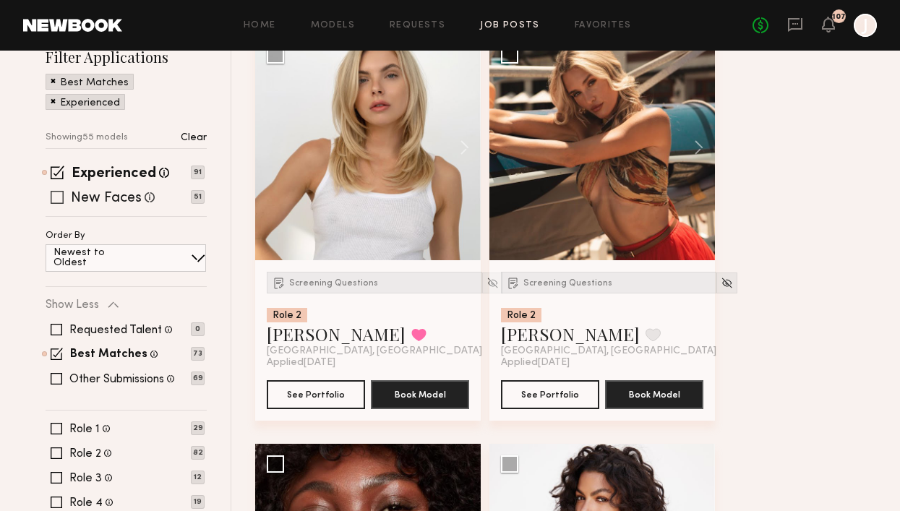
click at [56, 195] on span at bounding box center [57, 197] width 13 height 13
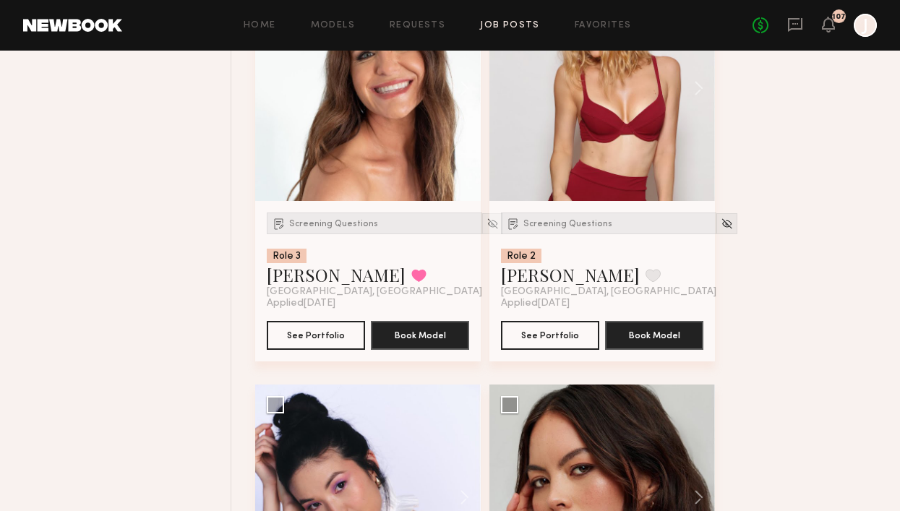
scroll to position [1035, 0]
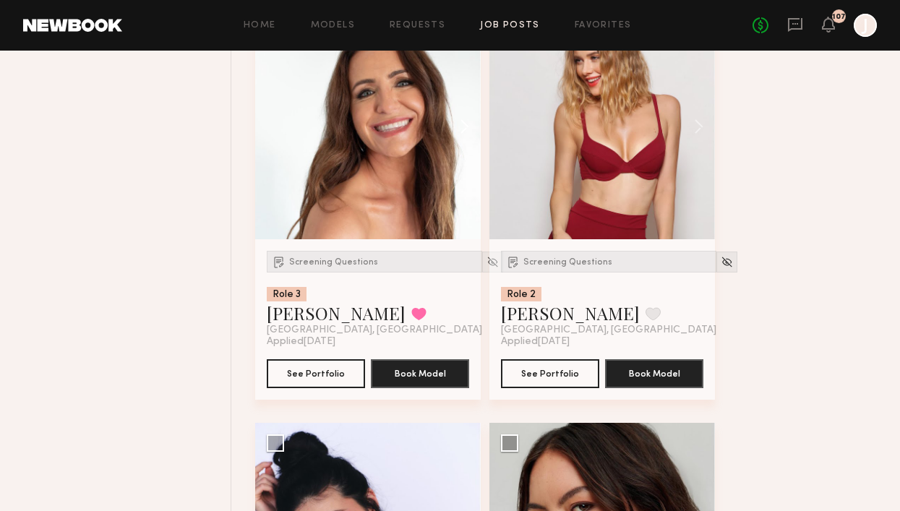
click at [467, 117] on button at bounding box center [458, 127] width 46 height 226
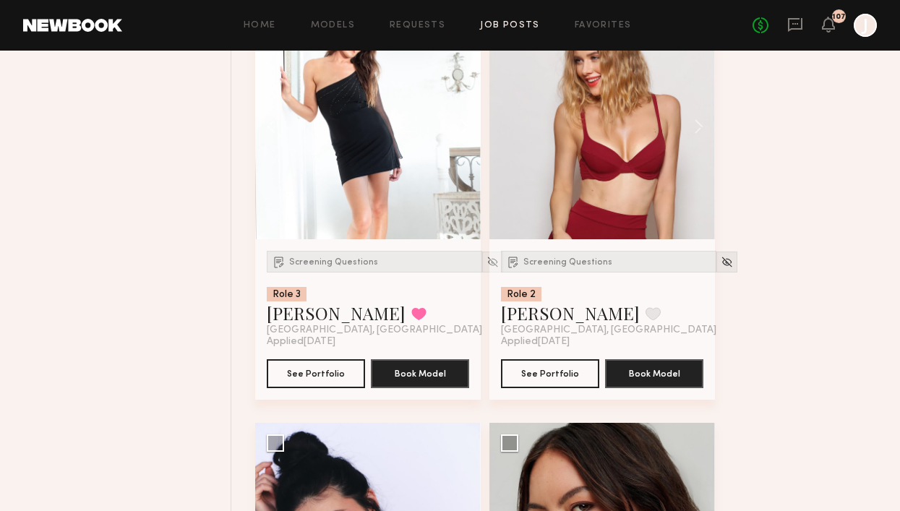
click at [467, 128] on button at bounding box center [458, 127] width 46 height 226
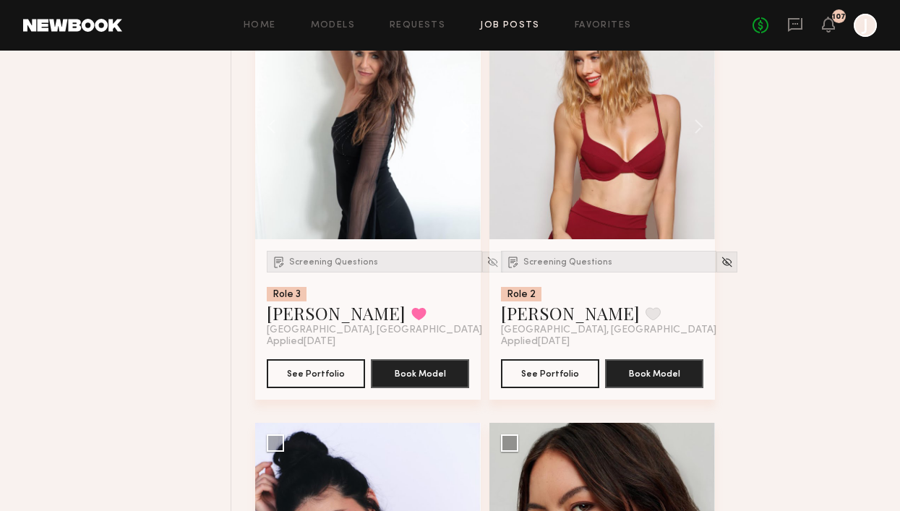
scroll to position [971, 0]
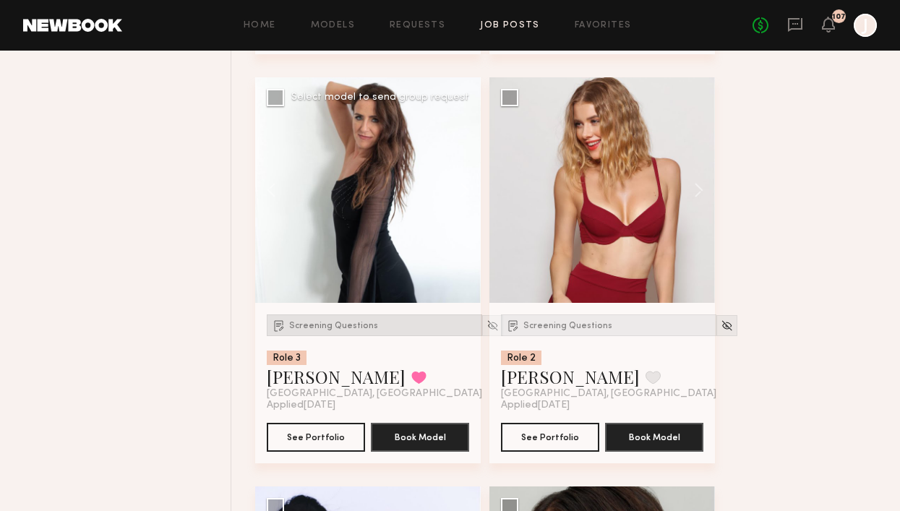
click at [341, 332] on div "Screening Questions" at bounding box center [375, 326] width 216 height 22
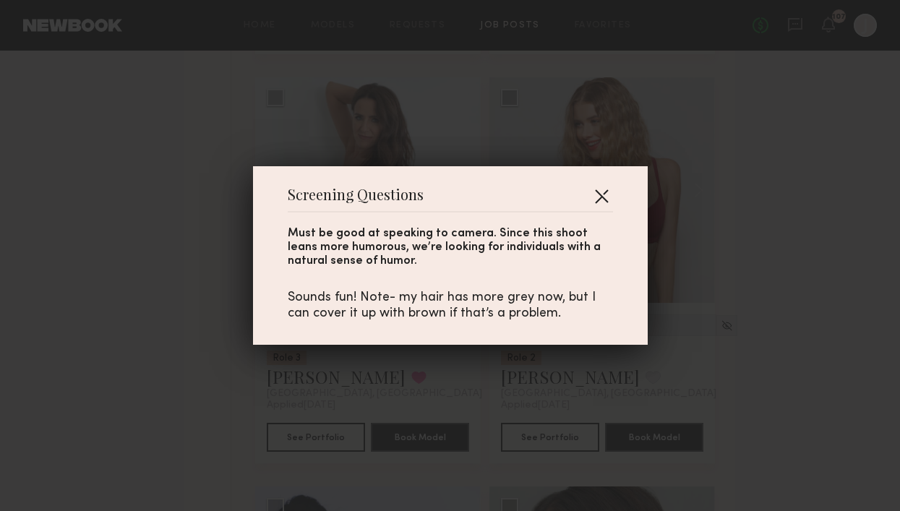
click at [603, 193] on button "button" at bounding box center [601, 195] width 23 height 23
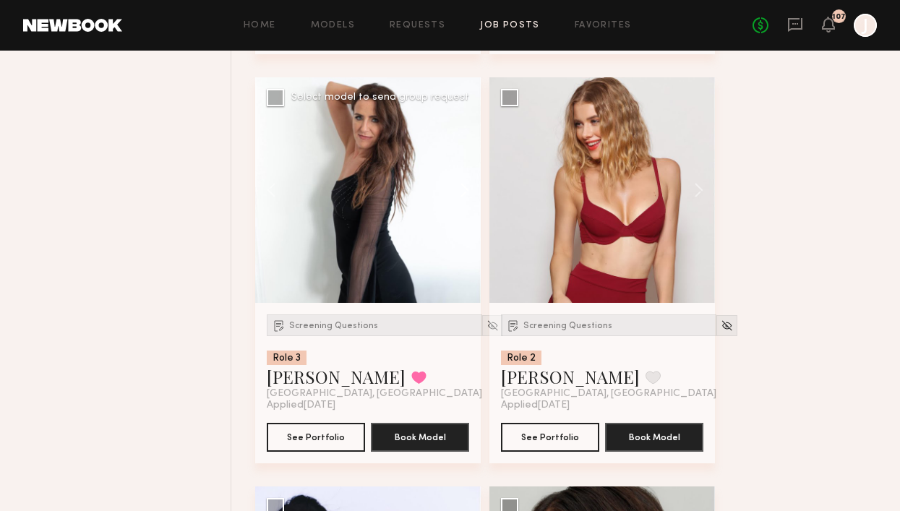
click at [470, 183] on button at bounding box center [458, 190] width 46 height 226
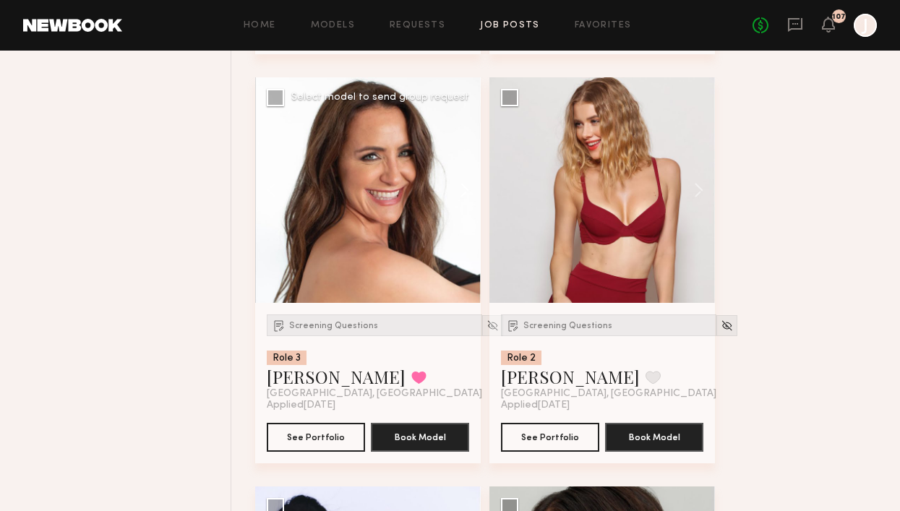
click at [470, 190] on button at bounding box center [458, 190] width 46 height 226
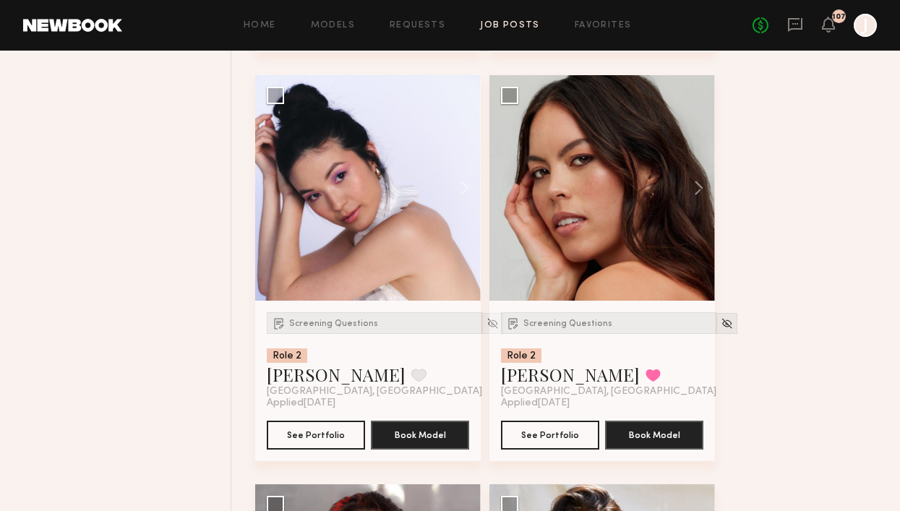
scroll to position [1384, 0]
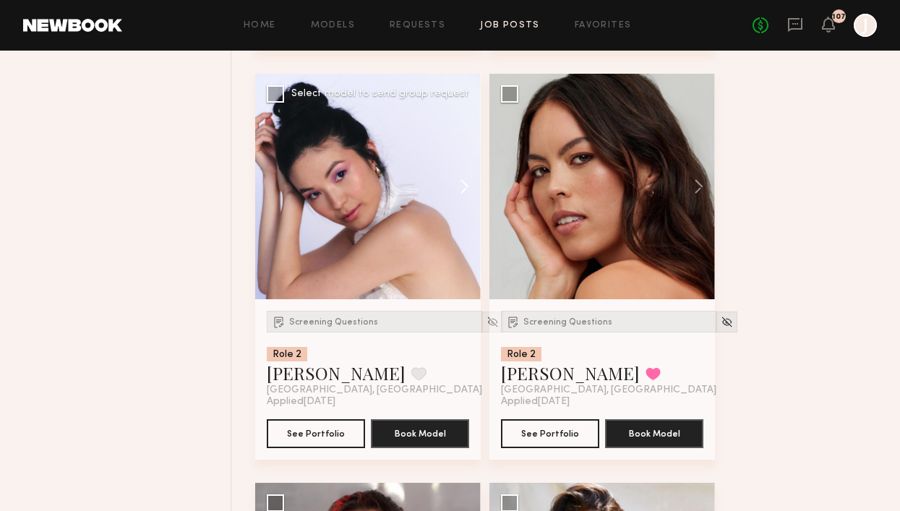
click at [461, 188] on button at bounding box center [458, 187] width 46 height 226
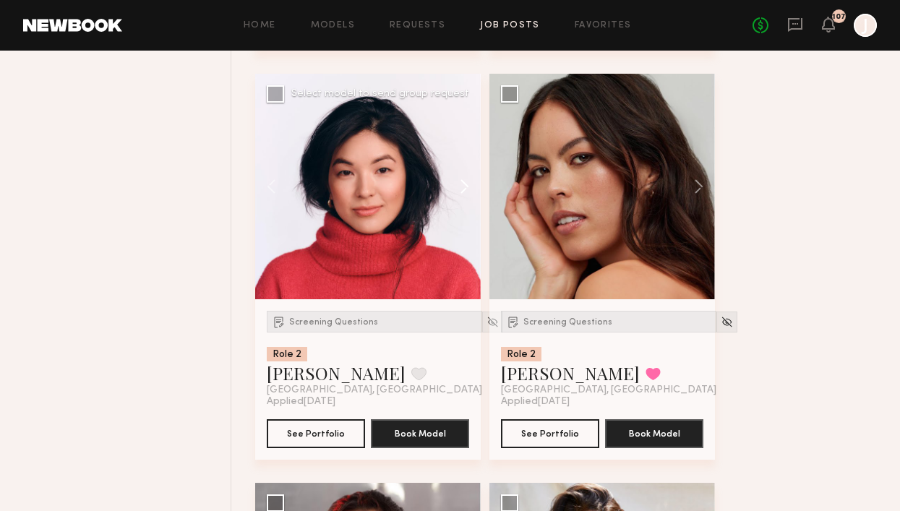
click at [461, 188] on button at bounding box center [458, 187] width 46 height 226
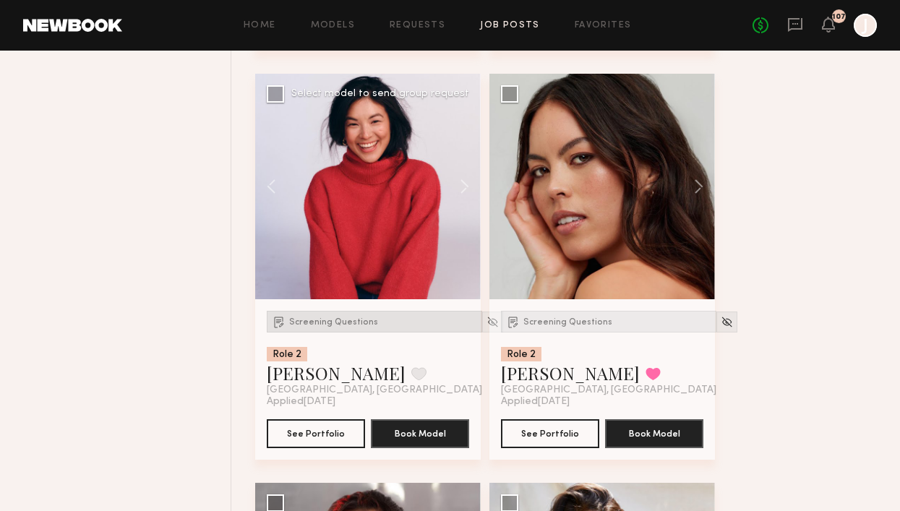
click at [325, 331] on div "Screening Questions" at bounding box center [375, 322] width 216 height 22
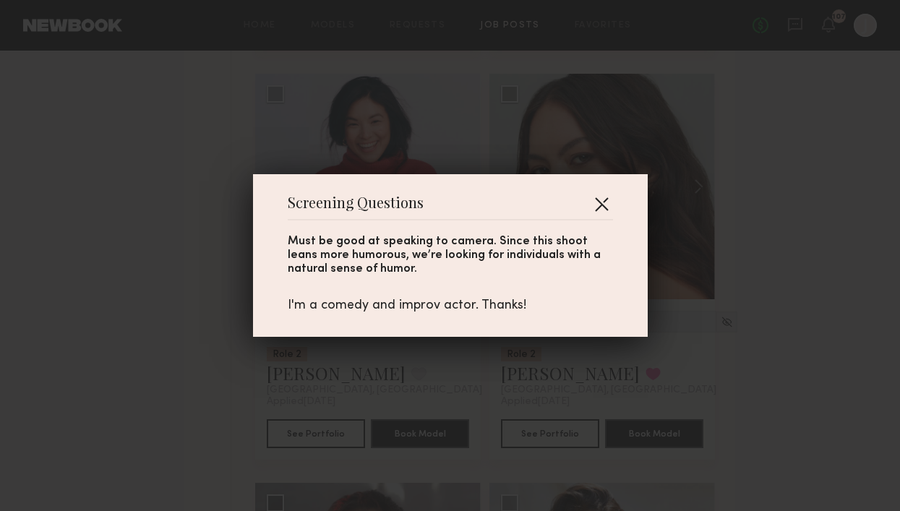
click at [607, 198] on button "button" at bounding box center [601, 203] width 23 height 23
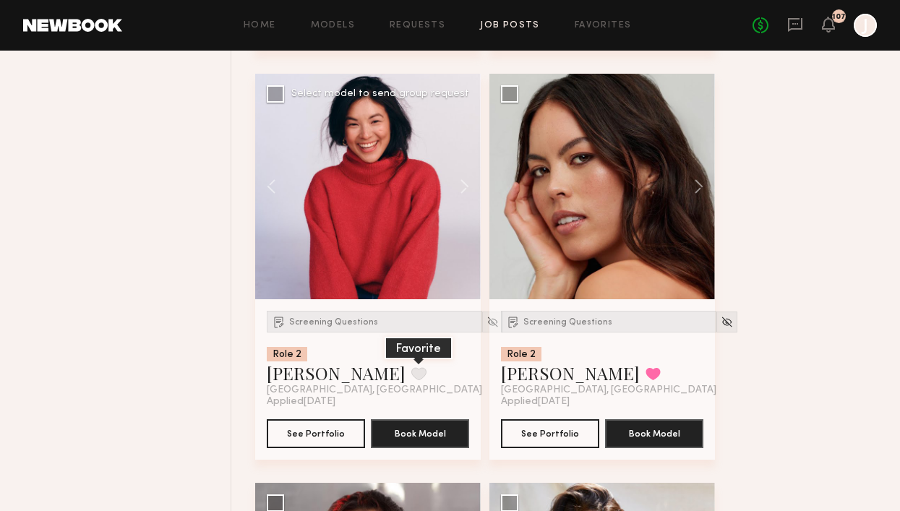
click at [412, 372] on button at bounding box center [419, 373] width 15 height 13
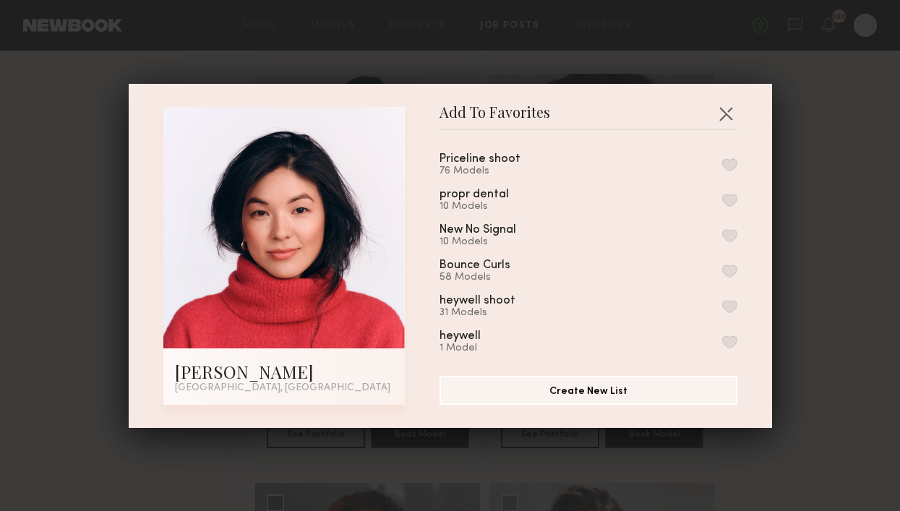
click at [728, 161] on button "button" at bounding box center [730, 164] width 15 height 13
click at [727, 111] on button "button" at bounding box center [726, 113] width 23 height 23
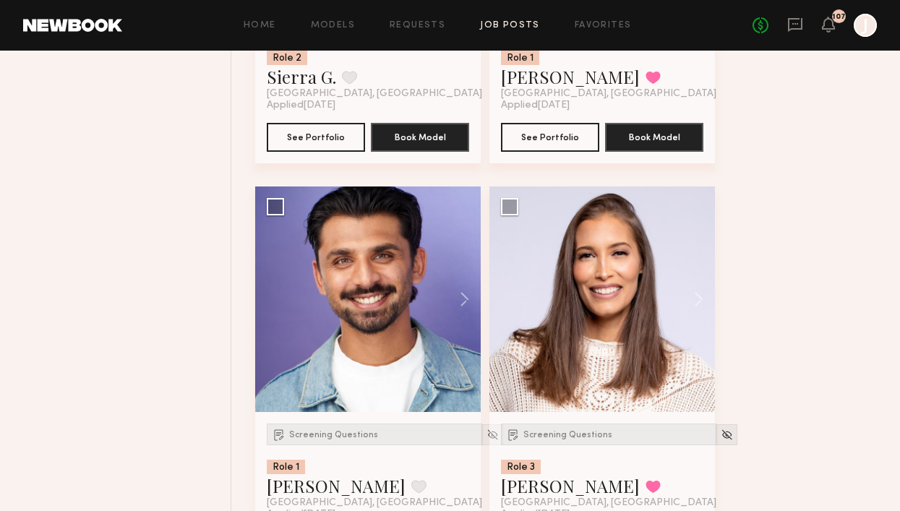
scroll to position [2534, 0]
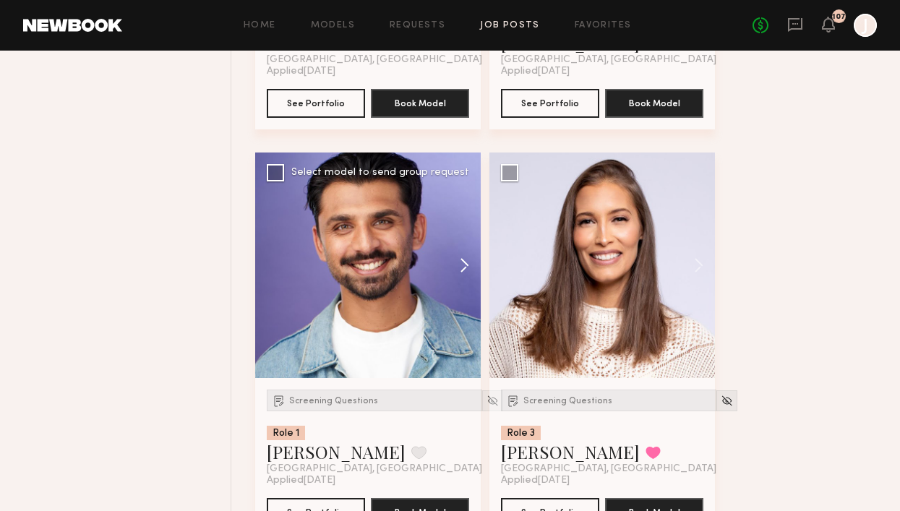
click at [457, 264] on button at bounding box center [458, 266] width 46 height 226
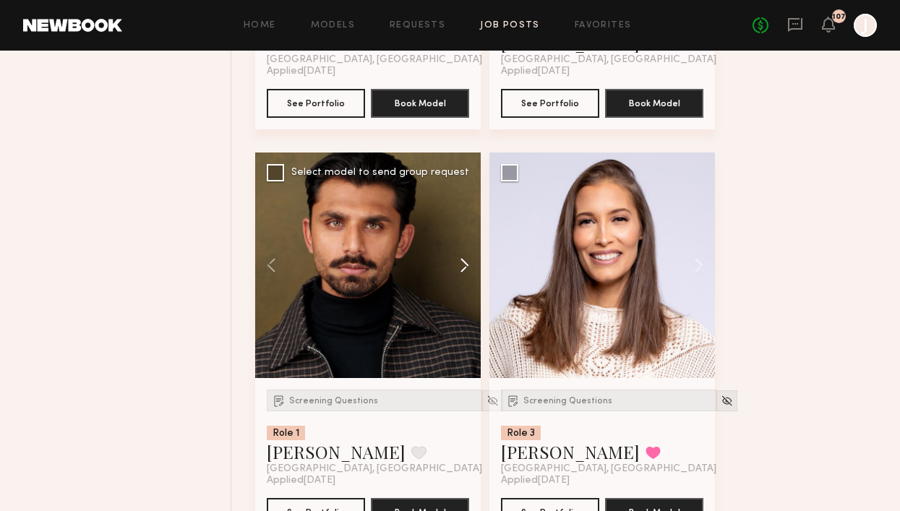
click at [459, 265] on button at bounding box center [458, 266] width 46 height 226
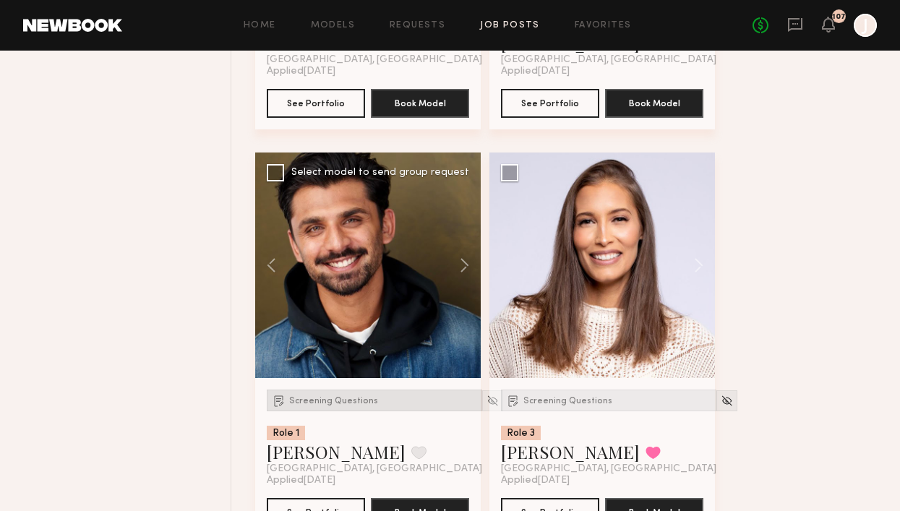
click at [347, 411] on div "Screening Questions" at bounding box center [375, 401] width 216 height 22
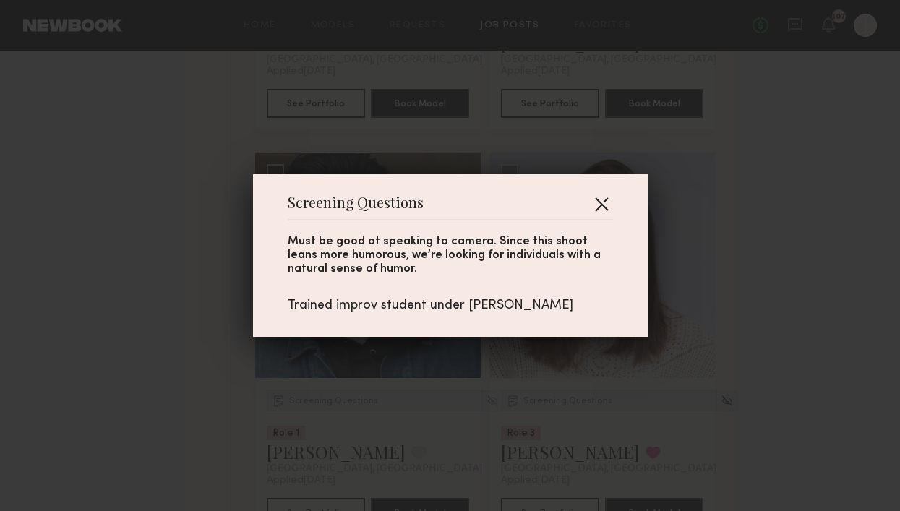
click at [602, 200] on button "button" at bounding box center [601, 203] width 23 height 23
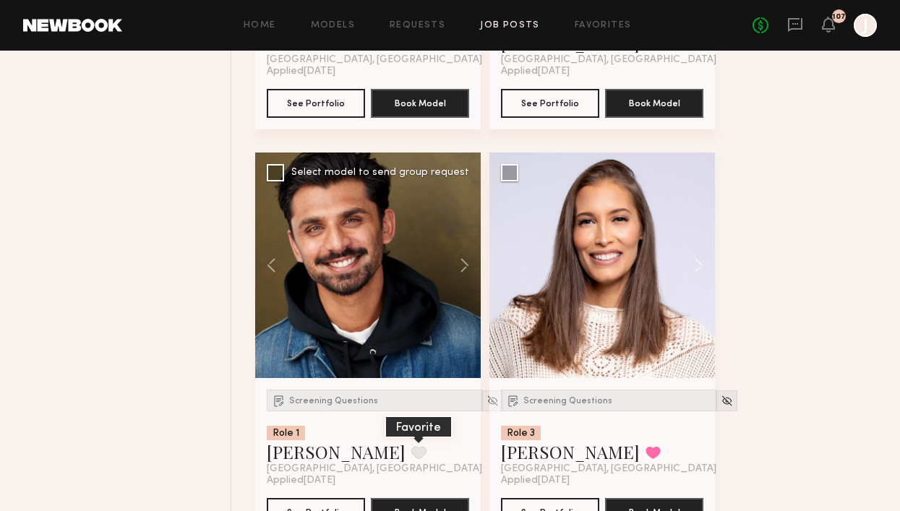
click at [412, 454] on button at bounding box center [419, 452] width 15 height 13
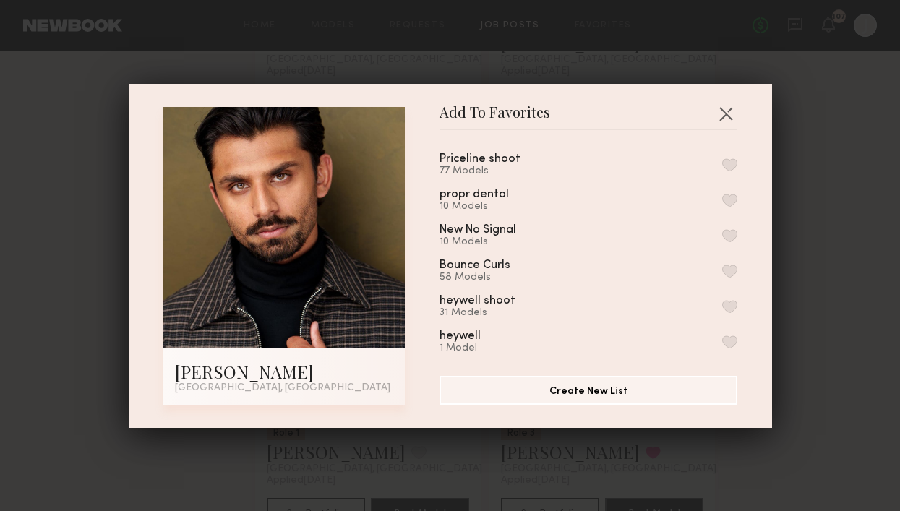
click at [732, 169] on button "button" at bounding box center [730, 164] width 15 height 13
click at [728, 127] on header "Add To Favorites" at bounding box center [589, 118] width 298 height 23
click at [724, 119] on button "button" at bounding box center [726, 113] width 23 height 23
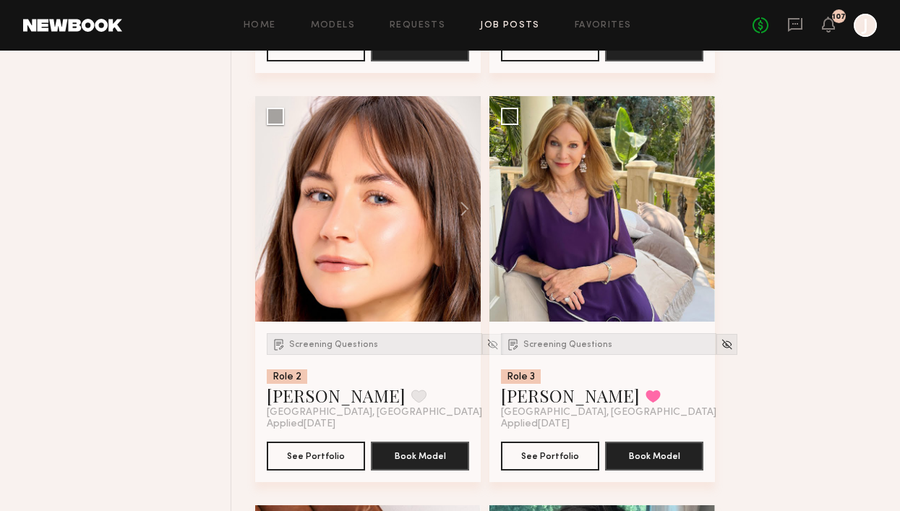
scroll to position [3015, 0]
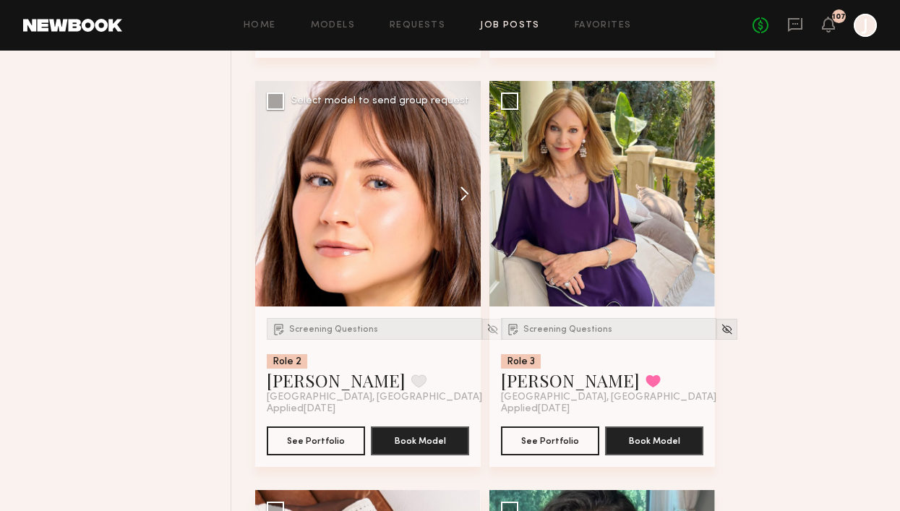
click at [474, 199] on button at bounding box center [458, 194] width 46 height 226
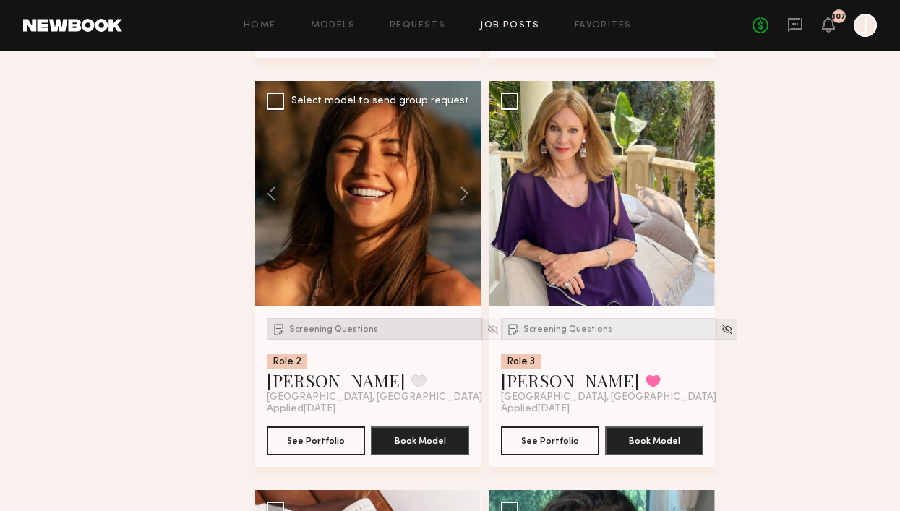
click at [356, 333] on span "Screening Questions" at bounding box center [333, 329] width 89 height 9
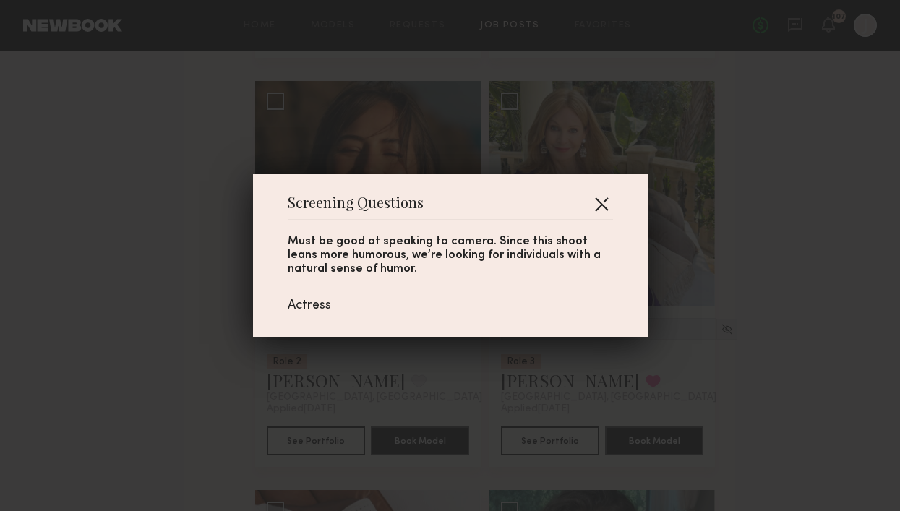
click at [604, 200] on button "button" at bounding box center [601, 203] width 23 height 23
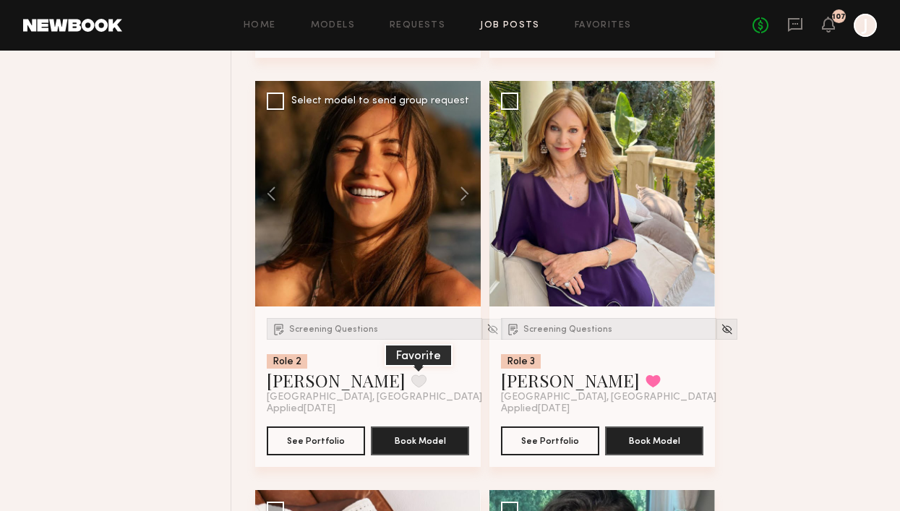
click at [412, 383] on button at bounding box center [419, 381] width 15 height 13
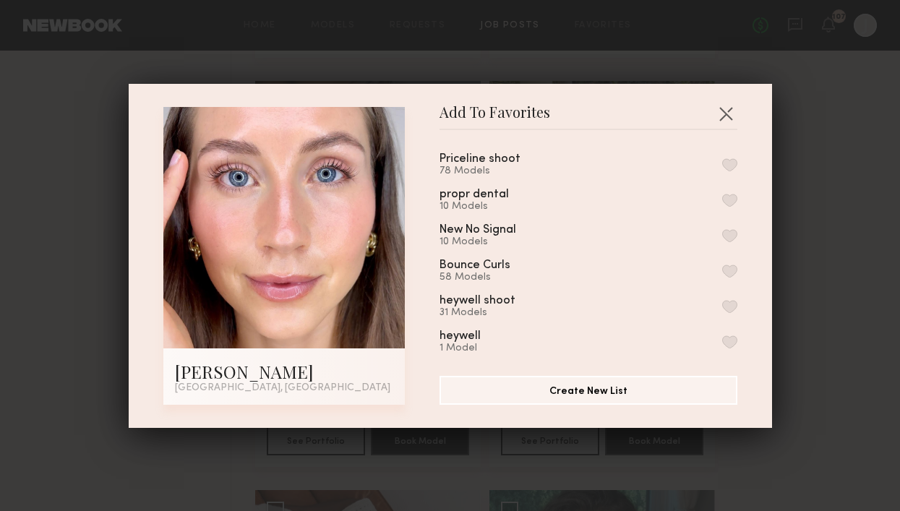
click at [728, 169] on button "button" at bounding box center [730, 164] width 15 height 13
click at [728, 114] on button "button" at bounding box center [726, 113] width 23 height 23
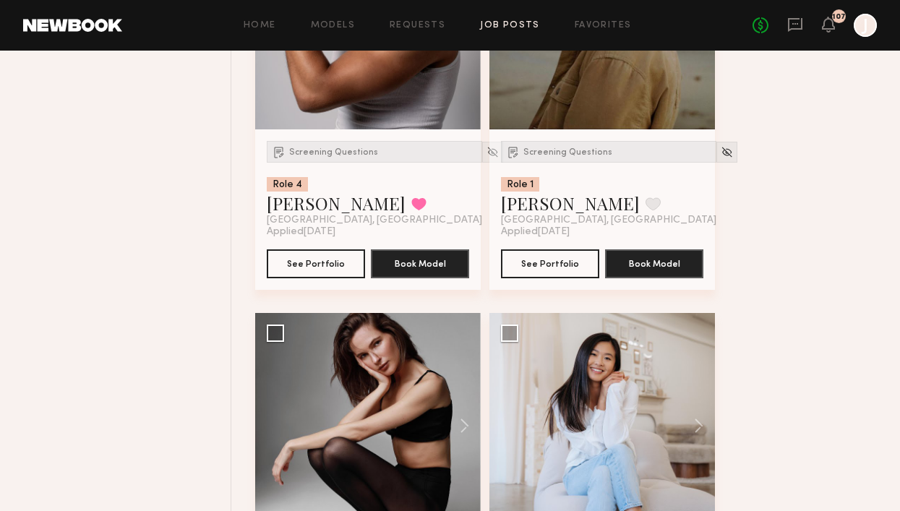
scroll to position [4008, 0]
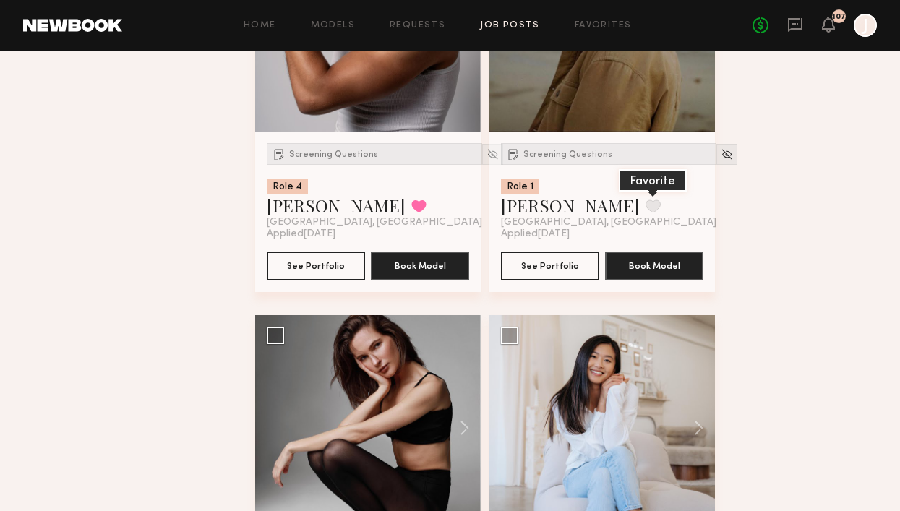
click at [646, 205] on button at bounding box center [653, 206] width 15 height 13
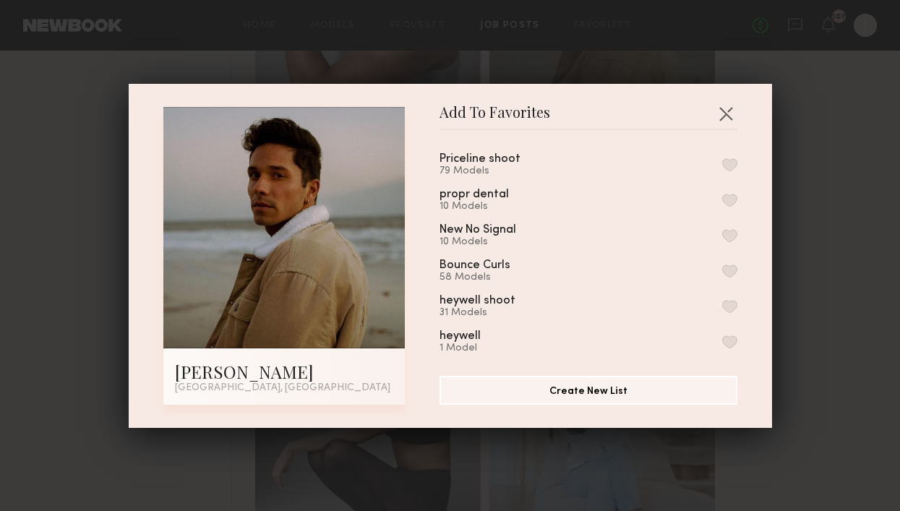
click at [733, 159] on button "button" at bounding box center [730, 164] width 15 height 13
click at [726, 113] on button "button" at bounding box center [726, 113] width 23 height 23
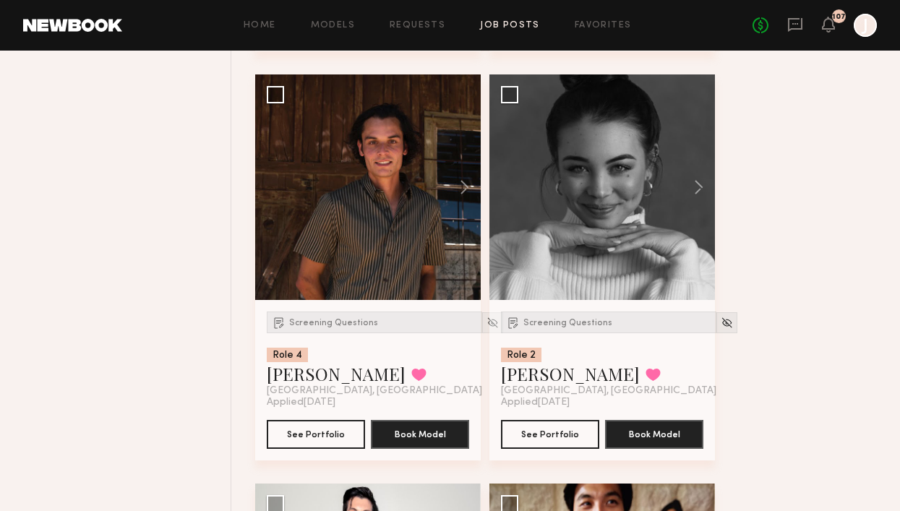
scroll to position [7595, 0]
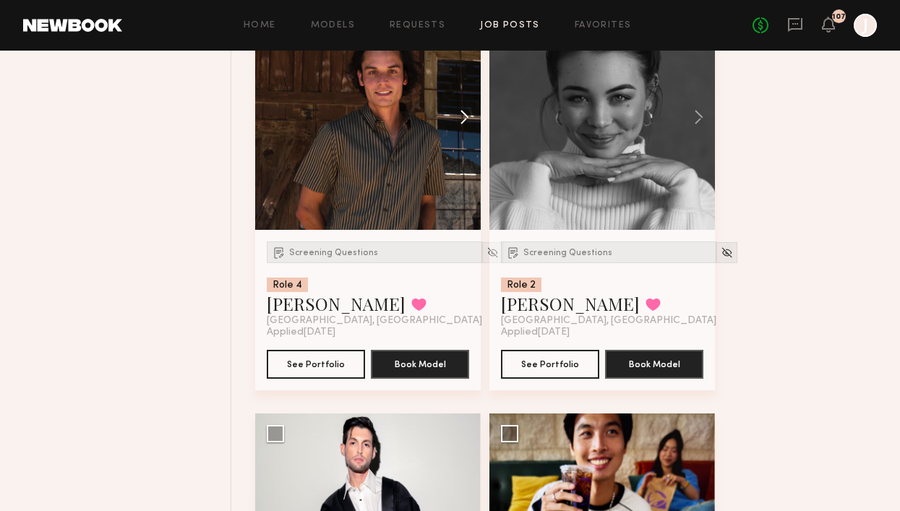
click at [469, 112] on button at bounding box center [458, 117] width 46 height 226
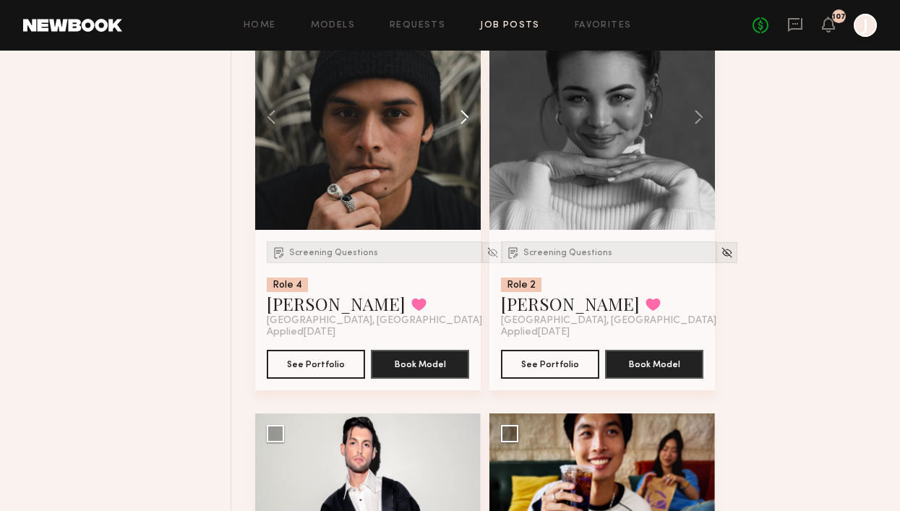
click at [468, 119] on button at bounding box center [458, 117] width 46 height 226
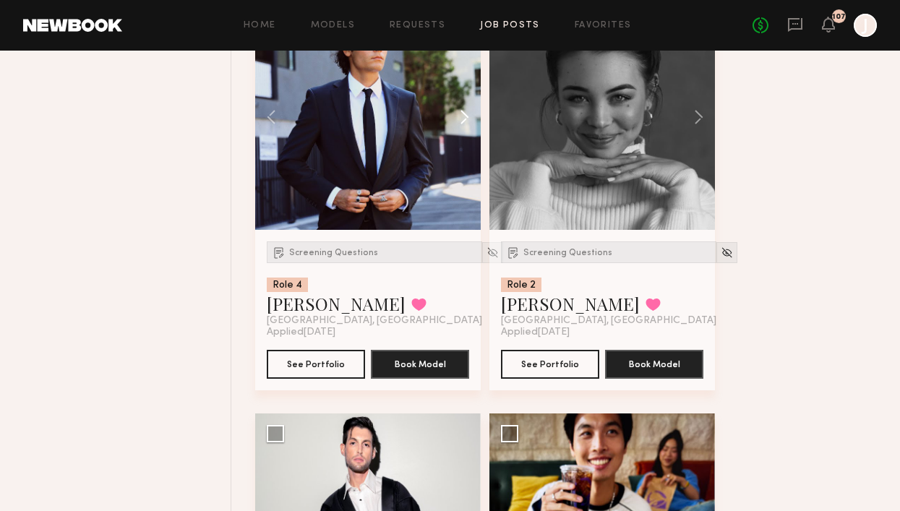
click at [468, 119] on button at bounding box center [458, 117] width 46 height 226
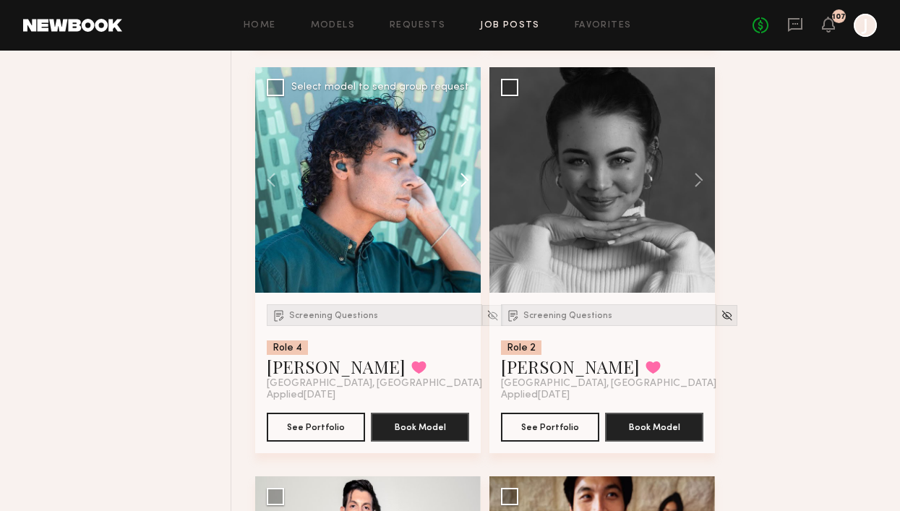
scroll to position [7531, 0]
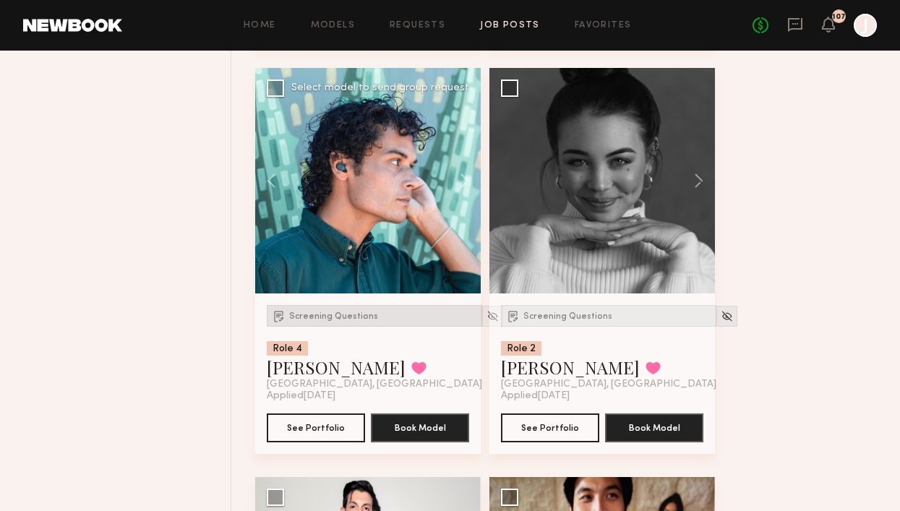
click at [332, 321] on span "Screening Questions" at bounding box center [333, 316] width 89 height 9
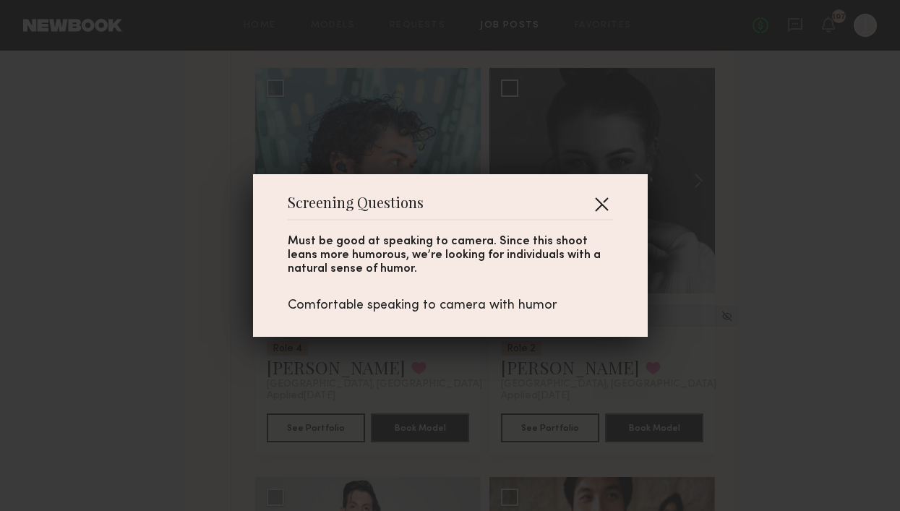
click at [602, 199] on button "button" at bounding box center [601, 203] width 23 height 23
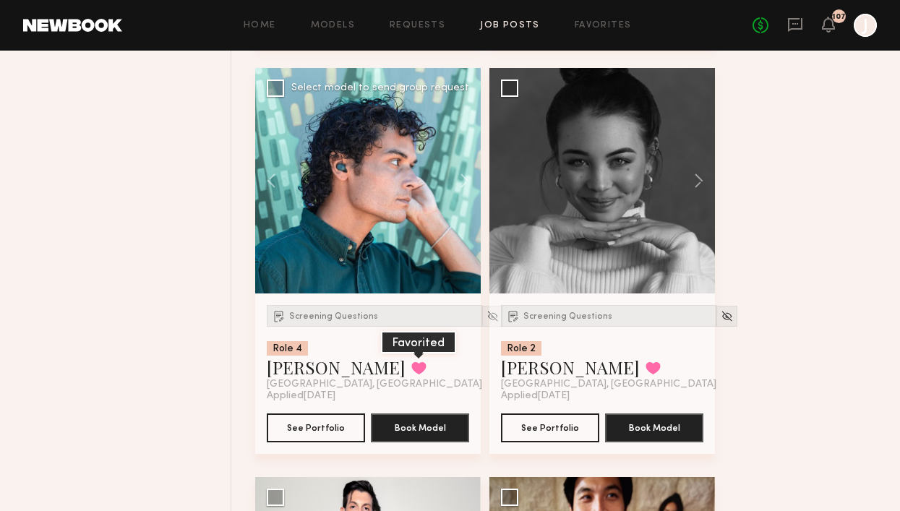
click at [412, 375] on button at bounding box center [419, 368] width 15 height 13
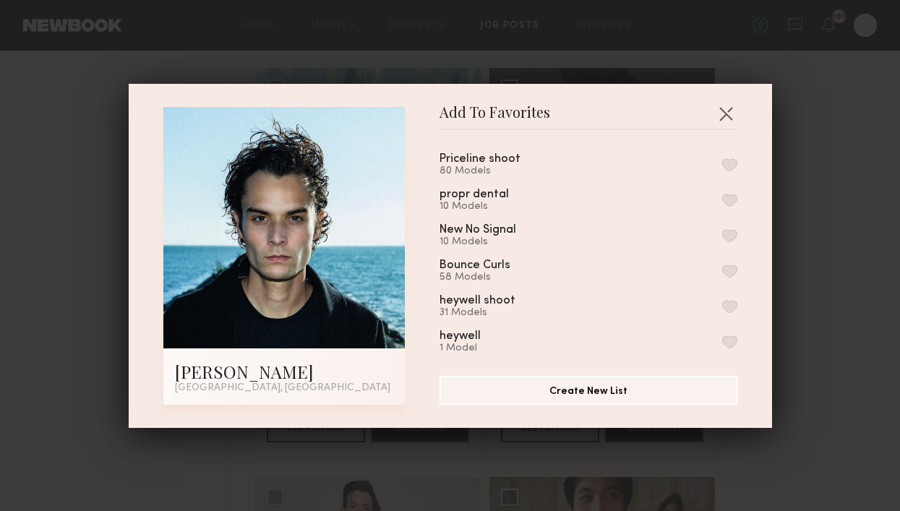
click at [731, 169] on button "button" at bounding box center [730, 164] width 15 height 13
click at [729, 111] on button "button" at bounding box center [726, 113] width 23 height 23
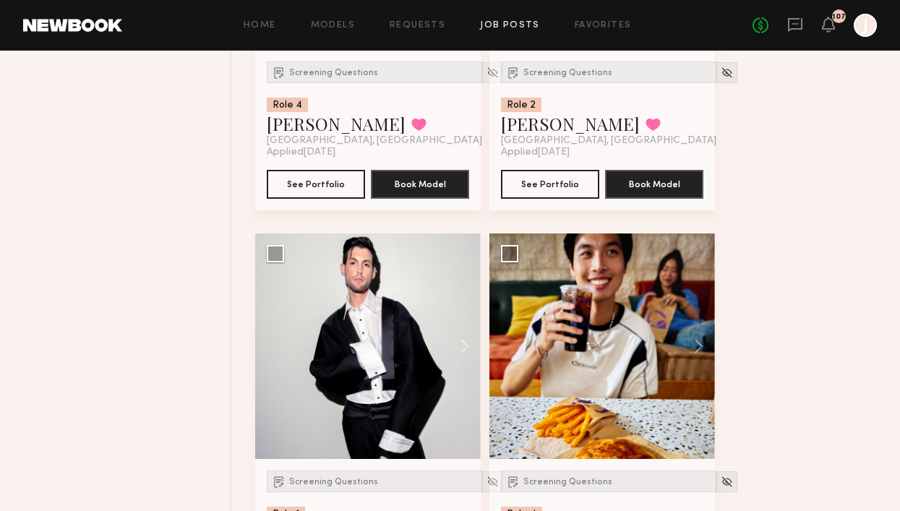
scroll to position [7817, 0]
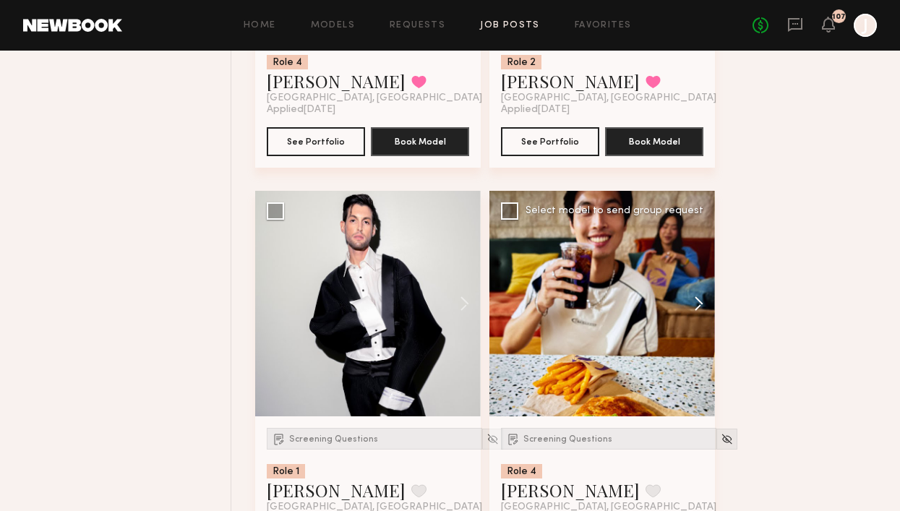
click at [702, 303] on button at bounding box center [692, 304] width 46 height 226
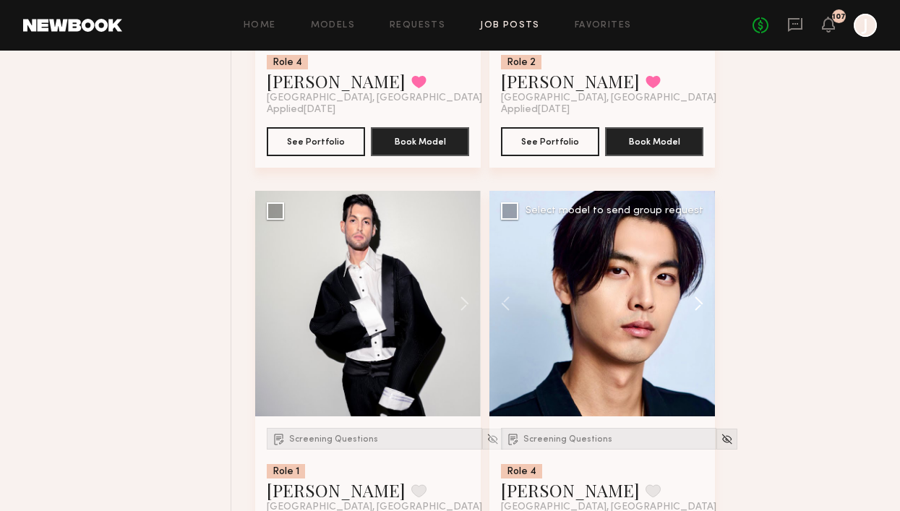
click at [703, 303] on button at bounding box center [692, 304] width 46 height 226
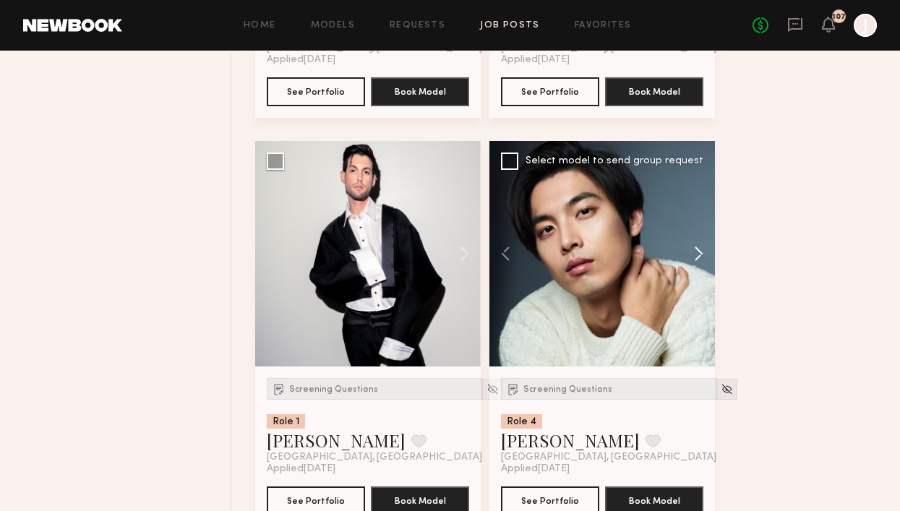
scroll to position [7882, 0]
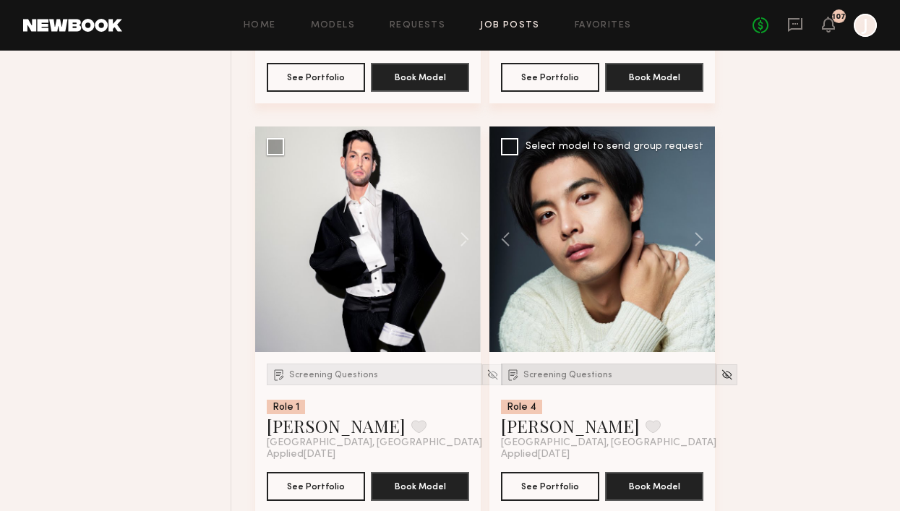
click at [593, 380] on span "Screening Questions" at bounding box center [568, 375] width 89 height 9
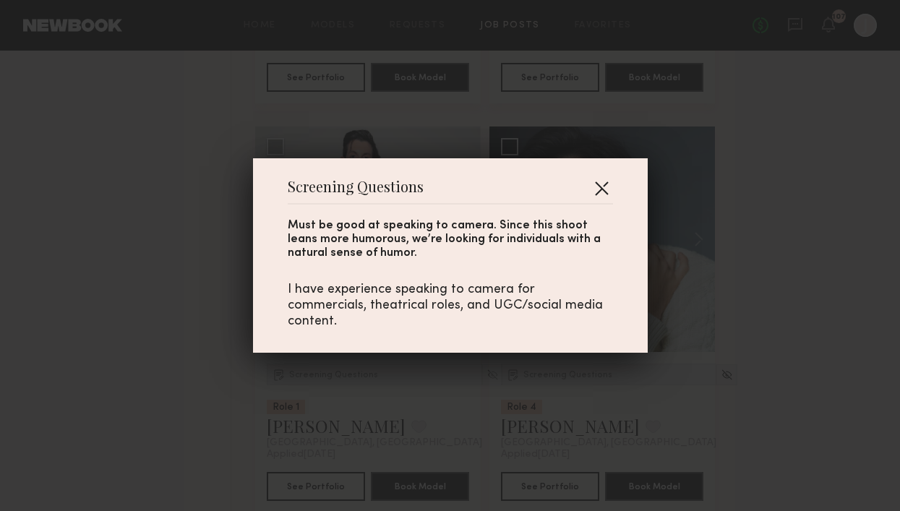
click at [610, 184] on button "button" at bounding box center [601, 187] width 23 height 23
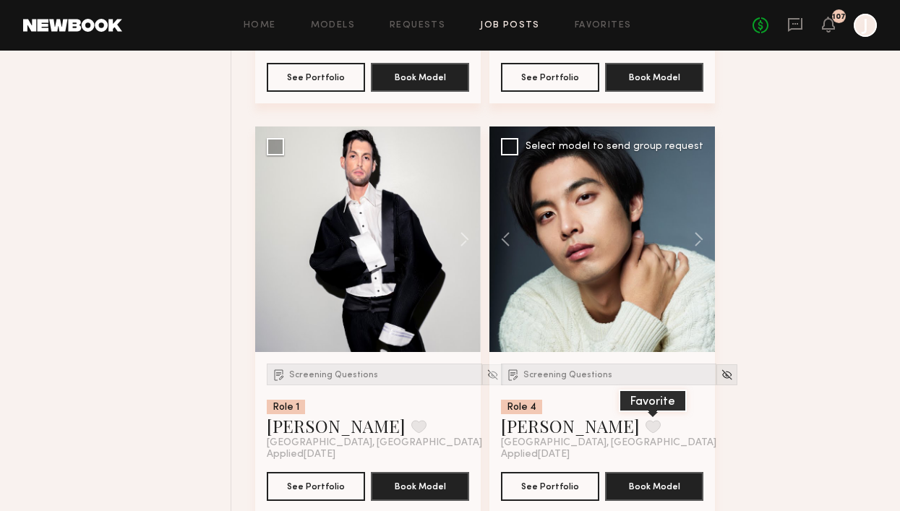
click at [646, 433] on button at bounding box center [653, 426] width 15 height 13
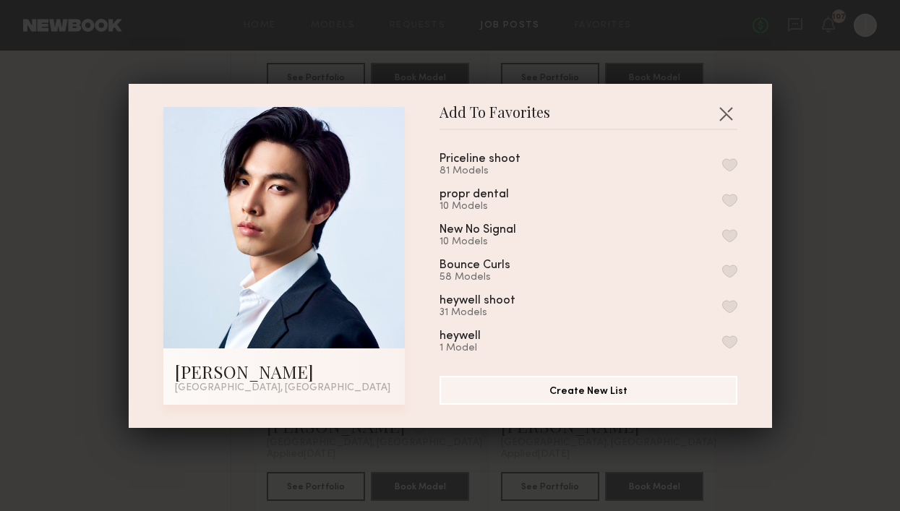
click at [728, 163] on button "button" at bounding box center [730, 164] width 15 height 13
click at [724, 112] on button "button" at bounding box center [726, 113] width 23 height 23
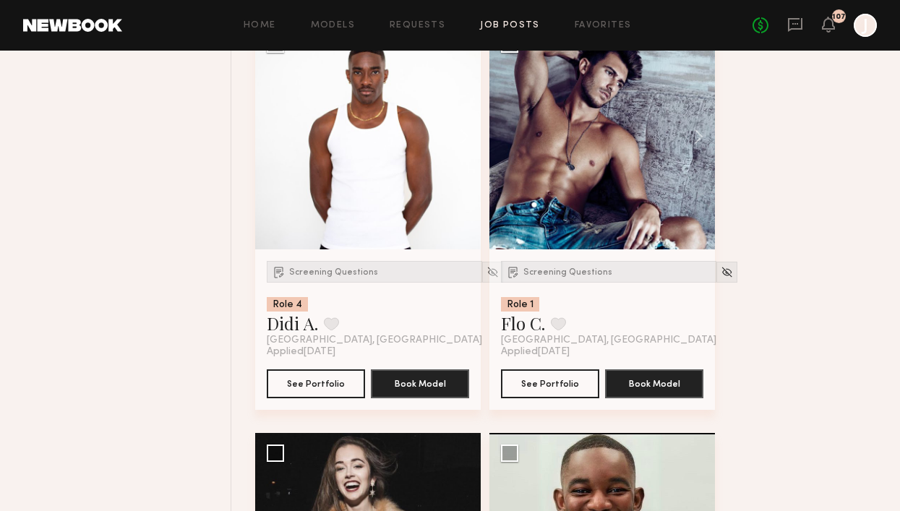
scroll to position [8382, 0]
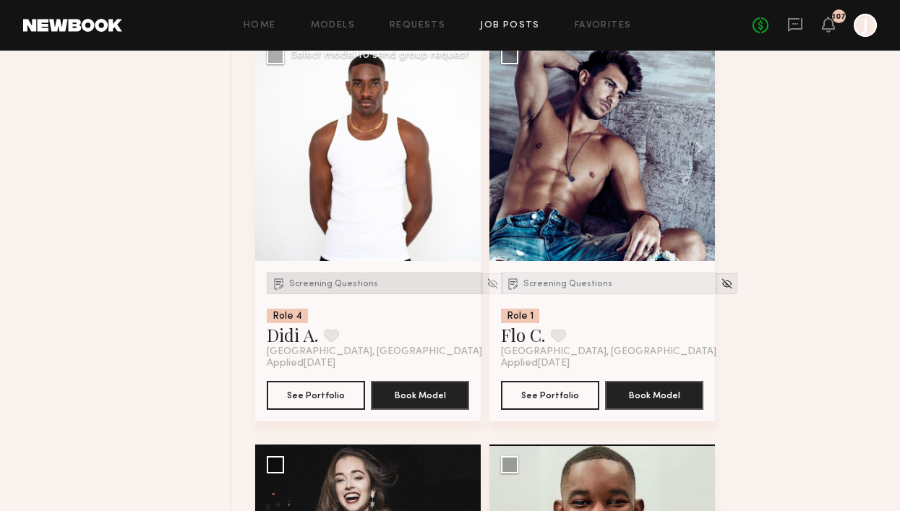
click at [359, 288] on span "Screening Questions" at bounding box center [333, 284] width 89 height 9
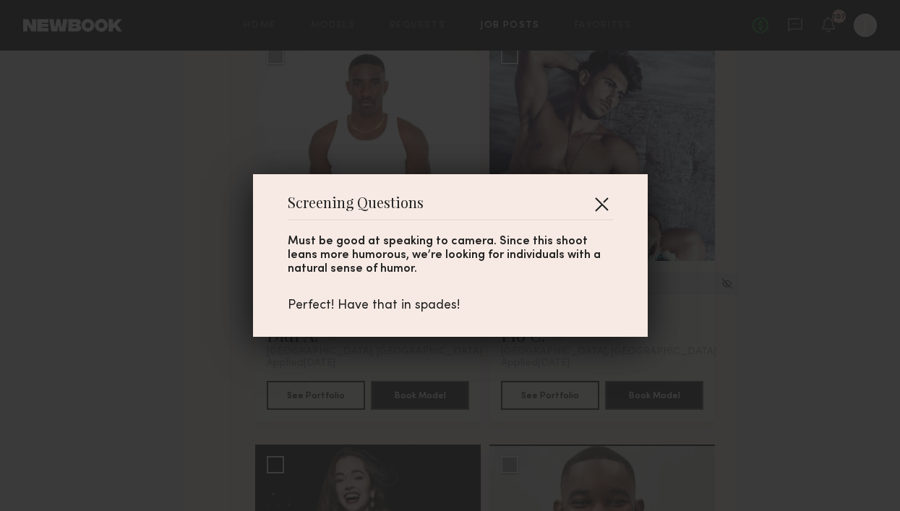
click at [605, 202] on button "button" at bounding box center [601, 203] width 23 height 23
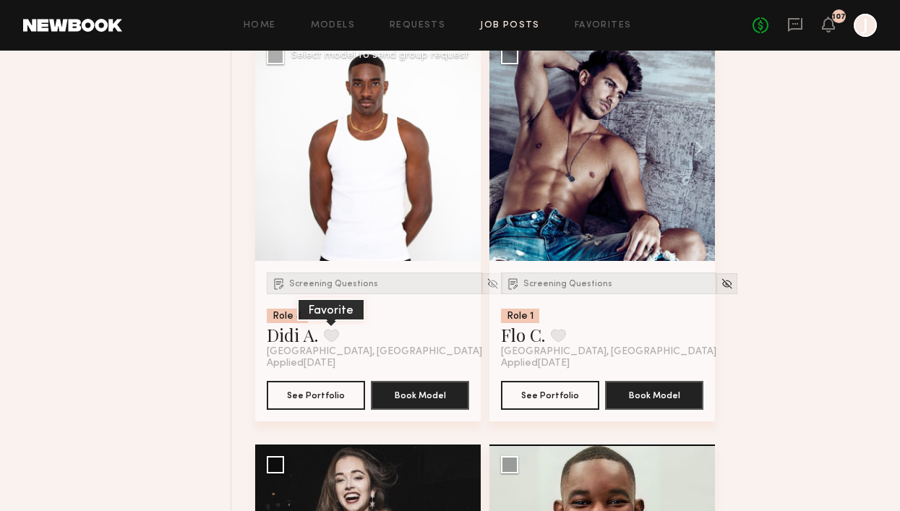
click at [336, 342] on button at bounding box center [331, 335] width 15 height 13
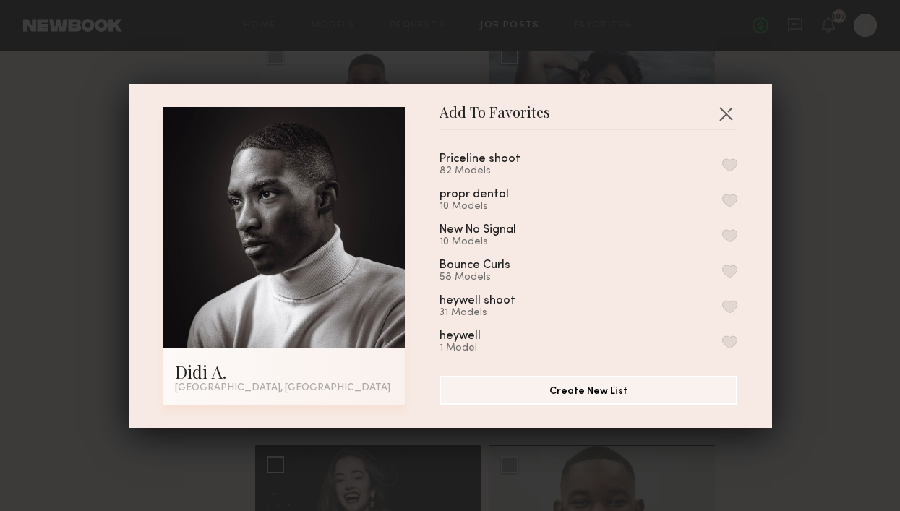
click at [730, 166] on button "button" at bounding box center [730, 164] width 15 height 13
click at [722, 108] on button "button" at bounding box center [726, 113] width 23 height 23
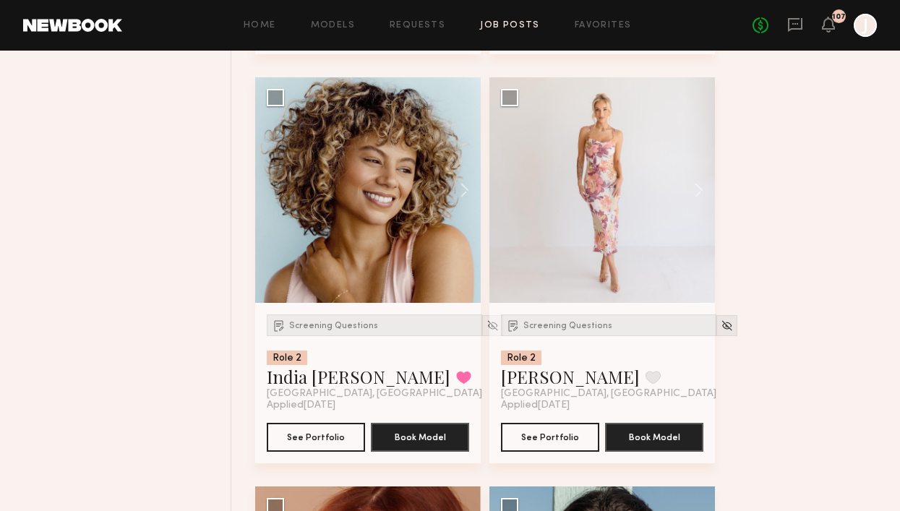
scroll to position [9978, 0]
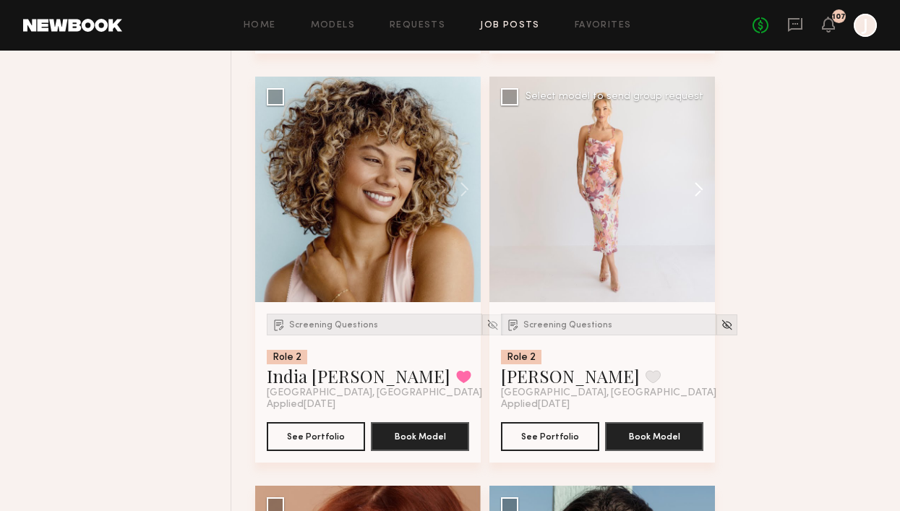
click at [704, 203] on button at bounding box center [692, 190] width 46 height 226
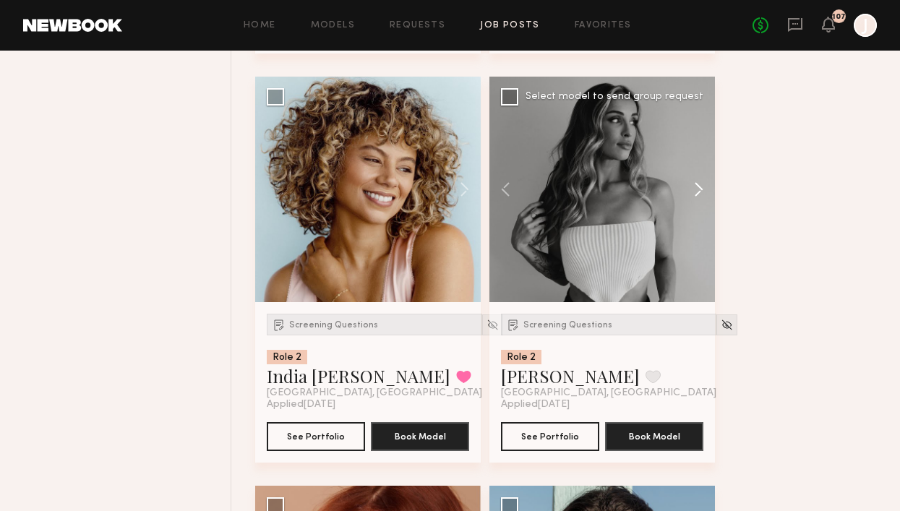
click at [704, 200] on button at bounding box center [692, 190] width 46 height 226
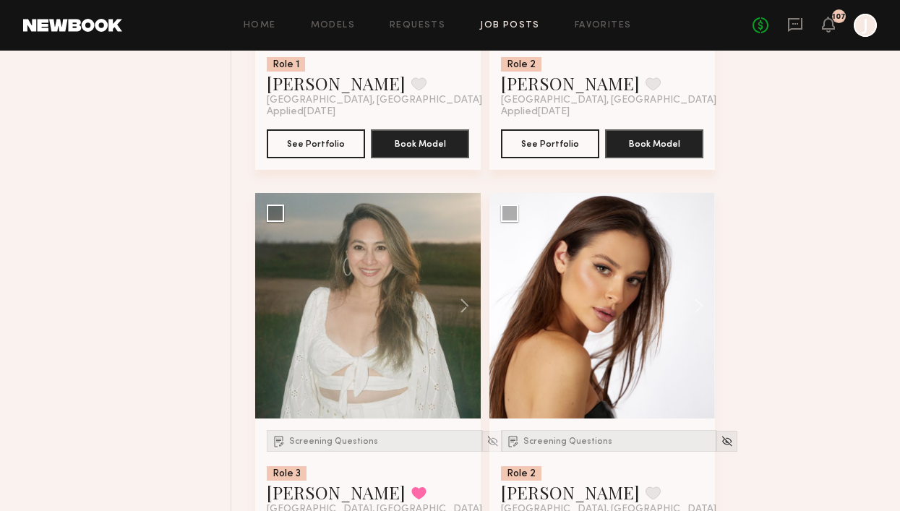
scroll to position [12320, 0]
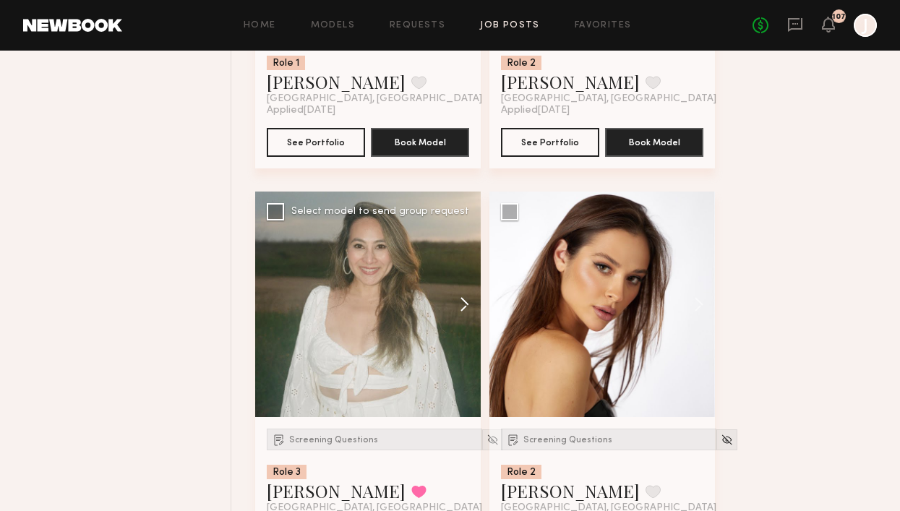
click at [464, 318] on button at bounding box center [458, 305] width 46 height 226
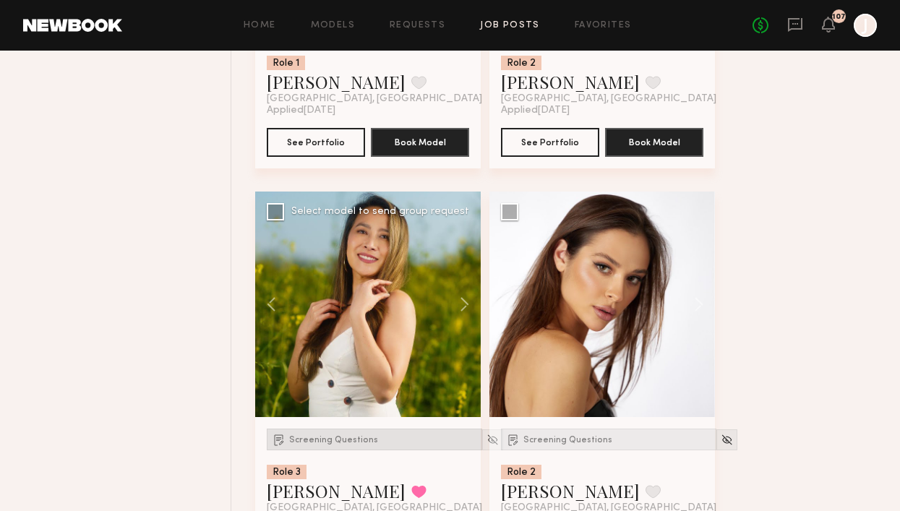
click at [359, 445] on span "Screening Questions" at bounding box center [333, 440] width 89 height 9
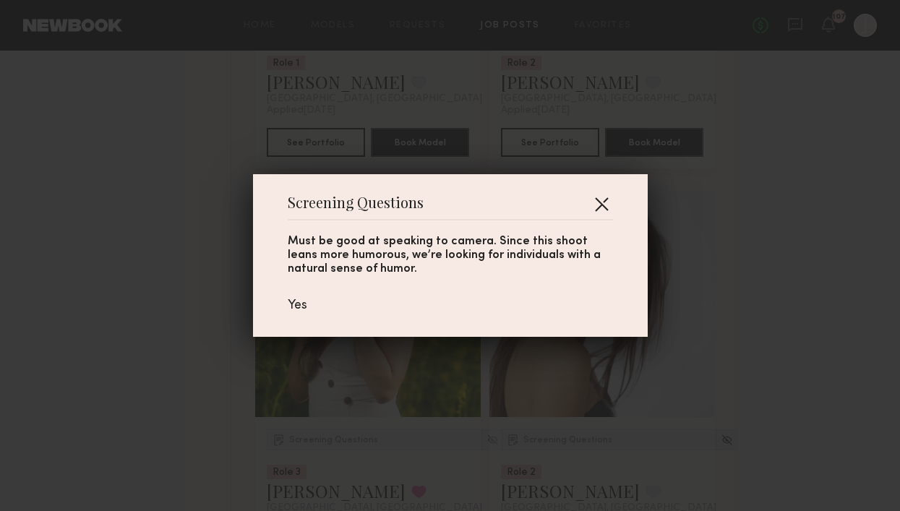
click at [605, 194] on button "button" at bounding box center [601, 203] width 23 height 23
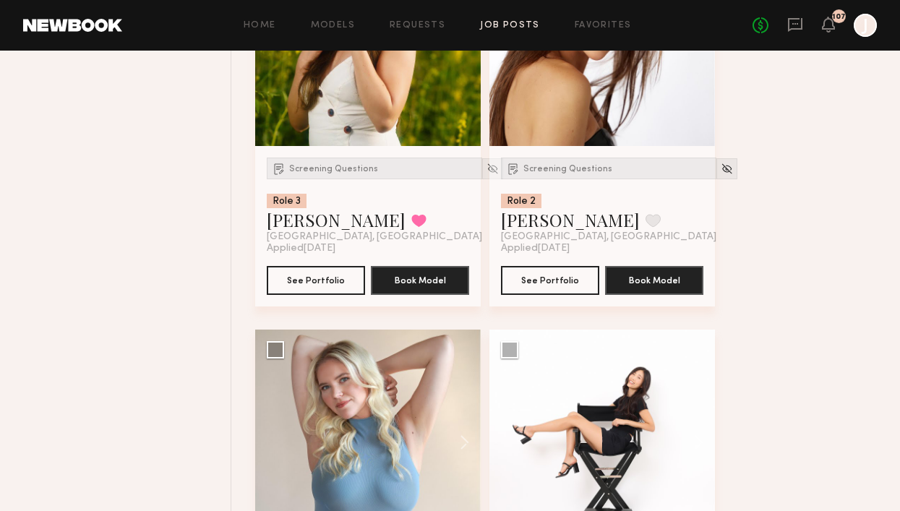
scroll to position [12802, 0]
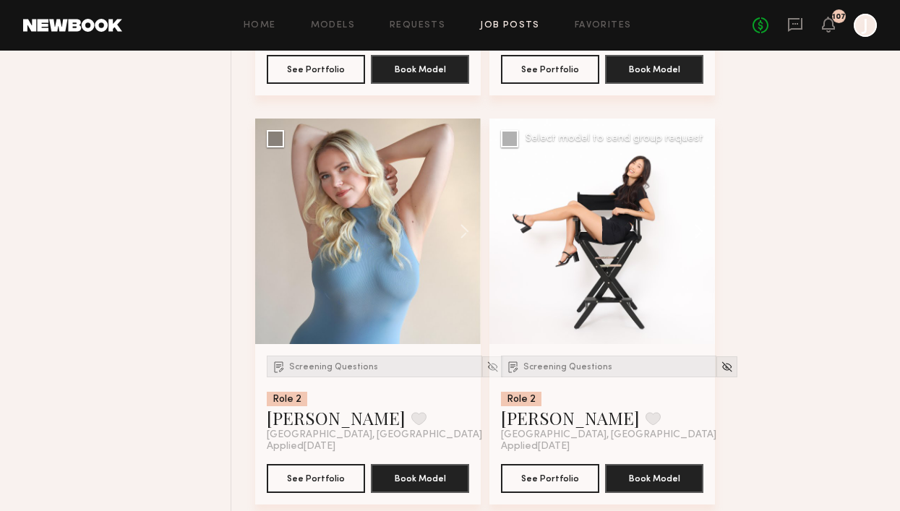
click at [687, 238] on button at bounding box center [692, 232] width 46 height 226
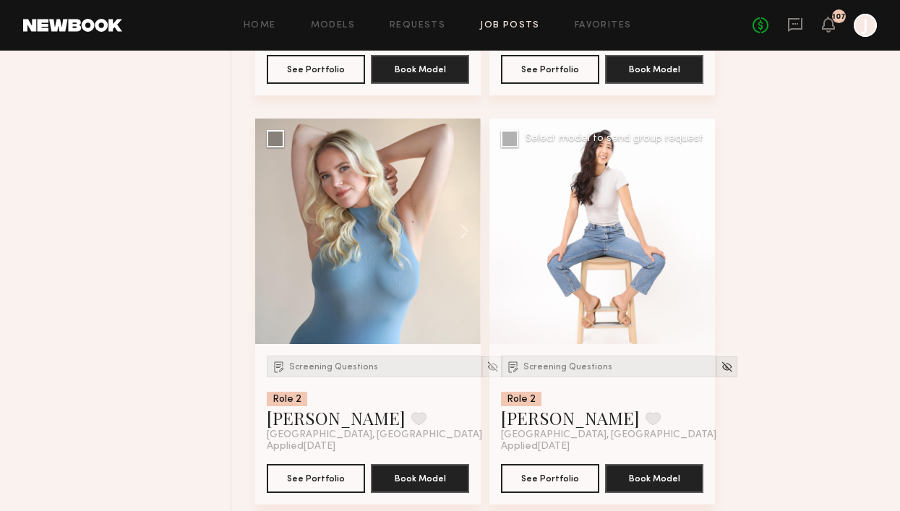
click at [692, 238] on button at bounding box center [692, 232] width 46 height 226
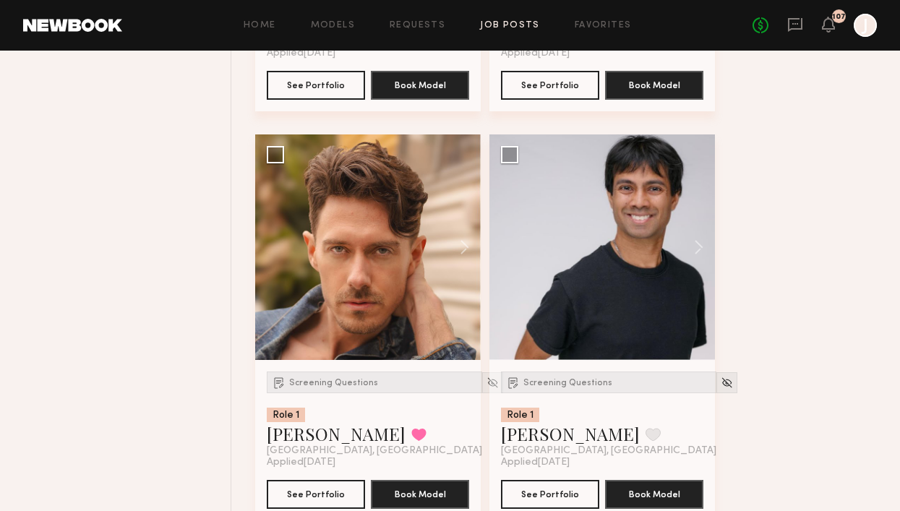
scroll to position [13627, 0]
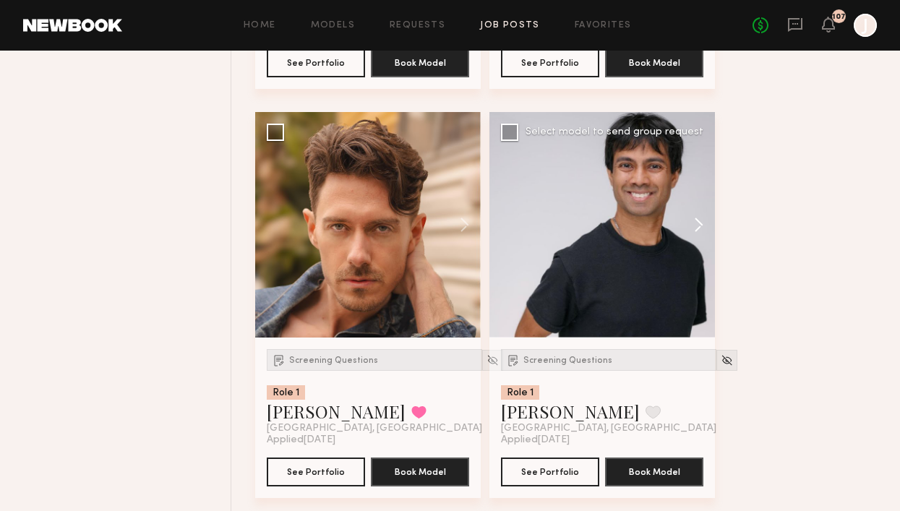
click at [697, 239] on button at bounding box center [692, 225] width 46 height 226
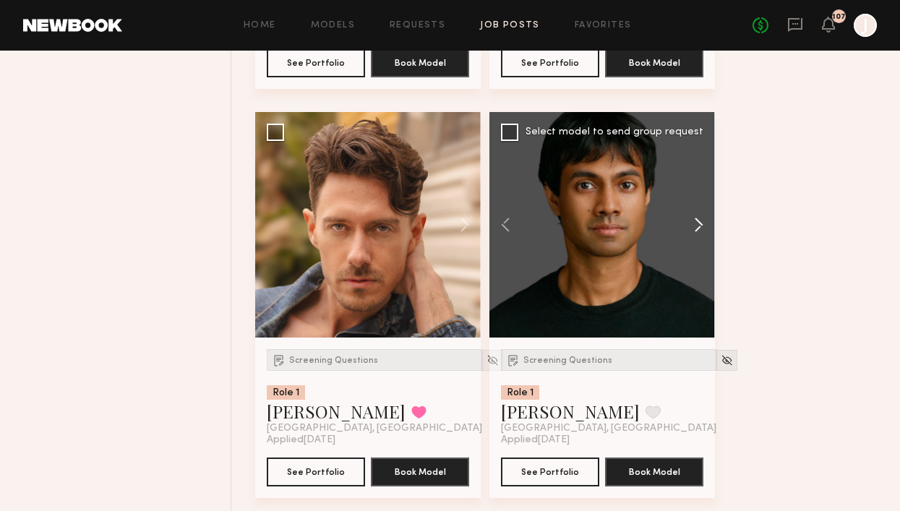
click at [697, 239] on button at bounding box center [692, 225] width 46 height 226
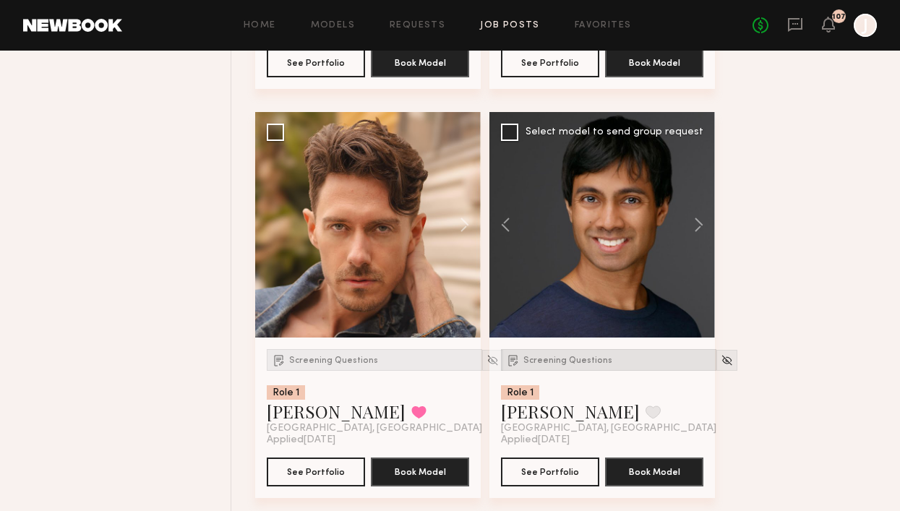
click at [576, 365] on span "Screening Questions" at bounding box center [568, 361] width 89 height 9
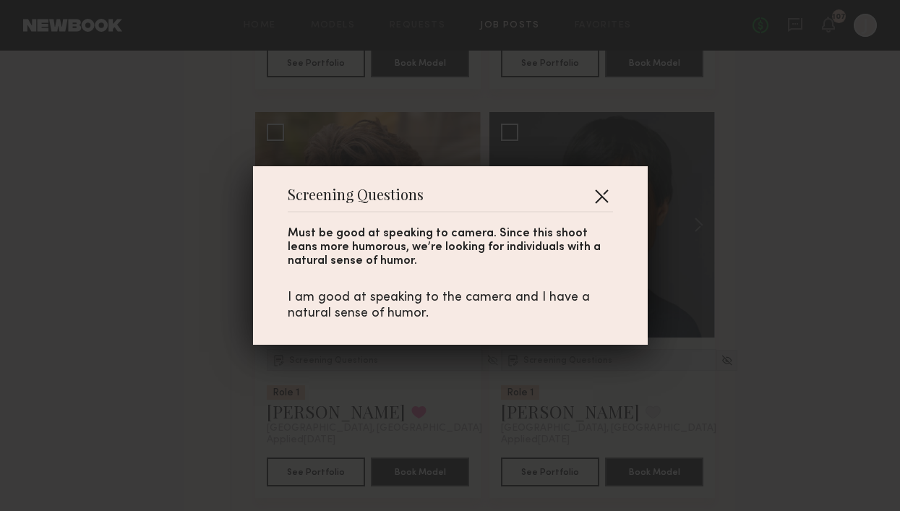
click at [602, 189] on button "button" at bounding box center [601, 195] width 23 height 23
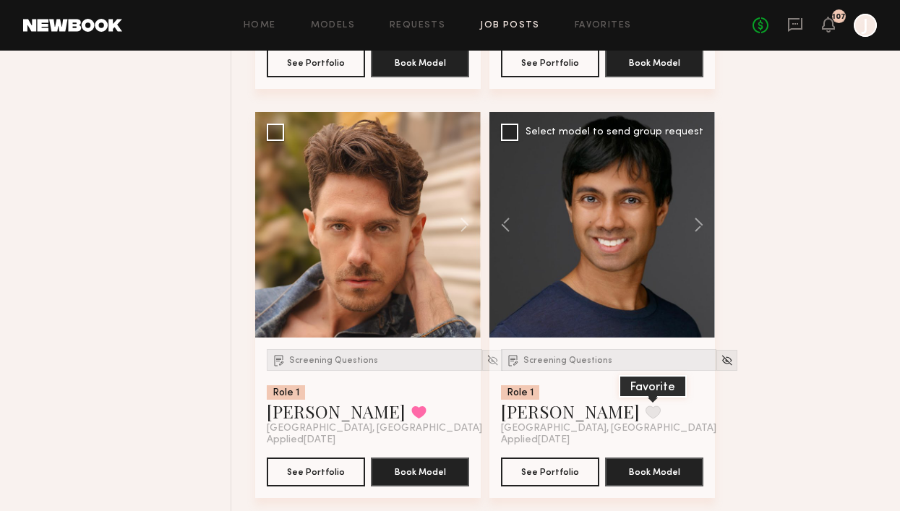
click at [646, 419] on button at bounding box center [653, 412] width 15 height 13
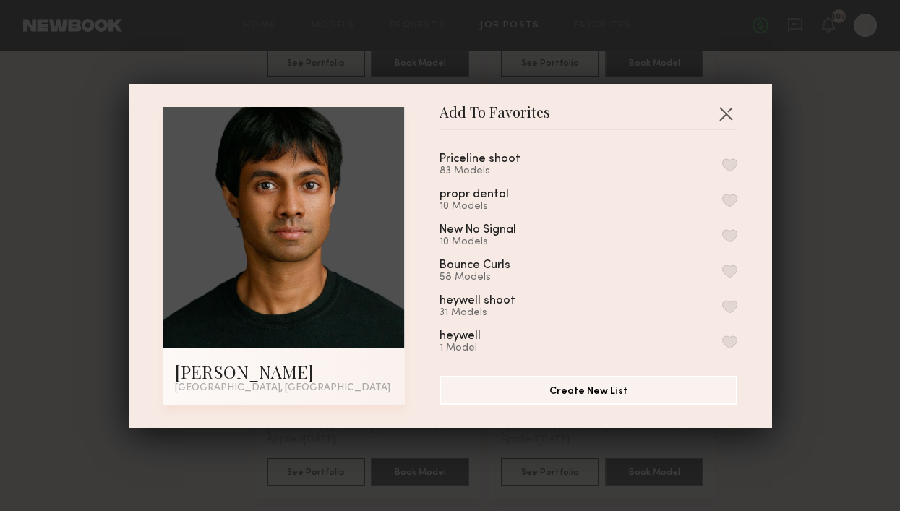
click at [727, 165] on button "button" at bounding box center [730, 164] width 15 height 13
click at [725, 111] on button "button" at bounding box center [726, 113] width 23 height 23
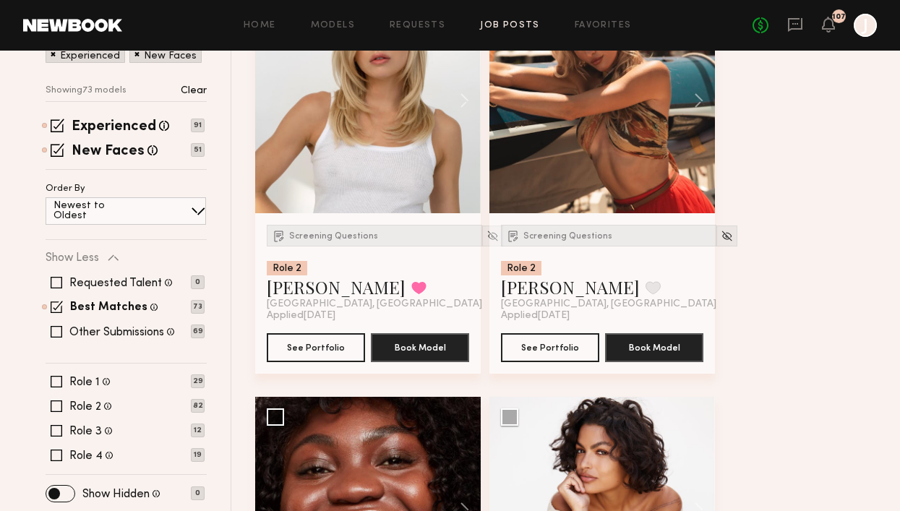
scroll to position [0, 0]
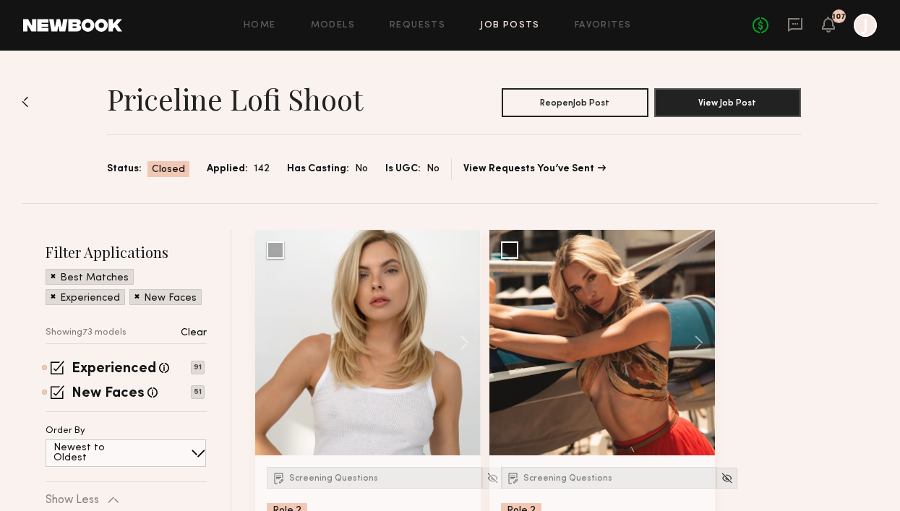
click at [501, 23] on link "Job Posts" at bounding box center [510, 25] width 60 height 9
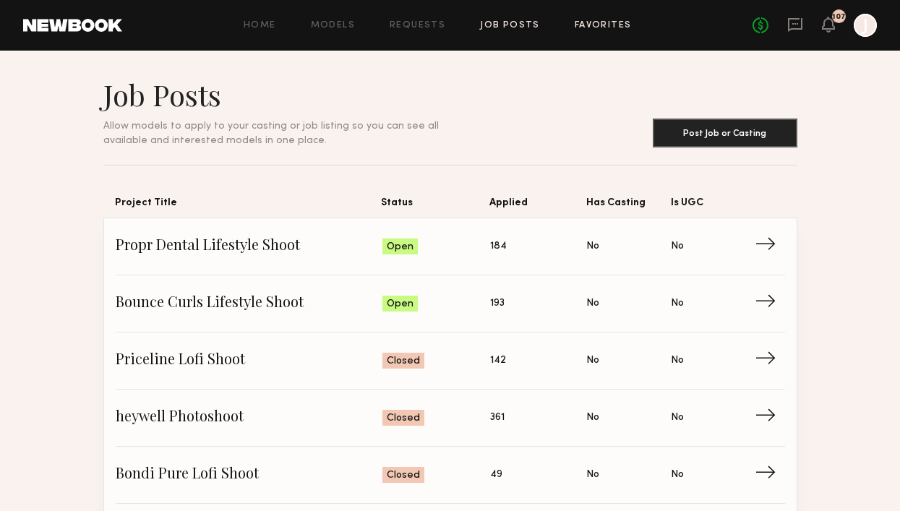
click at [592, 25] on link "Favorites" at bounding box center [603, 25] width 57 height 9
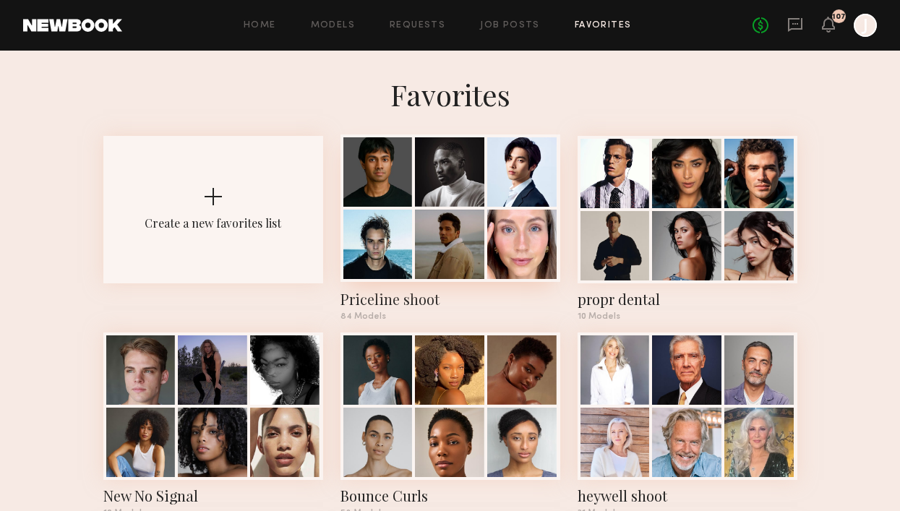
click at [421, 204] on div at bounding box center [449, 171] width 69 height 69
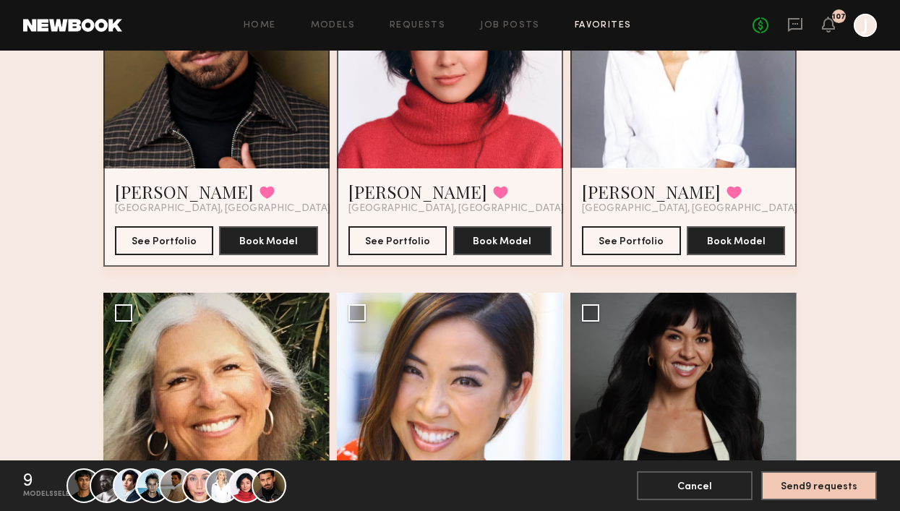
scroll to position [930, 0]
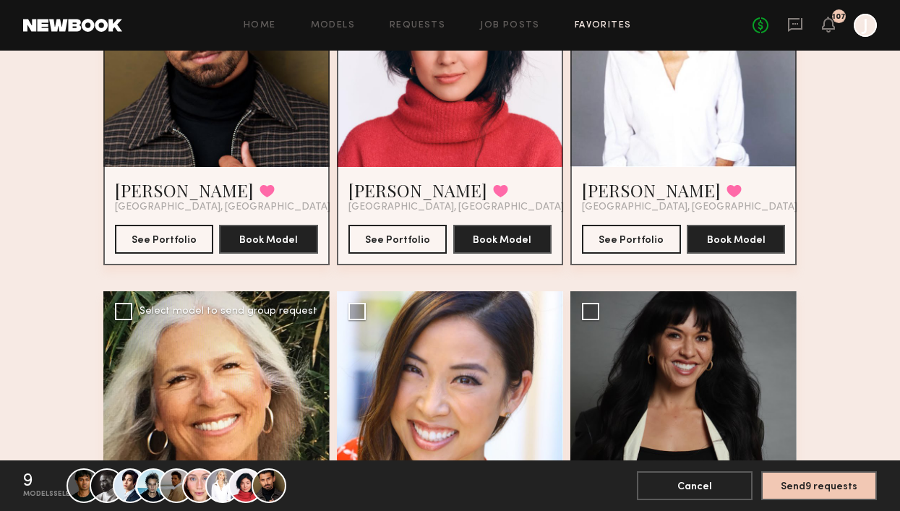
click at [119, 323] on div at bounding box center [216, 404] width 226 height 226
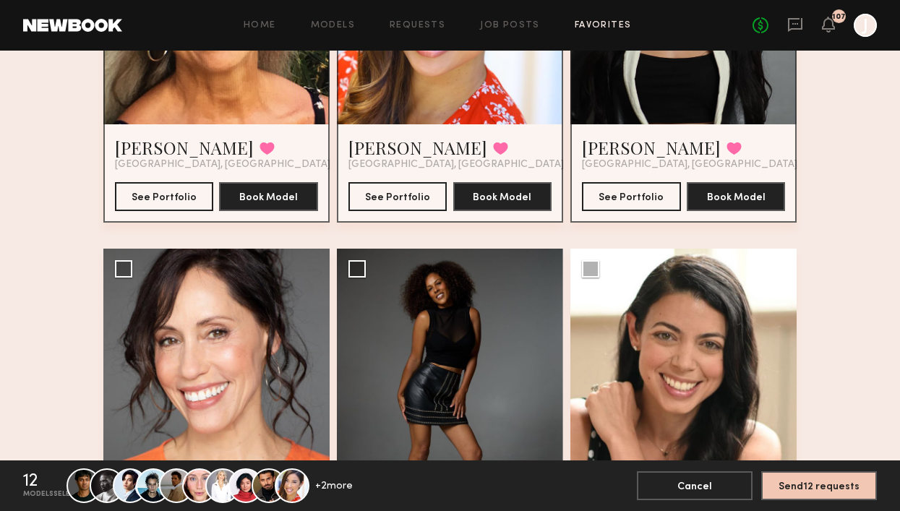
scroll to position [1324, 0]
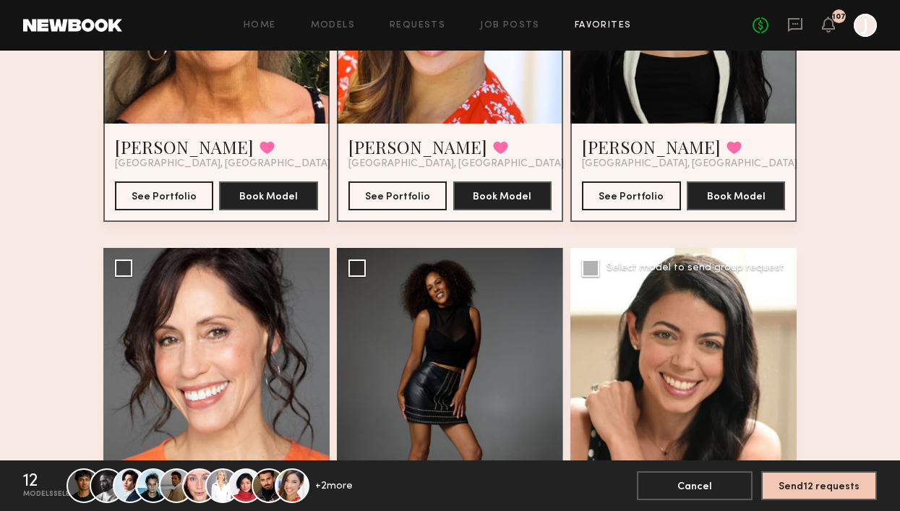
click at [592, 277] on div at bounding box center [684, 361] width 226 height 226
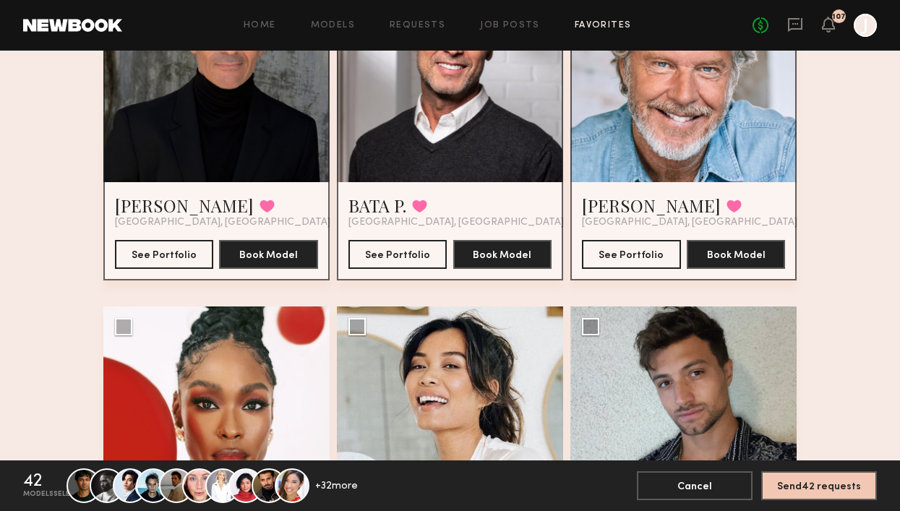
scroll to position [4953, 0]
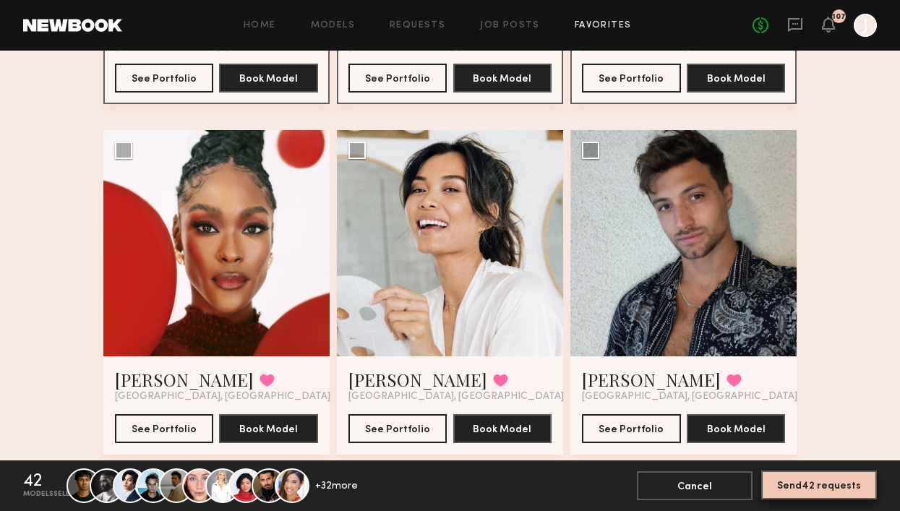
click at [802, 485] on button "Send 42 requests" at bounding box center [820, 485] width 116 height 29
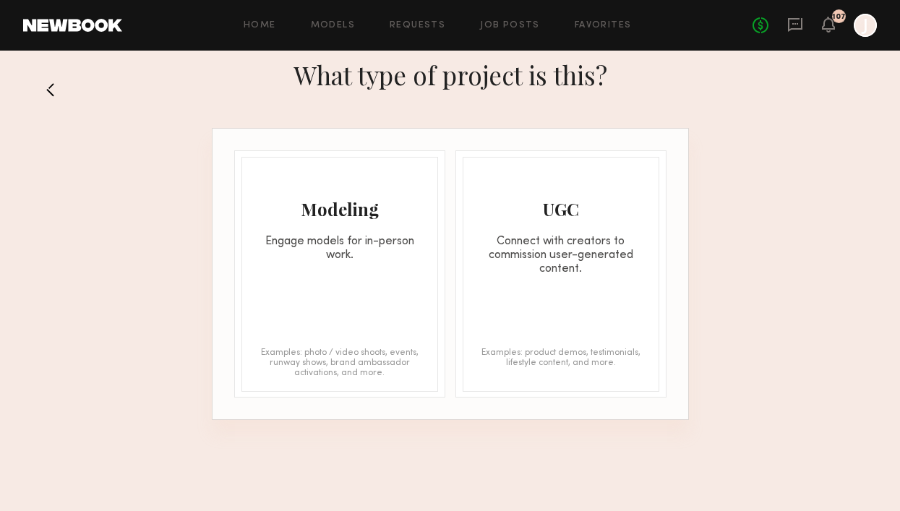
click at [336, 253] on div "Engage models for in-person work." at bounding box center [339, 248] width 195 height 27
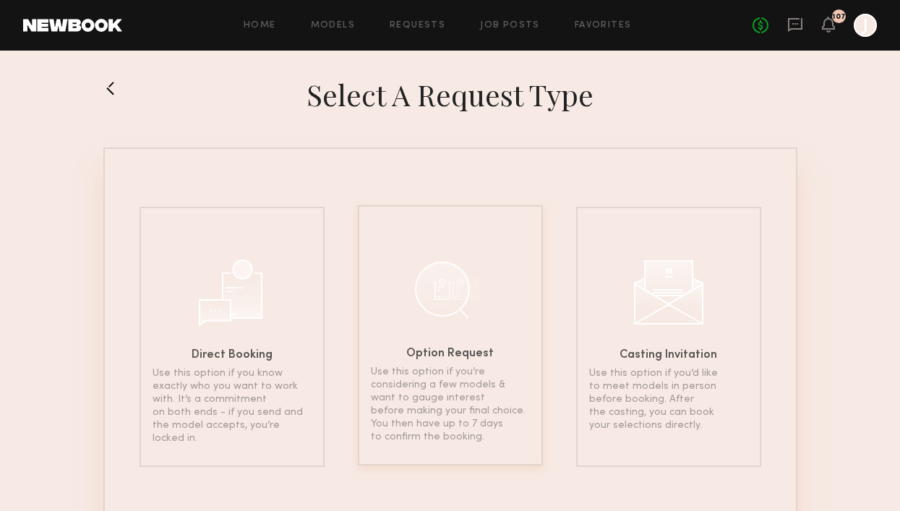
click at [452, 310] on div at bounding box center [450, 289] width 72 height 72
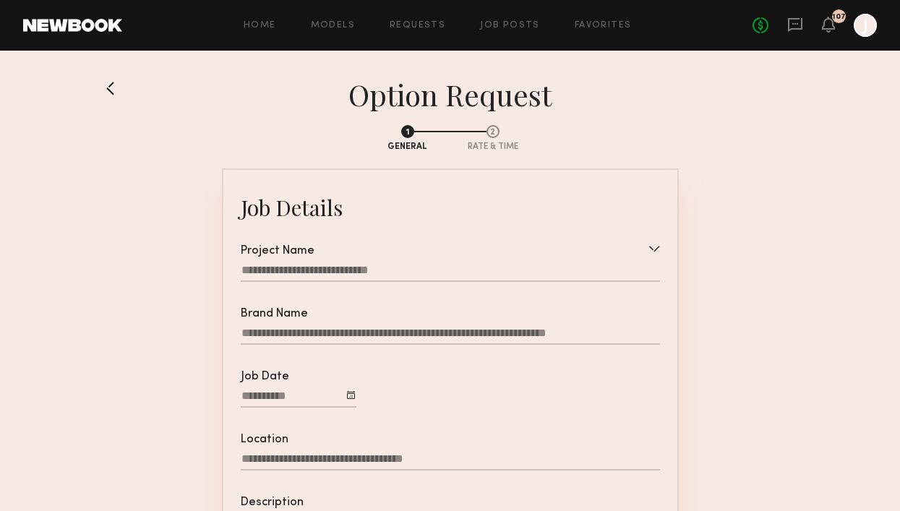
click at [399, 271] on div at bounding box center [451, 272] width 420 height 19
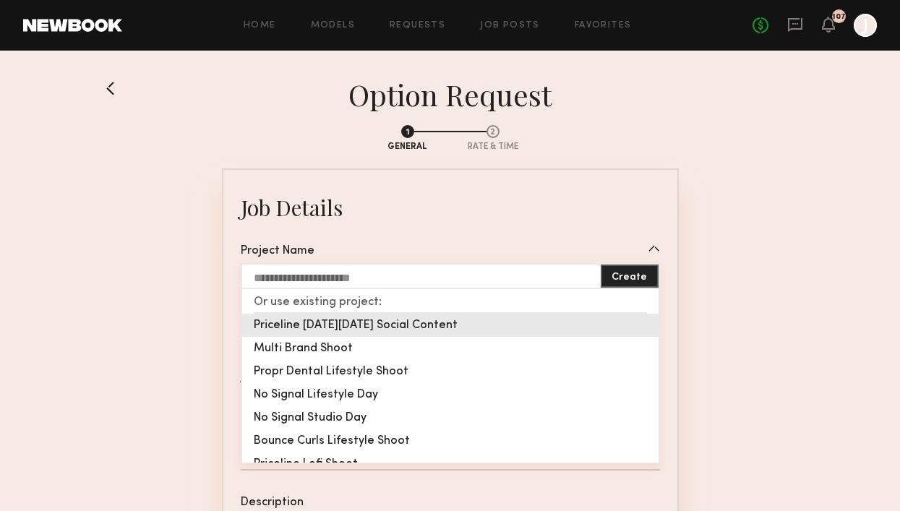
click at [435, 324] on div "Priceline [DATE][DATE] Social Content" at bounding box center [450, 325] width 417 height 23
type input "**********"
type input "*********"
type input "**********"
type textarea "**********"
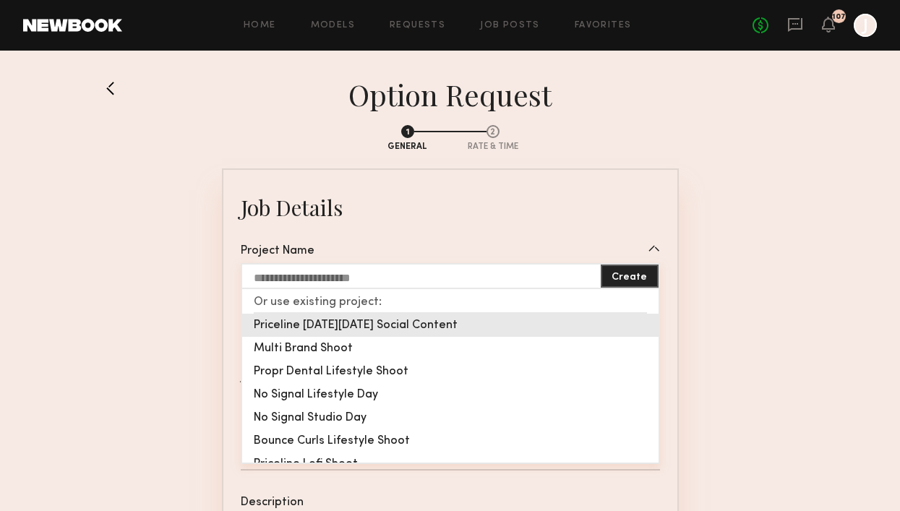
type textarea "**********"
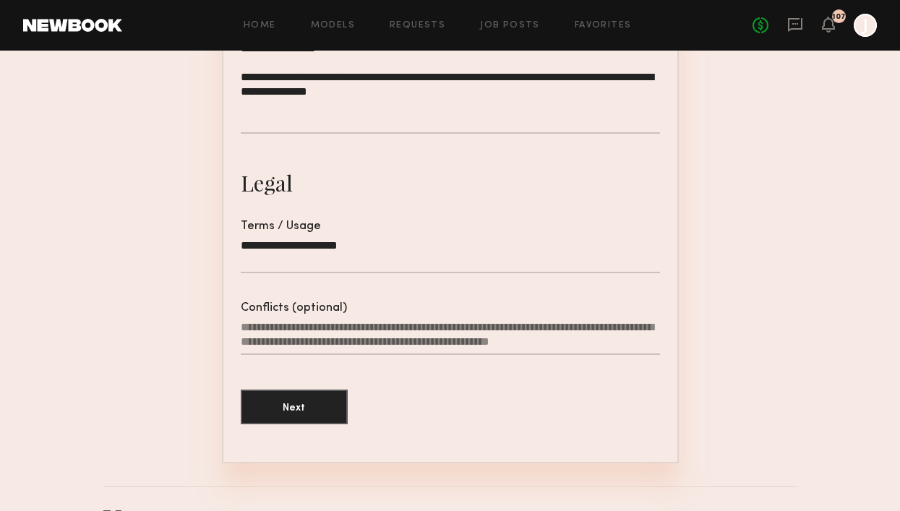
scroll to position [595, 0]
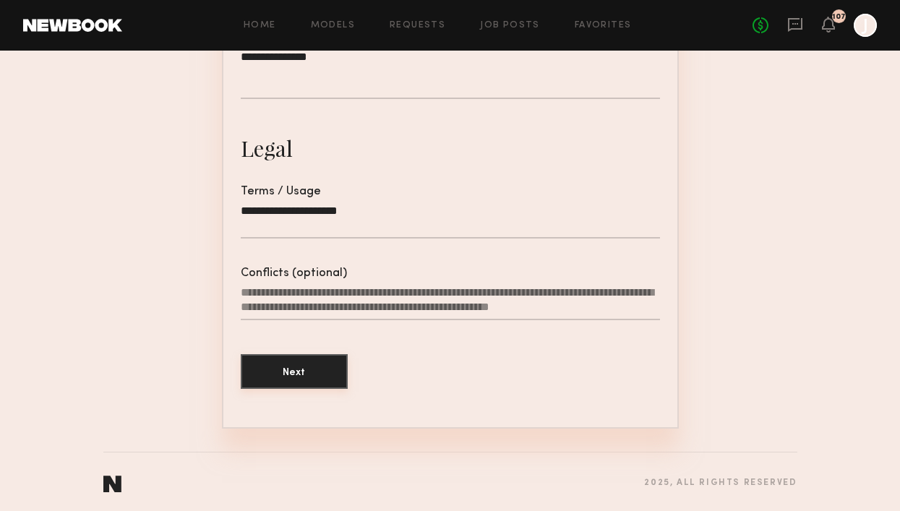
click at [309, 367] on button "Next" at bounding box center [294, 371] width 107 height 35
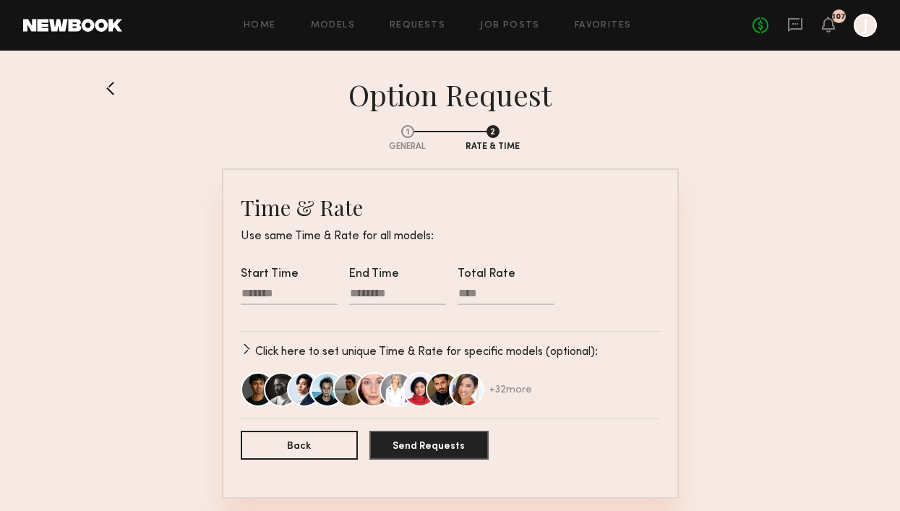
click at [248, 298] on div at bounding box center [289, 295] width 97 height 19
click at [265, 341] on input "text" at bounding box center [262, 339] width 29 height 17
type input "**"
type input "********"
click at [301, 341] on input "text" at bounding box center [303, 339] width 29 height 17
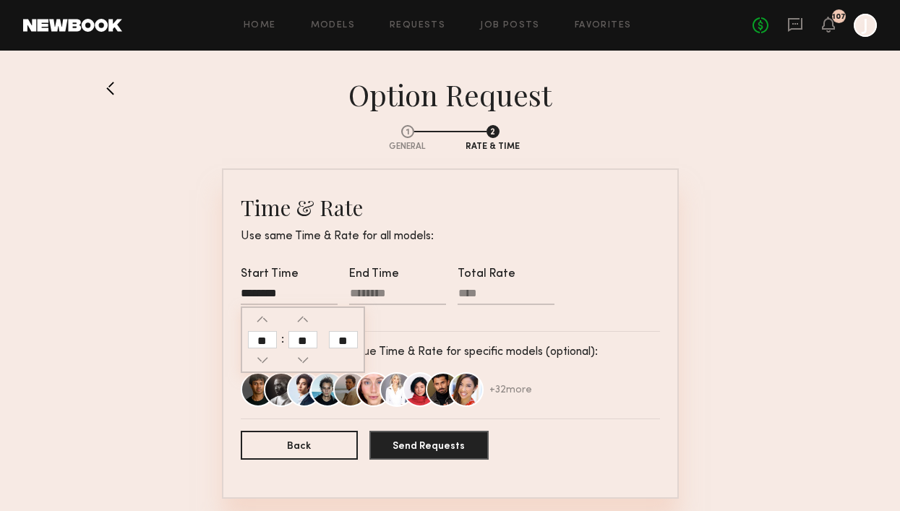
type input "**"
click at [374, 295] on div at bounding box center [397, 295] width 97 height 19
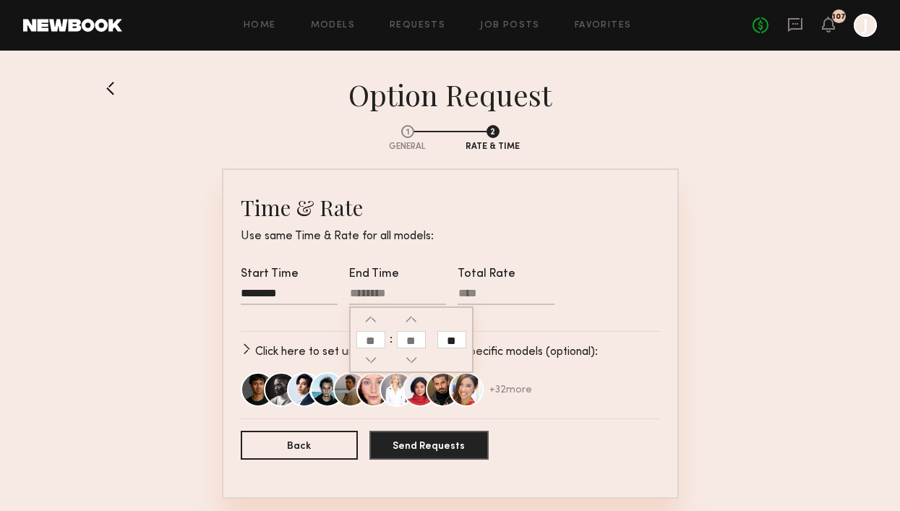
click at [377, 344] on input "text" at bounding box center [371, 339] width 29 height 17
type input "**"
type input "********"
click at [412, 344] on input "text" at bounding box center [411, 339] width 29 height 17
type input "**"
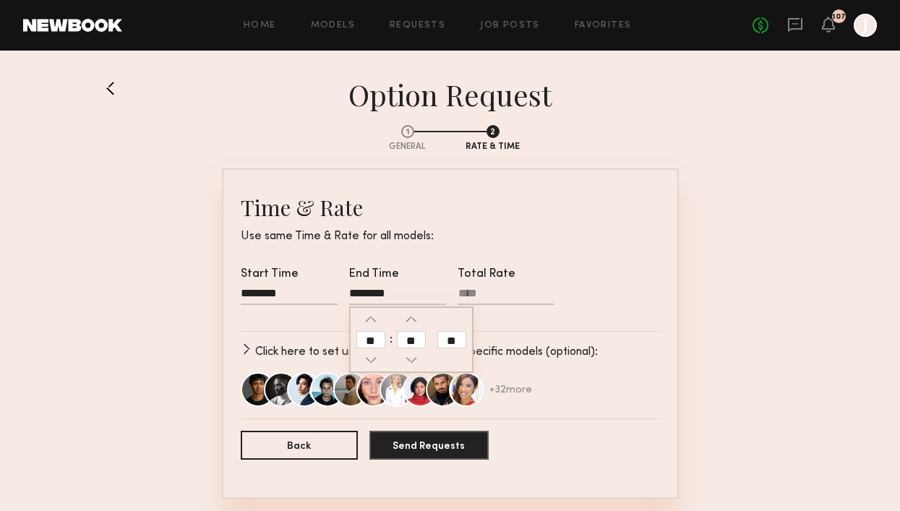
click at [449, 338] on input "**" at bounding box center [452, 339] width 29 height 17
type input "********"
type input "**"
click at [482, 297] on input "Total Rate" at bounding box center [506, 296] width 97 height 18
type input "****"
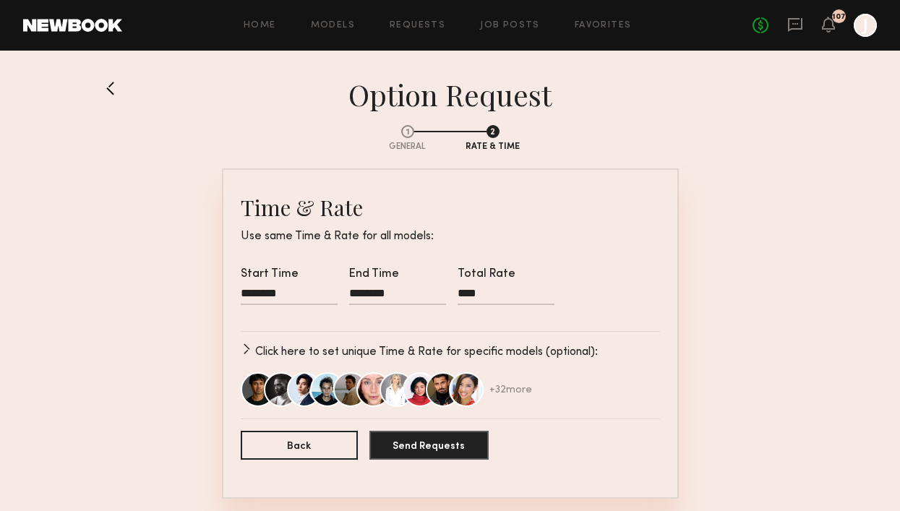
click at [178, 358] on section "1 General 2 Rate & Time Time & Rate Use same Time & Rate for all models: Start …" at bounding box center [450, 306] width 694 height 386
click at [440, 447] on button "Send Requests" at bounding box center [429, 444] width 119 height 29
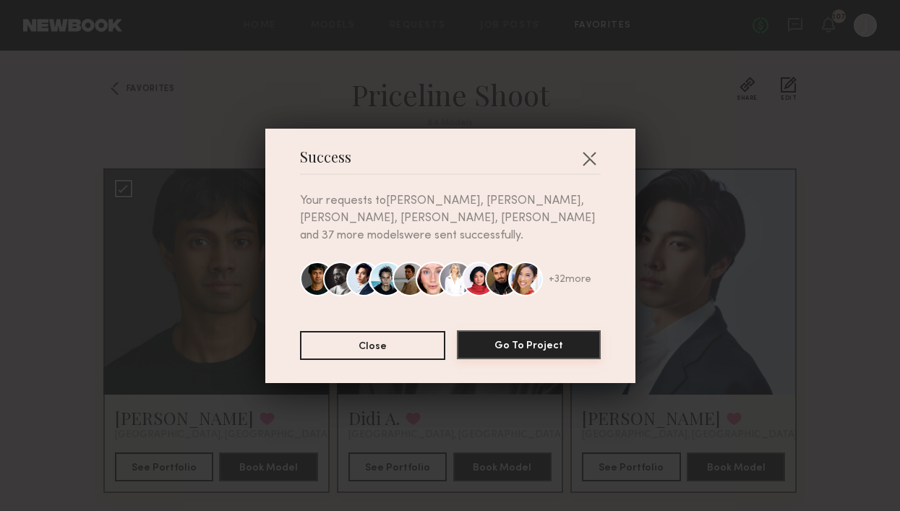
click at [525, 331] on button "Go To Project" at bounding box center [529, 345] width 144 height 29
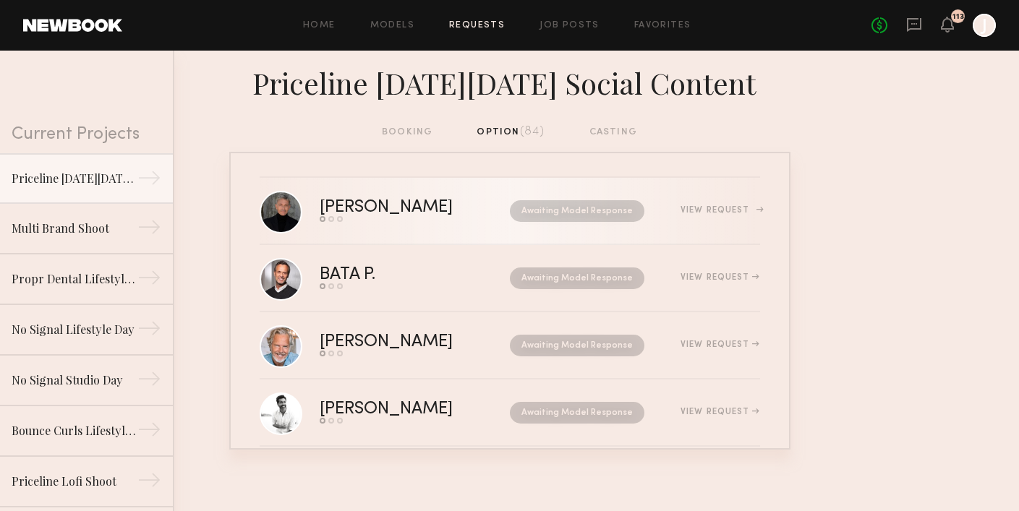
click at [722, 212] on div "View Request" at bounding box center [720, 210] width 79 height 9
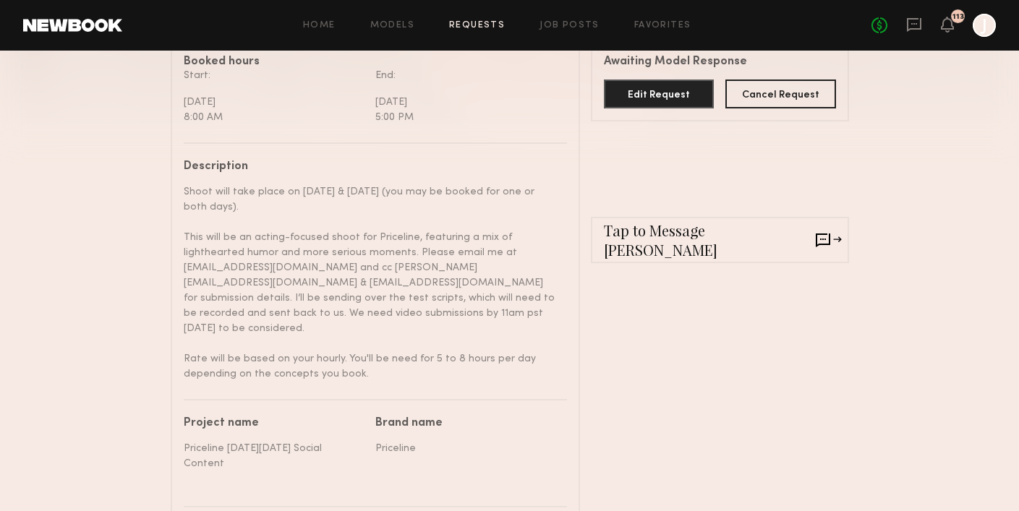
scroll to position [435, 0]
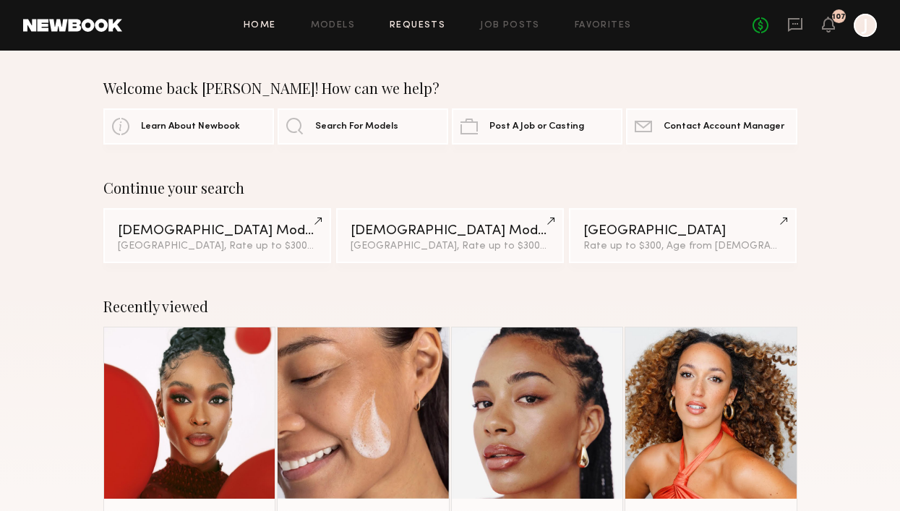
click at [426, 24] on link "Requests" at bounding box center [418, 25] width 56 height 9
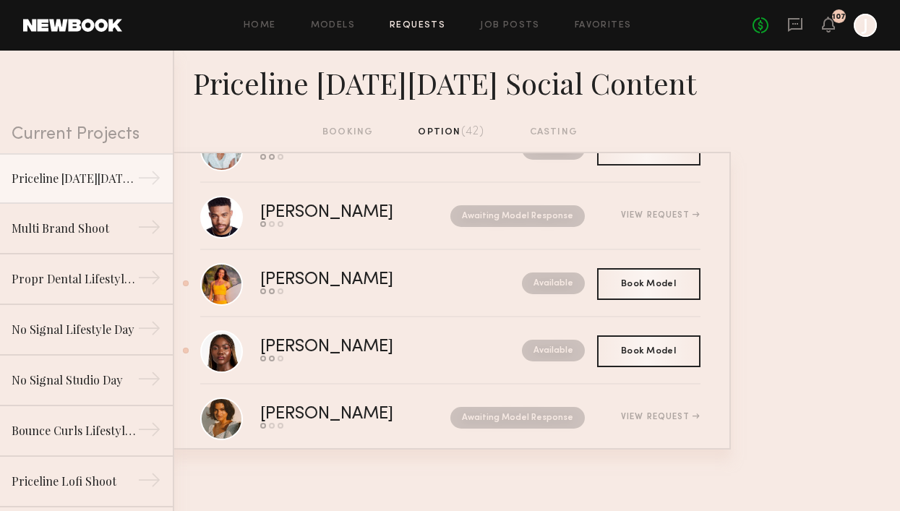
scroll to position [529, 0]
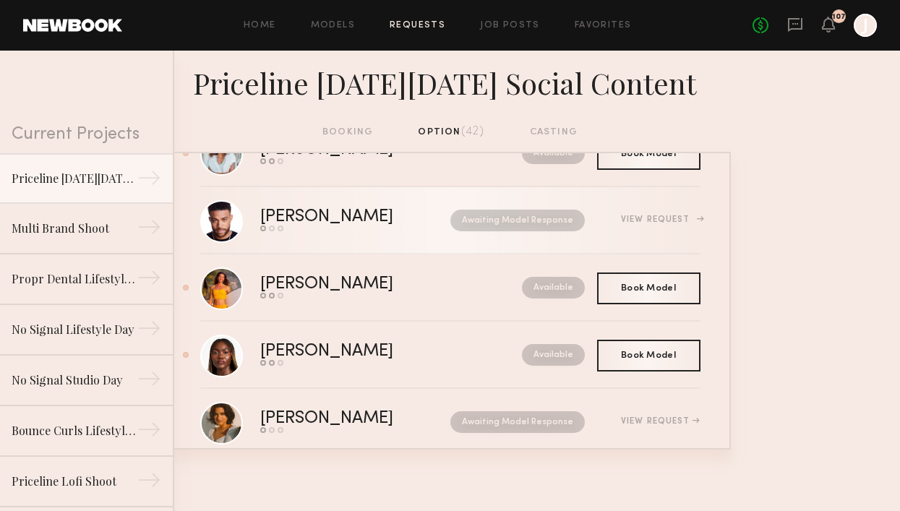
click at [649, 221] on div "View Request" at bounding box center [660, 220] width 79 height 9
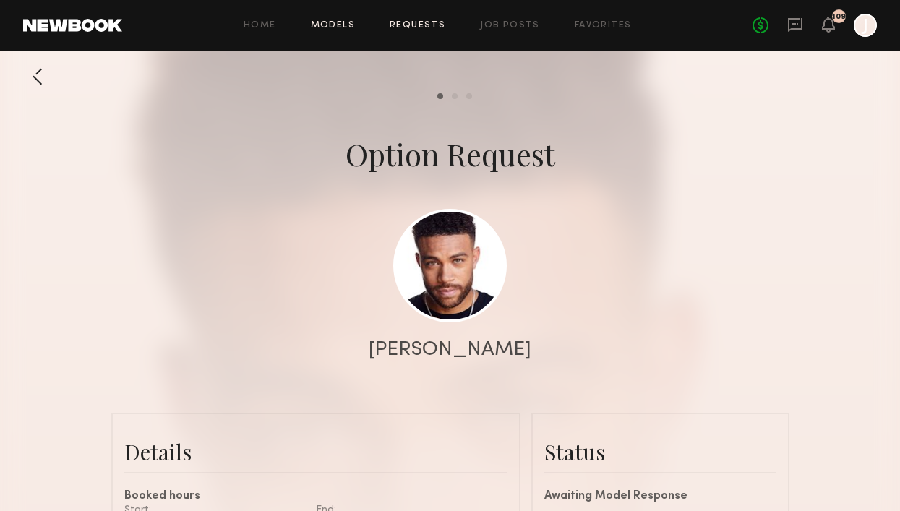
click at [339, 27] on link "Models" at bounding box center [333, 25] width 44 height 9
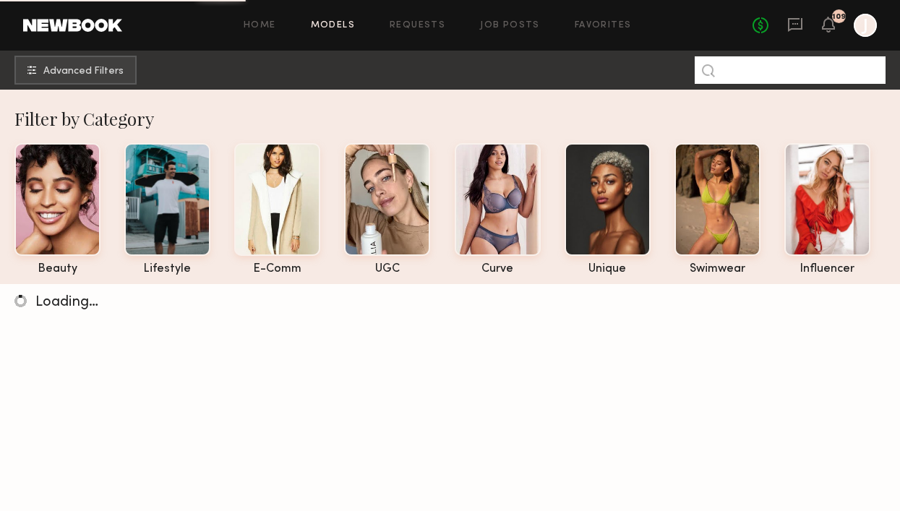
click at [731, 71] on input at bounding box center [790, 69] width 191 height 27
type input "****"
